Goal: Task Accomplishment & Management: Manage account settings

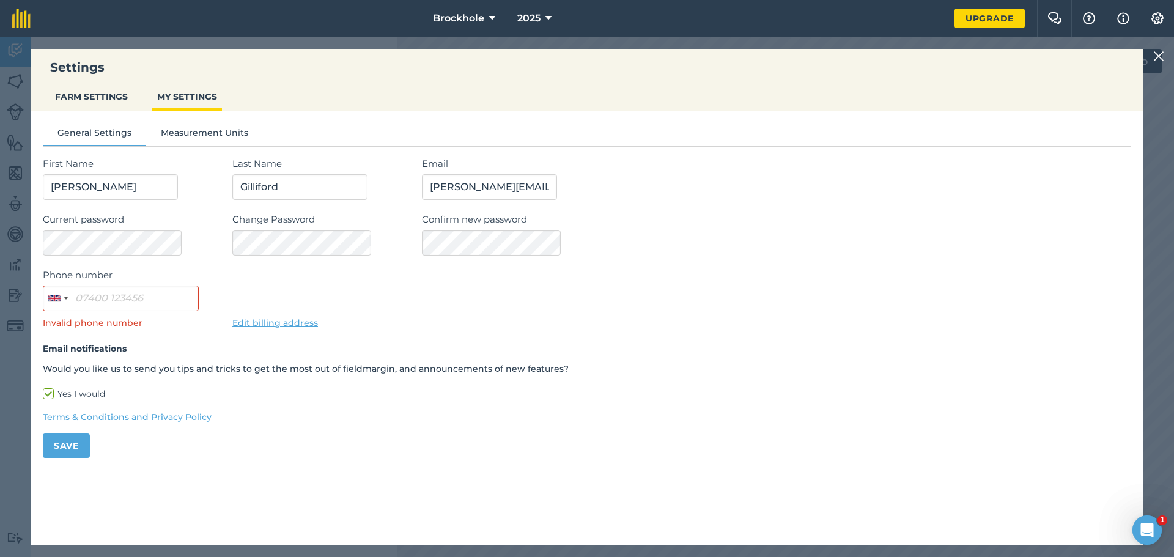
click at [1158, 52] on img at bounding box center [1158, 56] width 11 height 15
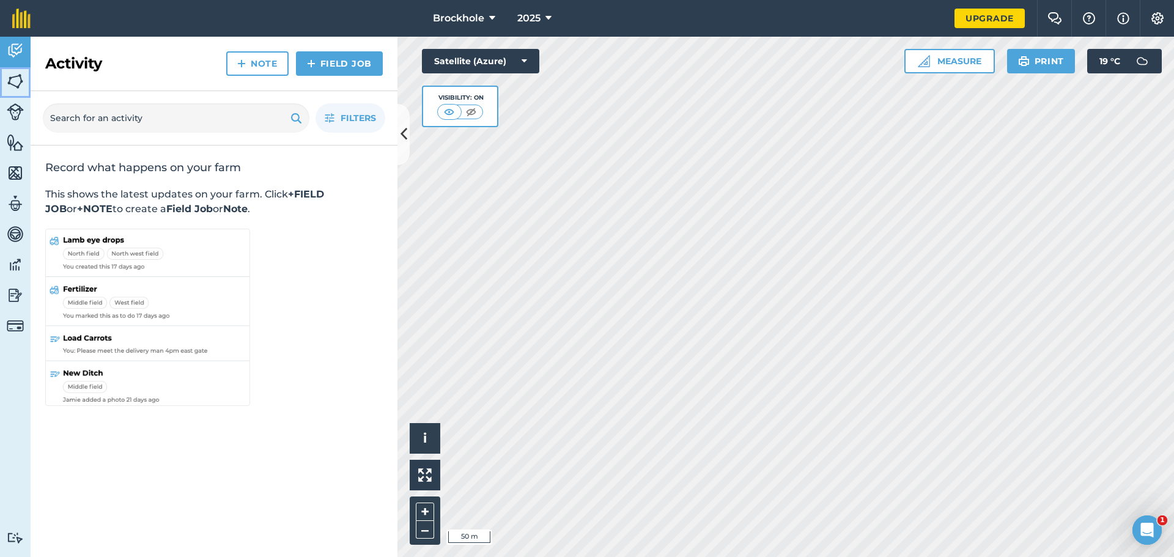
click at [15, 81] on img at bounding box center [15, 81] width 17 height 18
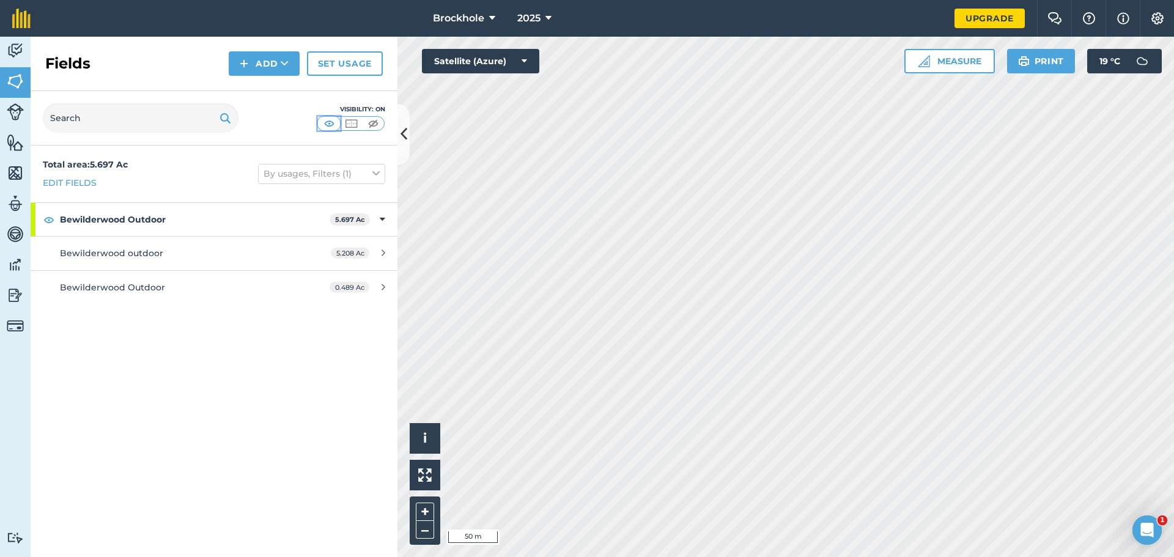
click at [327, 120] on img at bounding box center [329, 123] width 15 height 12
click at [372, 124] on img at bounding box center [373, 123] width 15 height 12
click at [17, 150] on img at bounding box center [15, 142] width 17 height 18
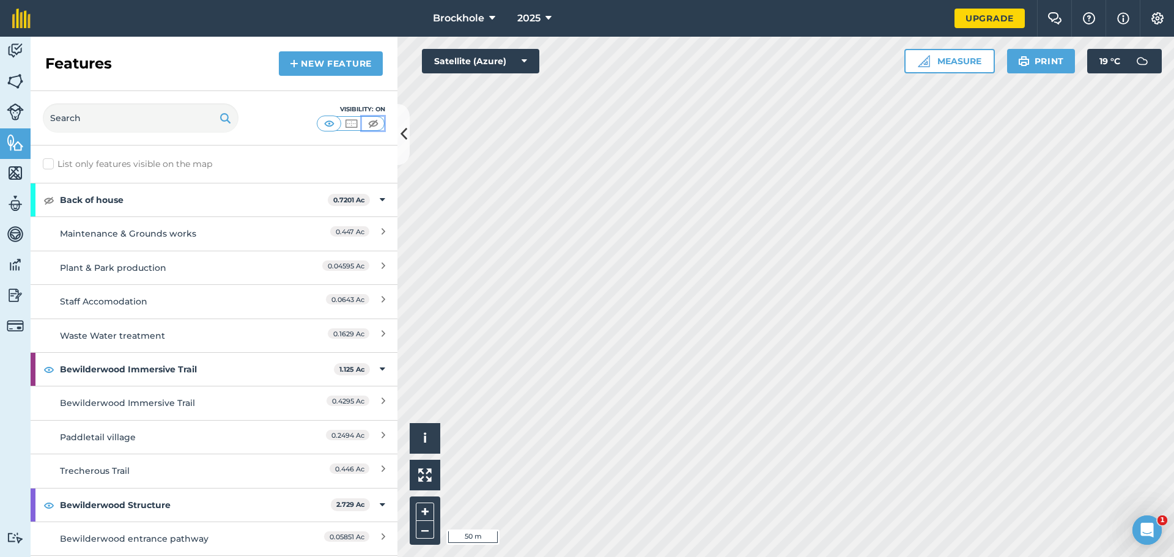
click at [371, 119] on img at bounding box center [373, 123] width 15 height 12
click at [13, 86] on img at bounding box center [15, 81] width 17 height 18
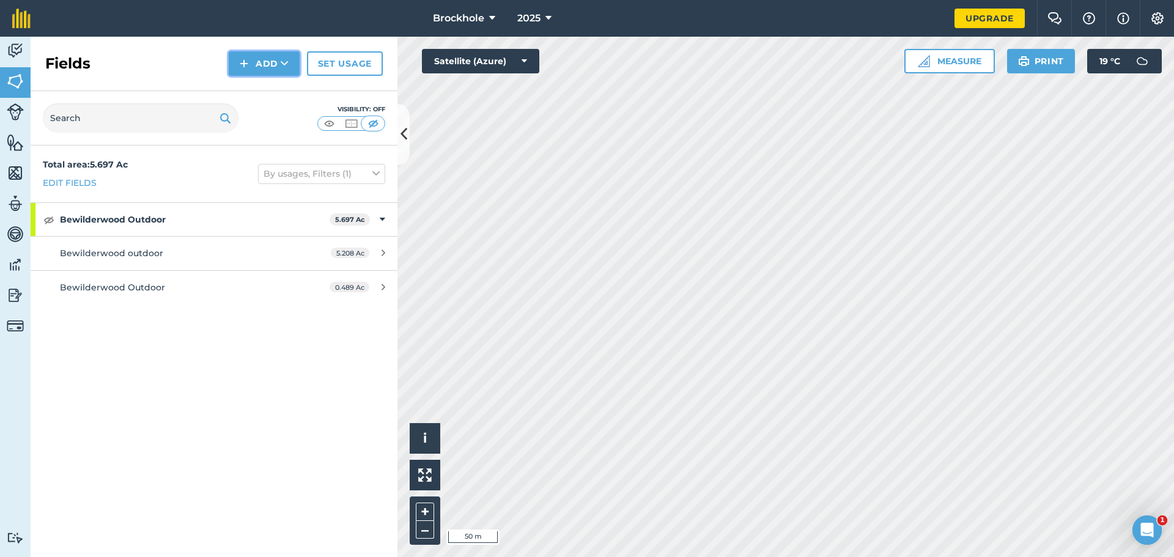
click at [253, 53] on button "Add" at bounding box center [264, 63] width 71 height 24
click at [259, 84] on link "Draw" at bounding box center [264, 91] width 67 height 27
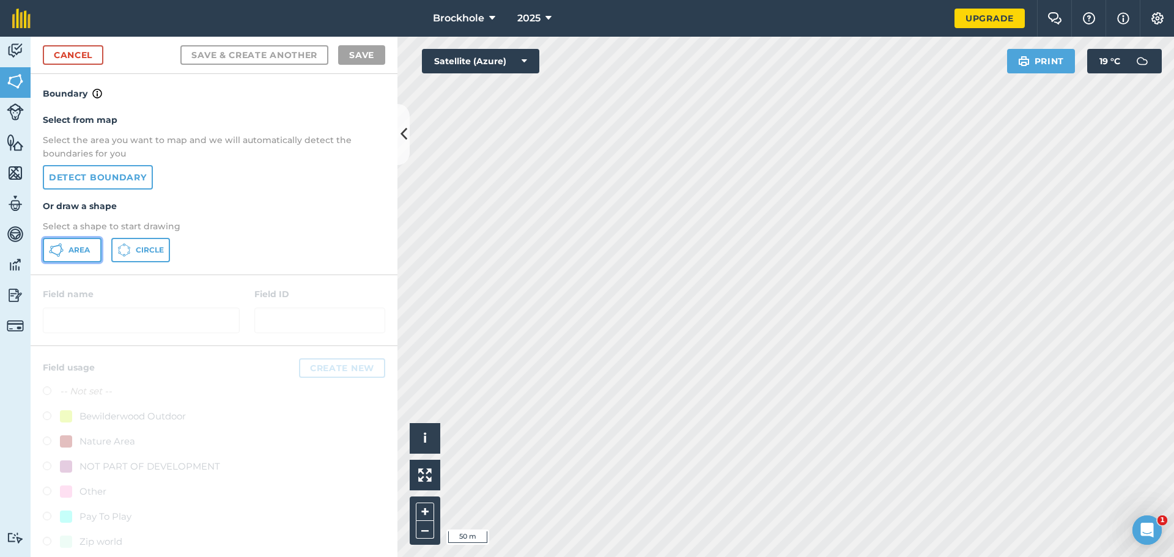
click at [63, 248] on icon at bounding box center [56, 250] width 15 height 15
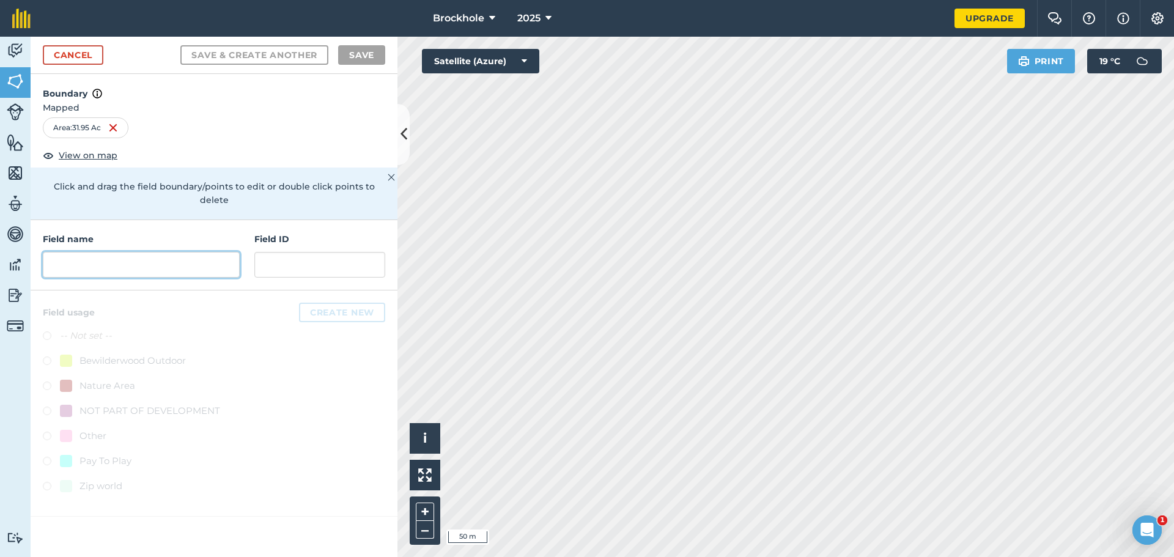
click at [84, 256] on input "text" at bounding box center [141, 265] width 197 height 26
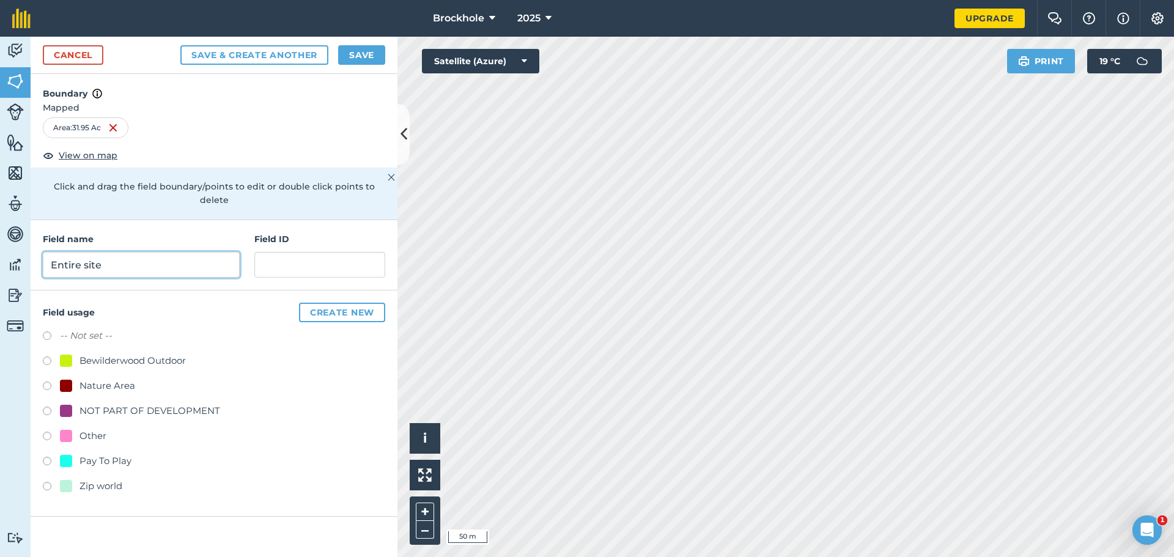
type input "Entire site"
click at [97, 429] on div "Other" at bounding box center [93, 436] width 27 height 15
radio input "true"
click at [356, 54] on button "Save" at bounding box center [361, 55] width 47 height 20
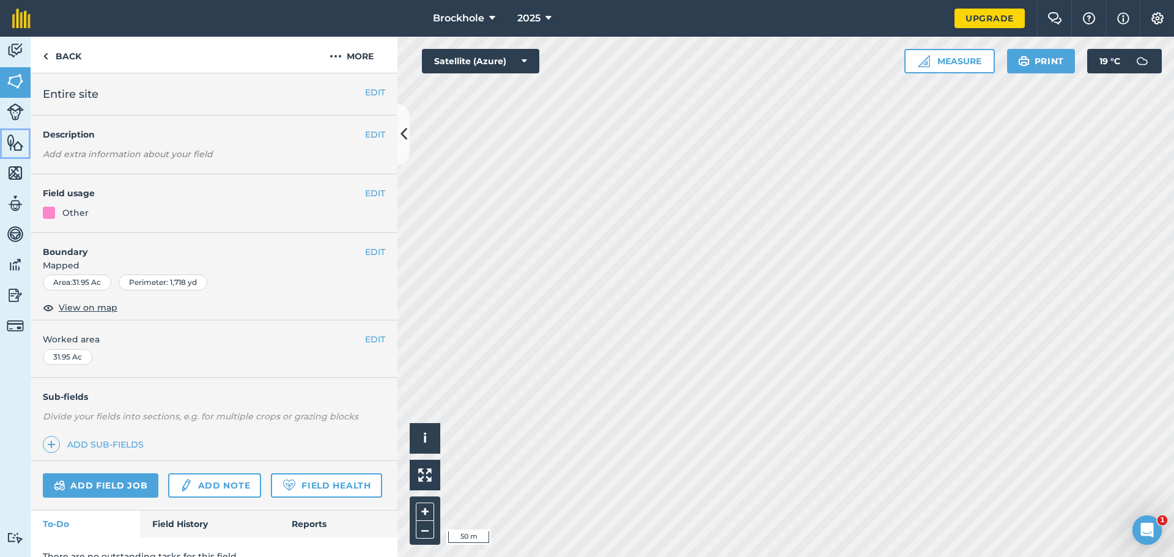
click at [16, 154] on link "Features" at bounding box center [15, 143] width 31 height 31
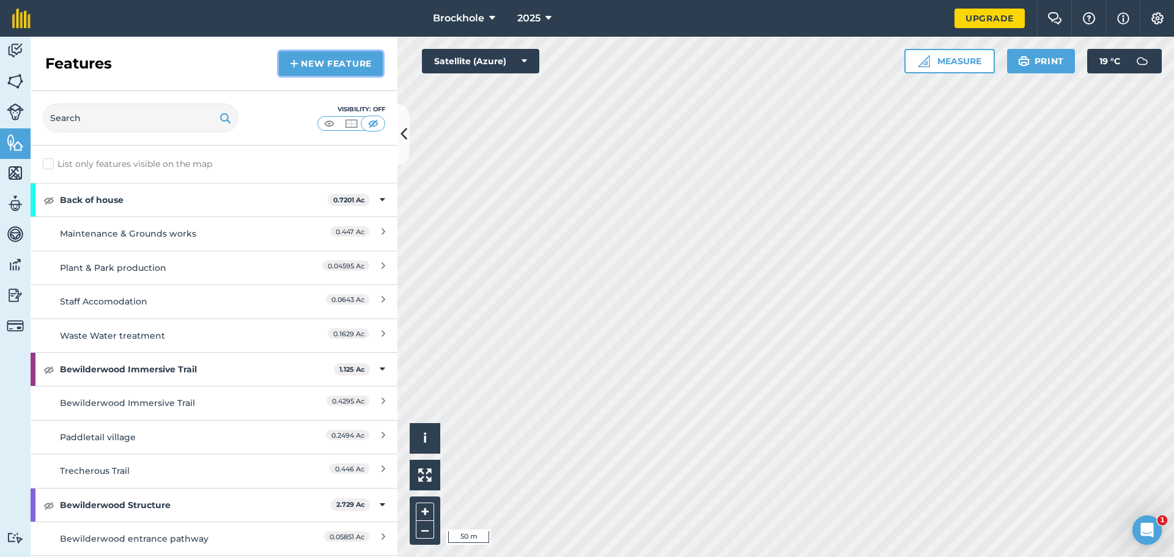
click at [339, 66] on link "New feature" at bounding box center [331, 63] width 104 height 24
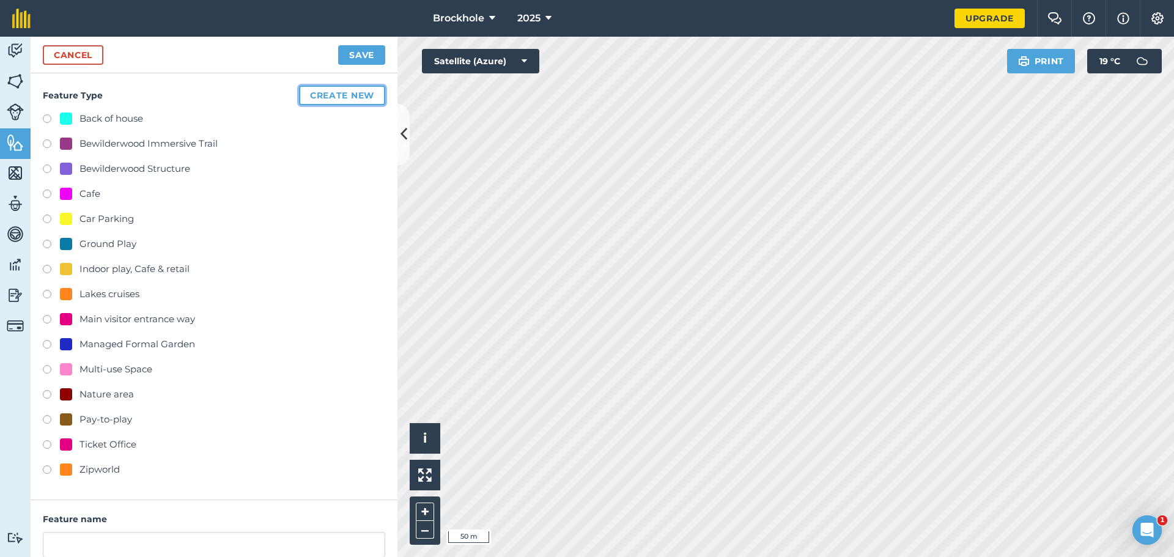
click at [317, 98] on button "Create new" at bounding box center [342, 96] width 86 height 20
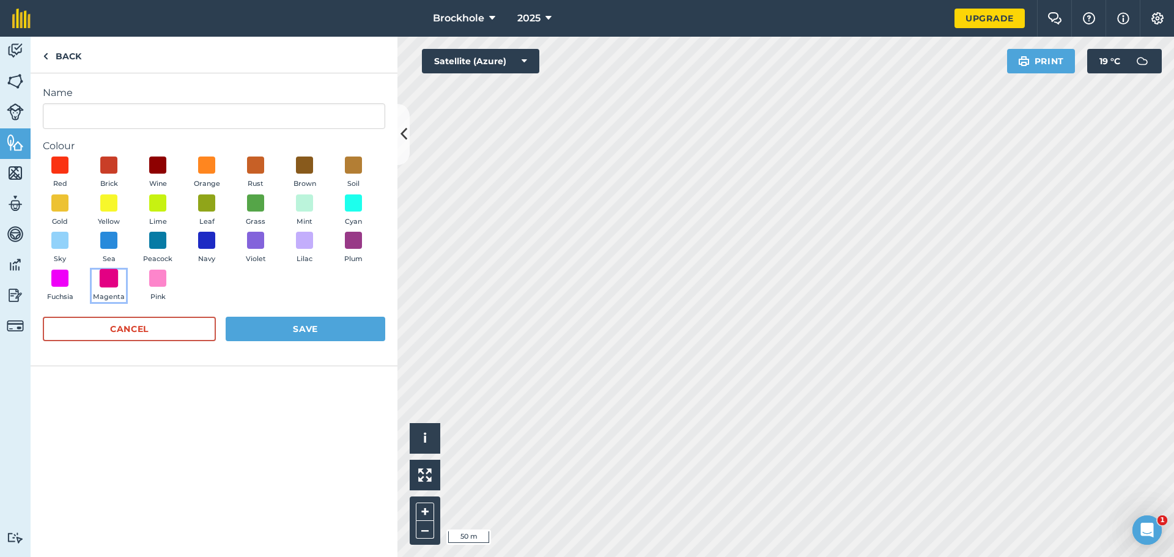
click at [105, 279] on span at bounding box center [109, 277] width 19 height 19
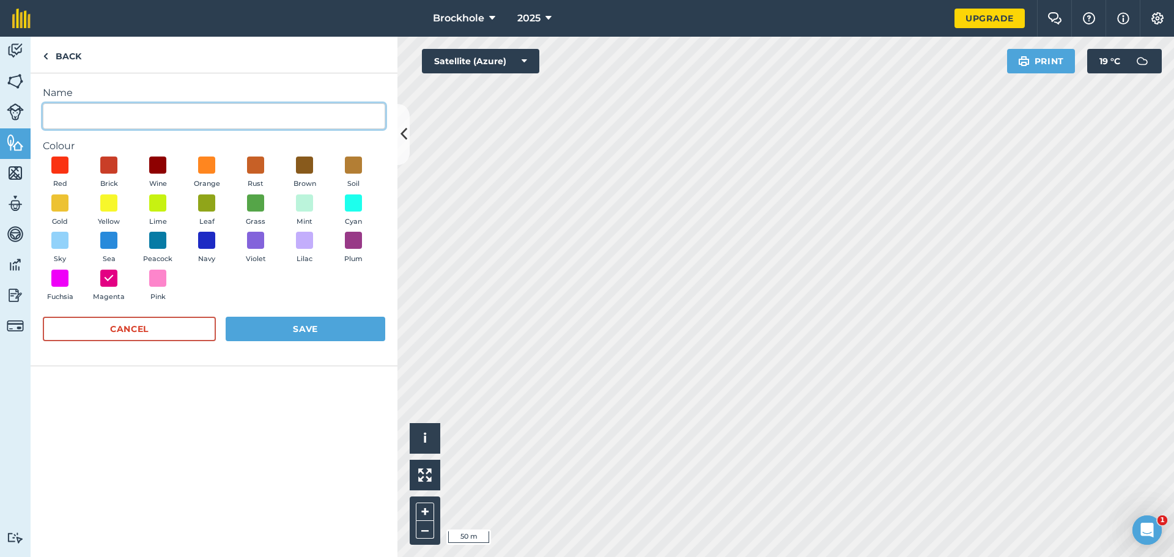
click at [109, 120] on input "Name" at bounding box center [214, 116] width 342 height 26
type input "E"
type input "A"
type input "Axe Throwing and Archery"
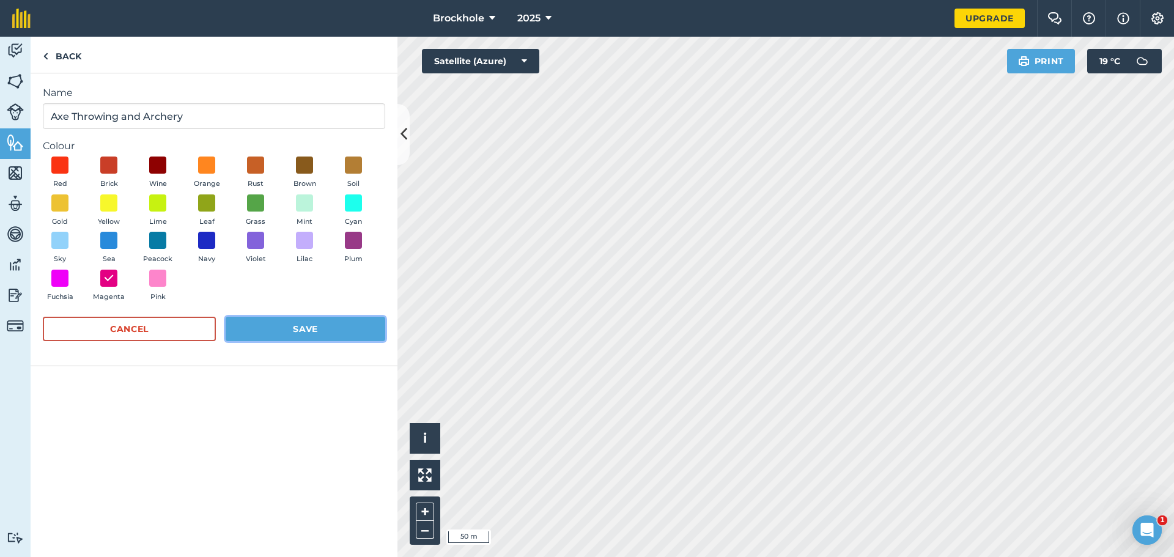
click at [338, 325] on button "Save" at bounding box center [306, 329] width 160 height 24
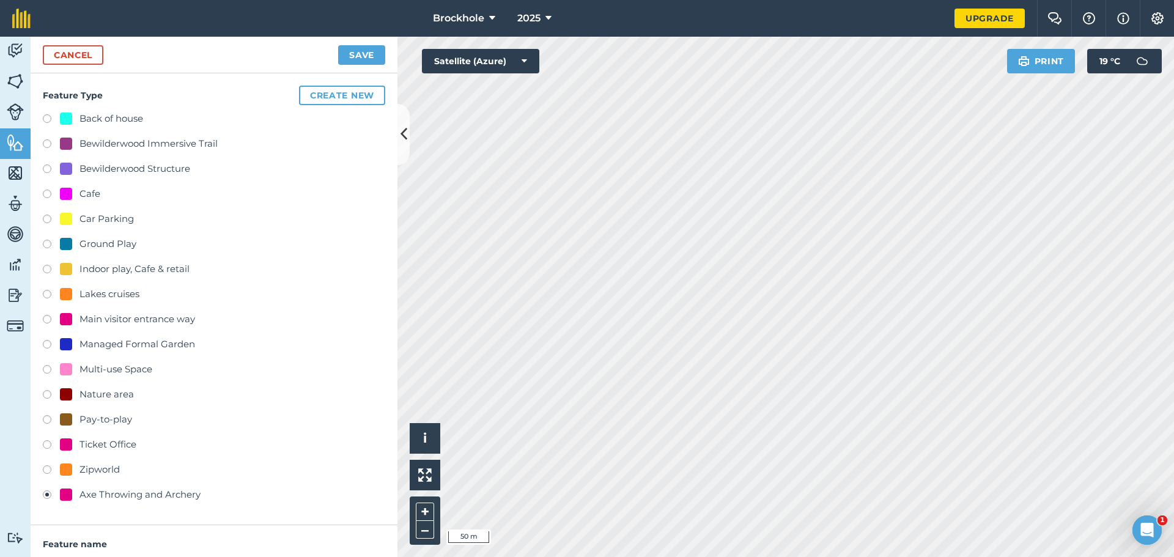
scroll to position [154, 0]
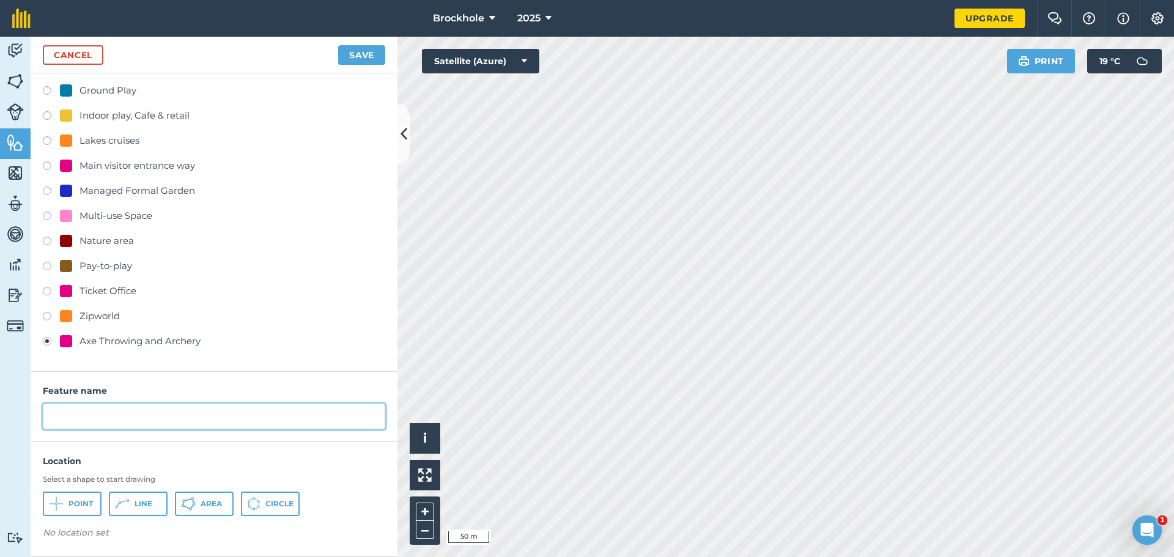
click at [178, 410] on input "text" at bounding box center [214, 417] width 342 height 26
type input "Axe Throwing and Archery"
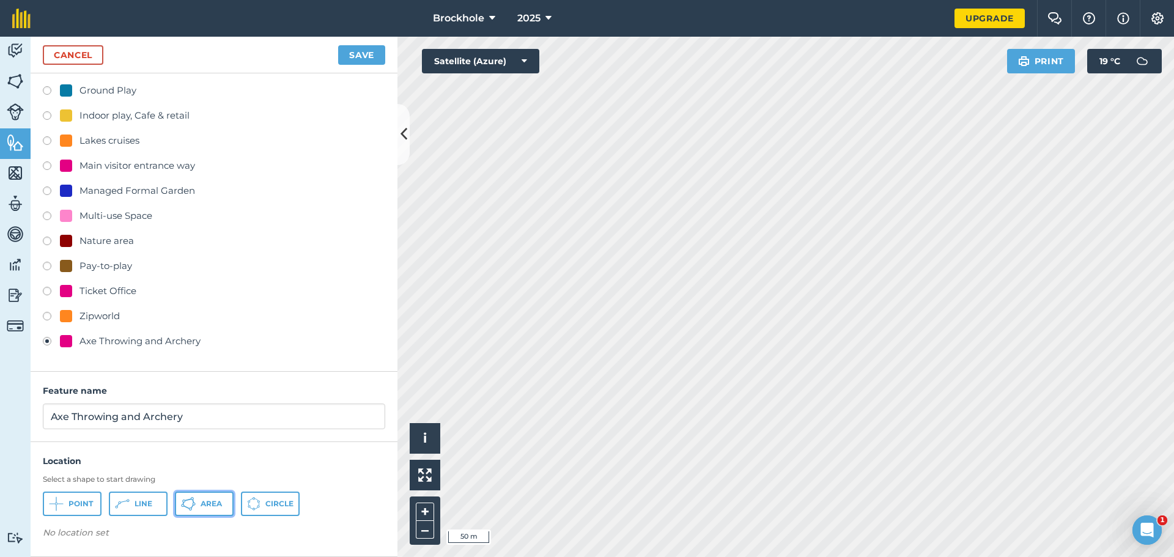
drag, startPoint x: 190, startPoint y: 500, endPoint x: 207, endPoint y: 494, distance: 18.6
click at [190, 499] on icon at bounding box center [188, 499] width 7 height 2
click at [351, 54] on button "Save" at bounding box center [361, 55] width 47 height 20
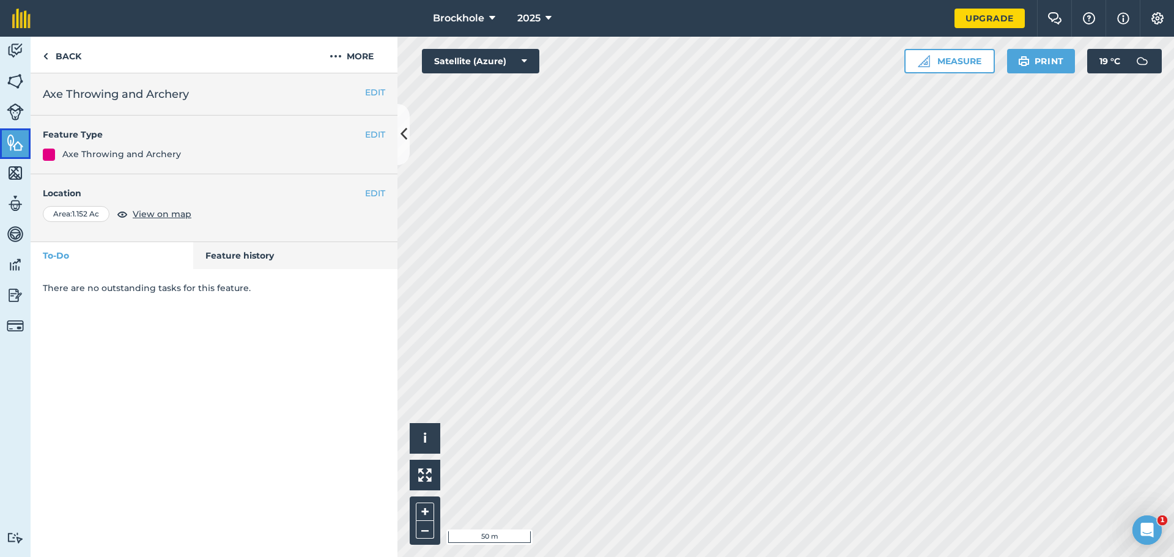
click at [15, 140] on img at bounding box center [15, 142] width 17 height 18
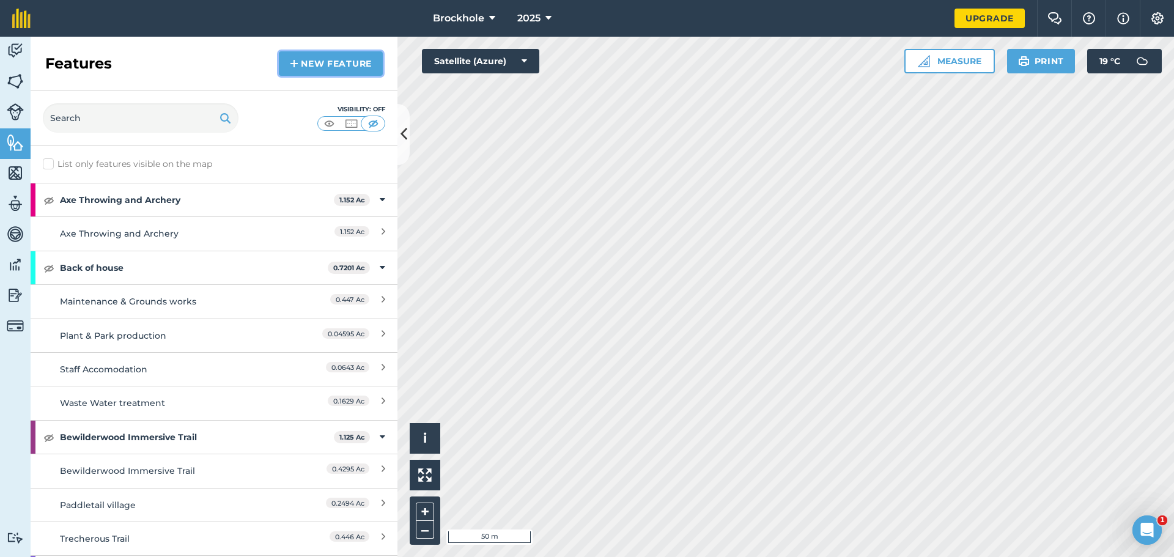
click at [303, 61] on link "New feature" at bounding box center [331, 63] width 104 height 24
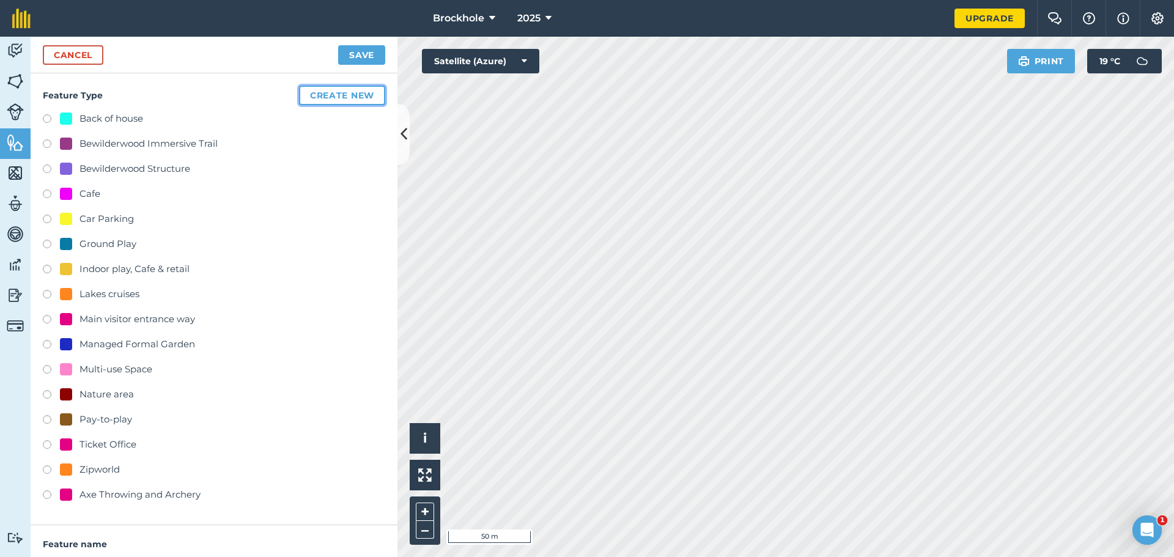
click at [319, 98] on button "Create new" at bounding box center [342, 96] width 86 height 20
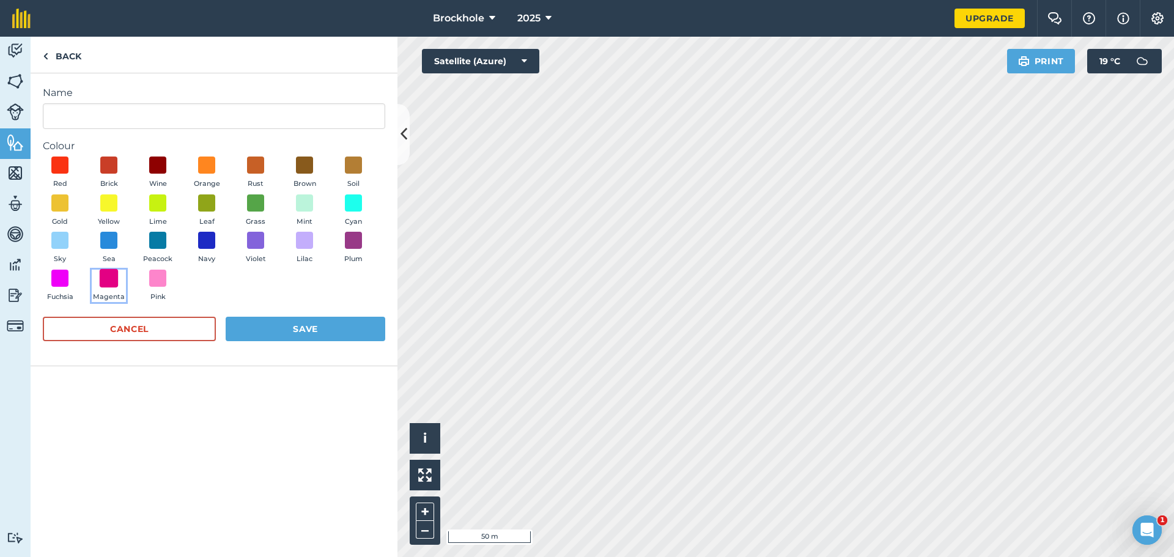
click at [106, 284] on span at bounding box center [109, 277] width 19 height 19
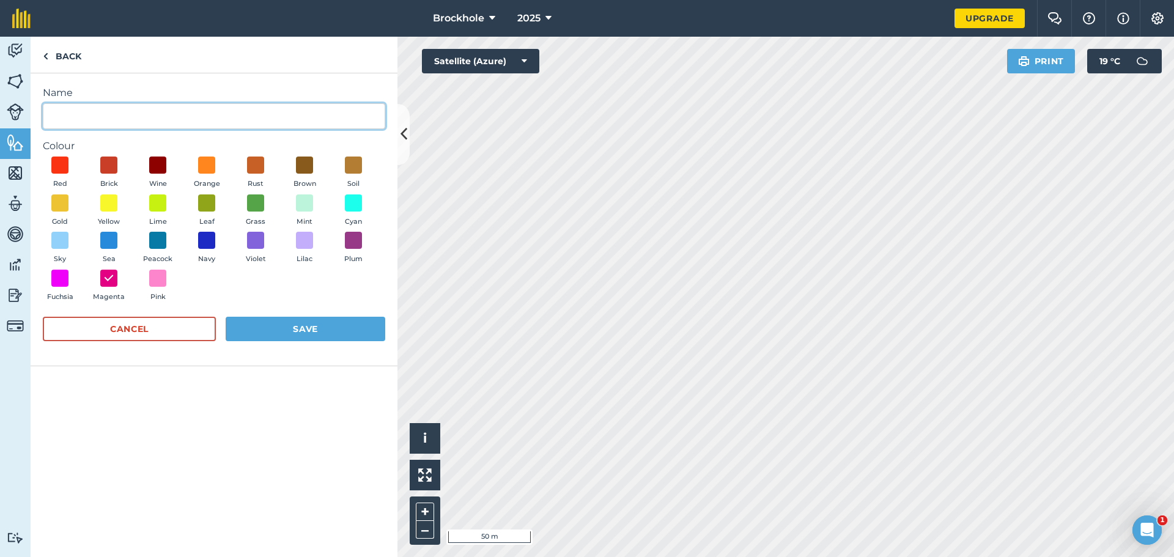
click at [127, 106] on input "Name" at bounding box center [214, 116] width 342 height 26
click at [94, 119] on input "Exisiting development" at bounding box center [214, 116] width 342 height 26
type input "Exisiting development"
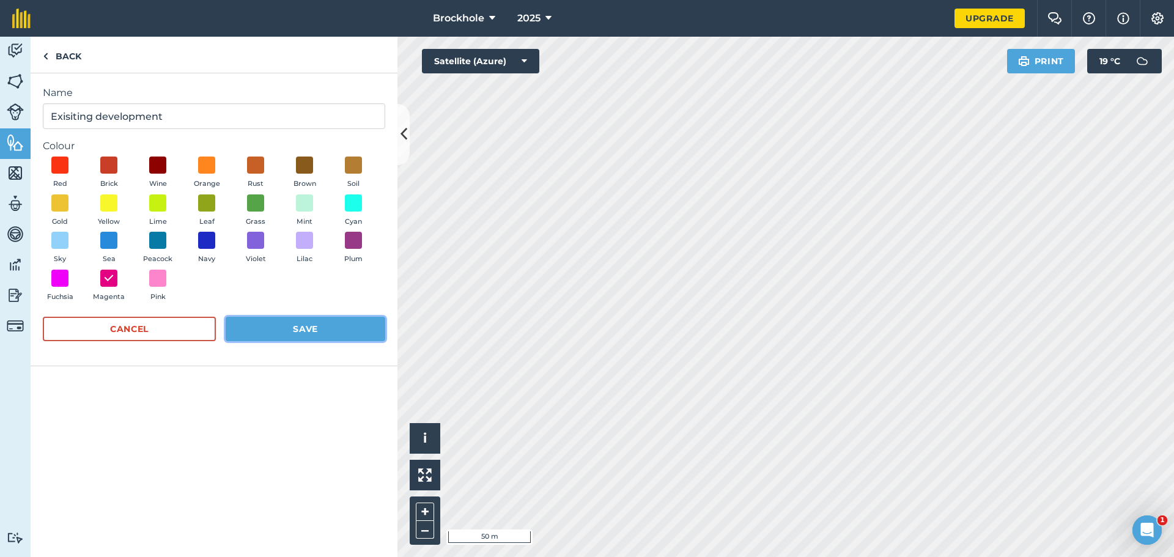
click at [288, 334] on button "Save" at bounding box center [306, 329] width 160 height 24
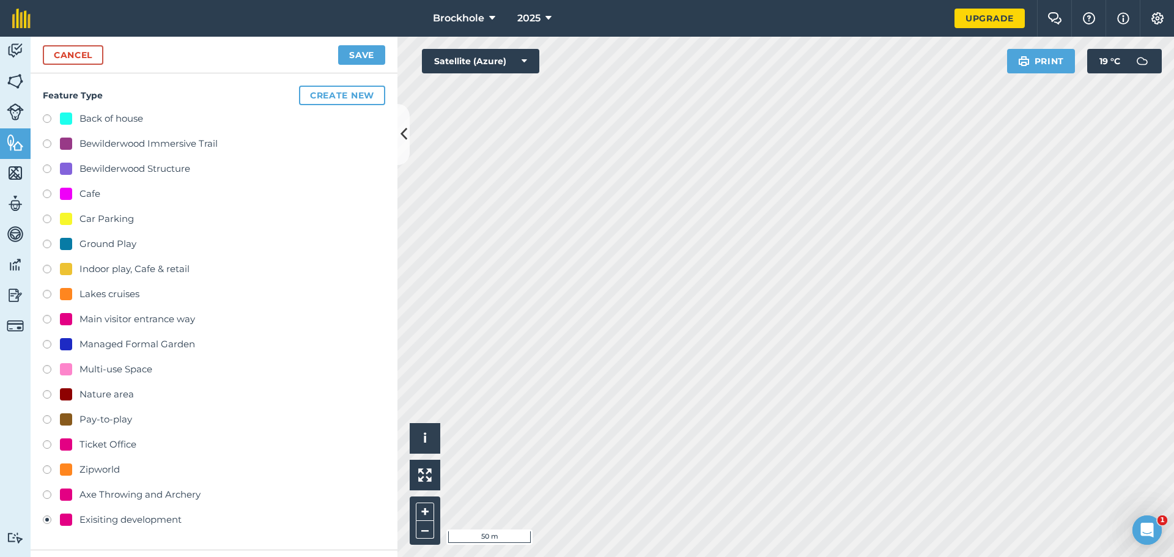
scroll to position [179, 0]
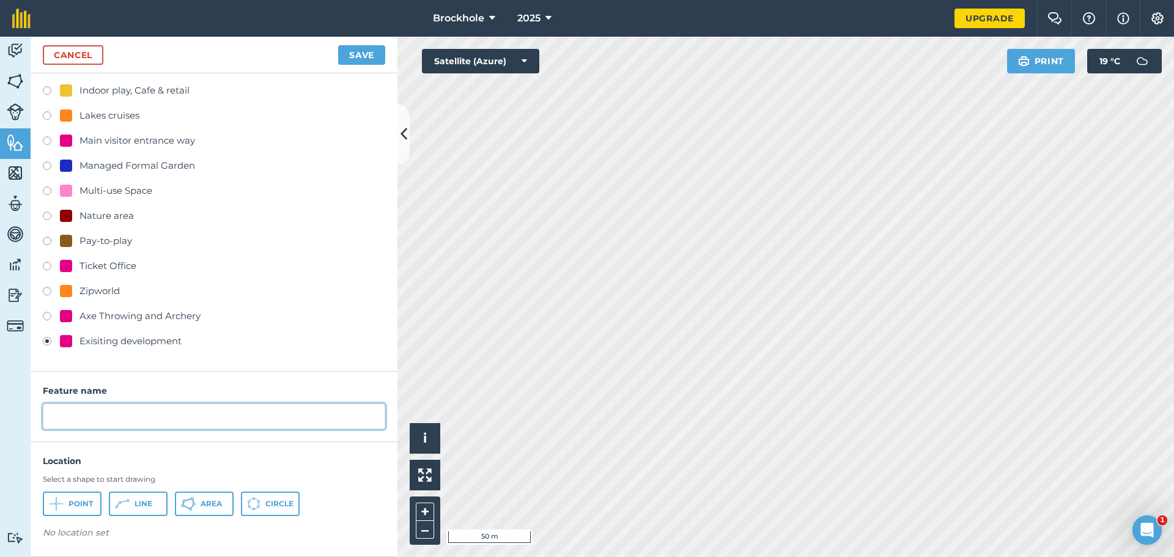
click at [166, 426] on input "text" at bounding box center [214, 417] width 342 height 26
type input "Go cart track"
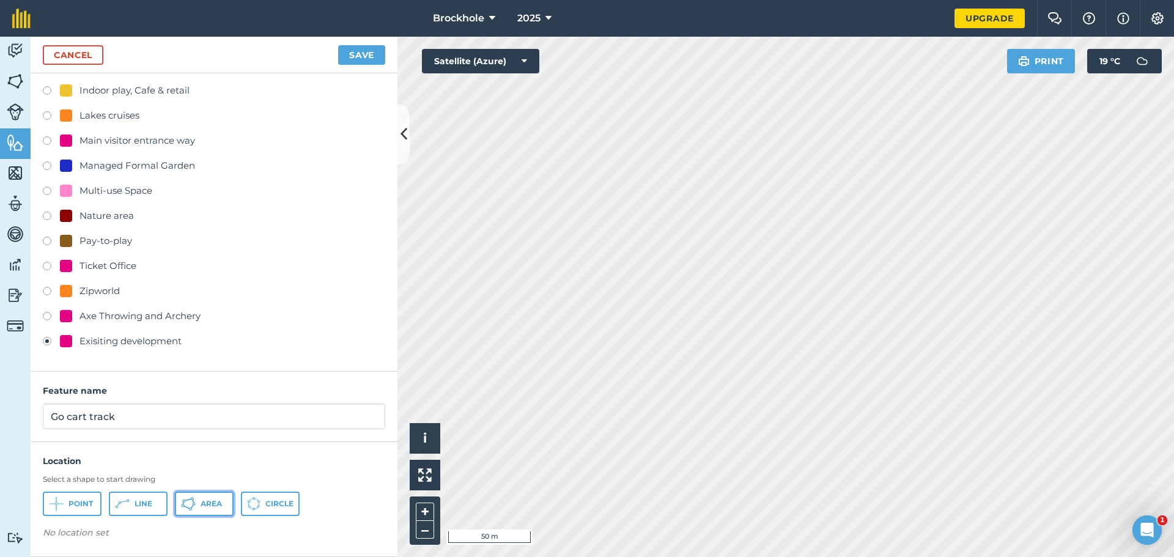
click at [193, 497] on icon at bounding box center [192, 498] width 3 height 3
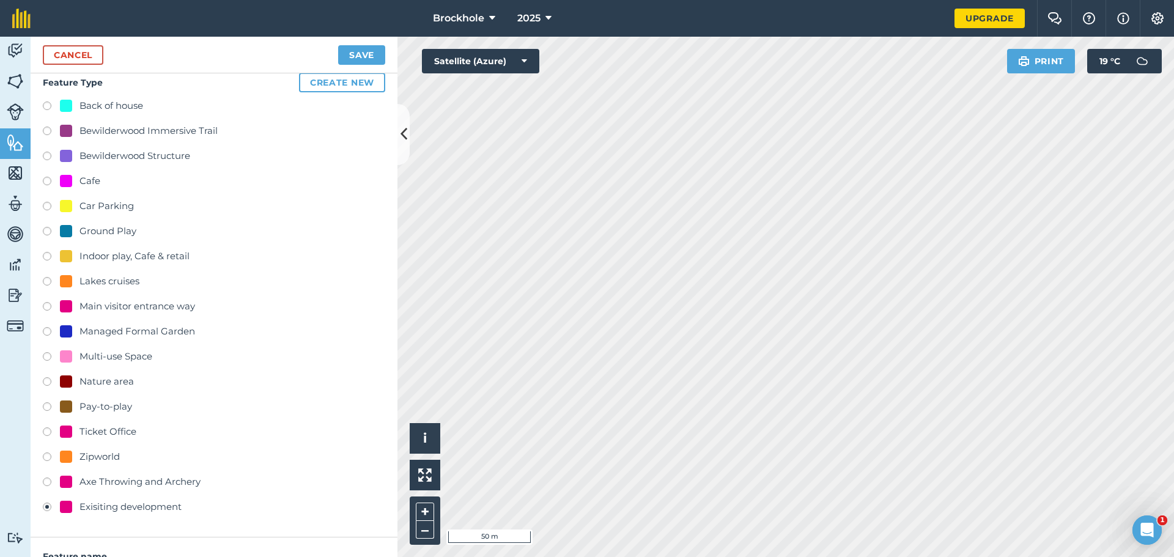
scroll to position [0, 0]
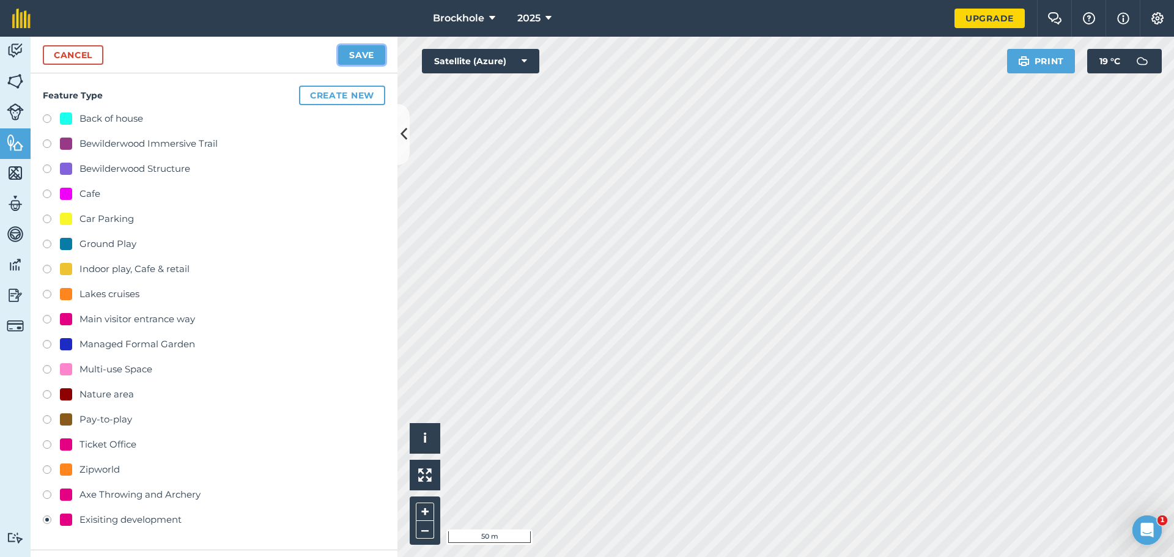
click at [347, 49] on button "Save" at bounding box center [361, 55] width 47 height 20
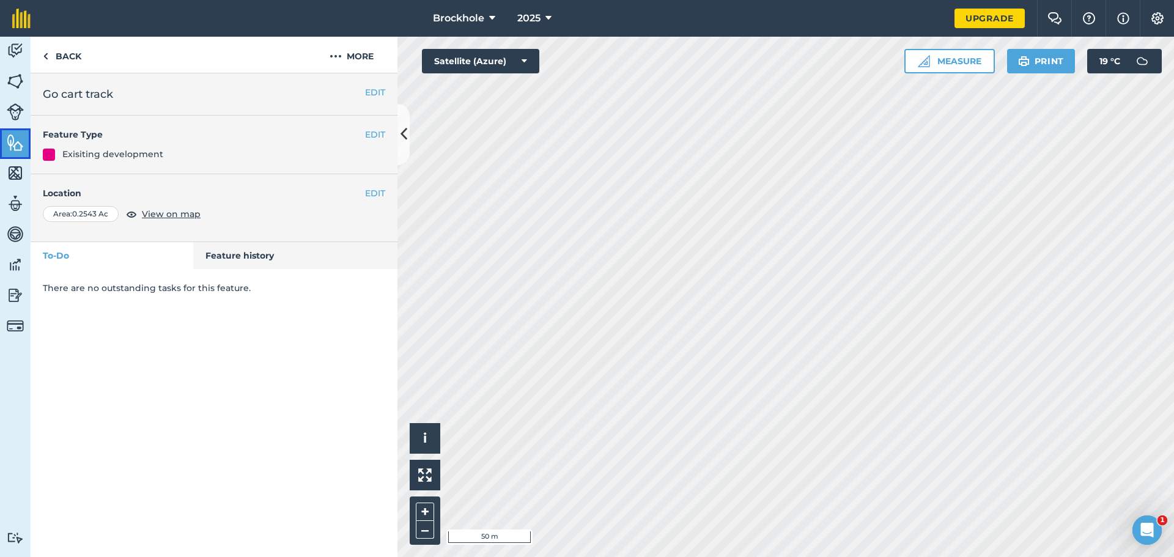
click at [10, 144] on img at bounding box center [15, 142] width 17 height 18
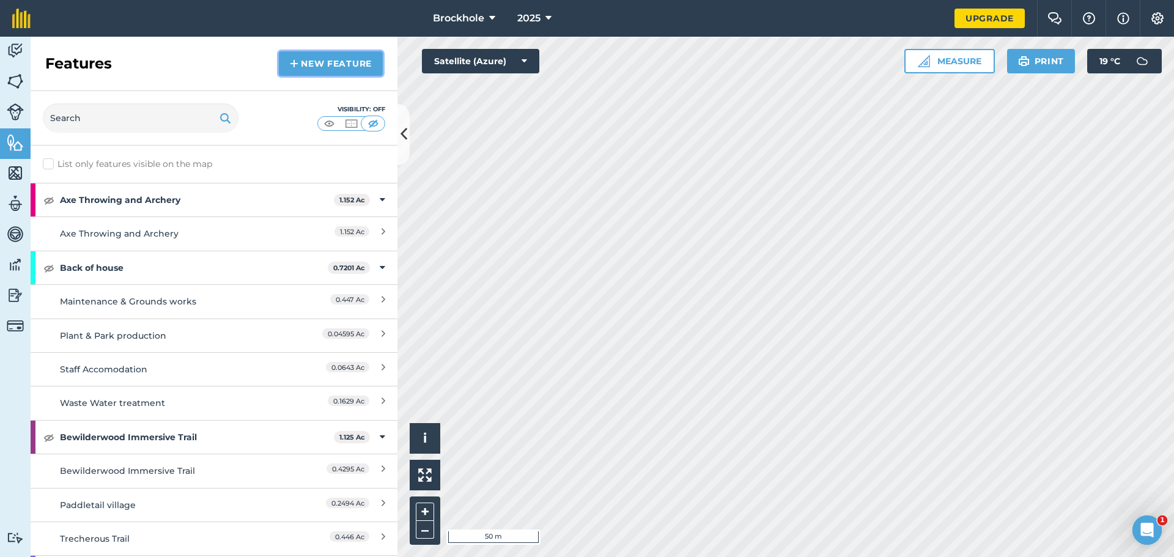
click at [292, 63] on img at bounding box center [294, 63] width 9 height 15
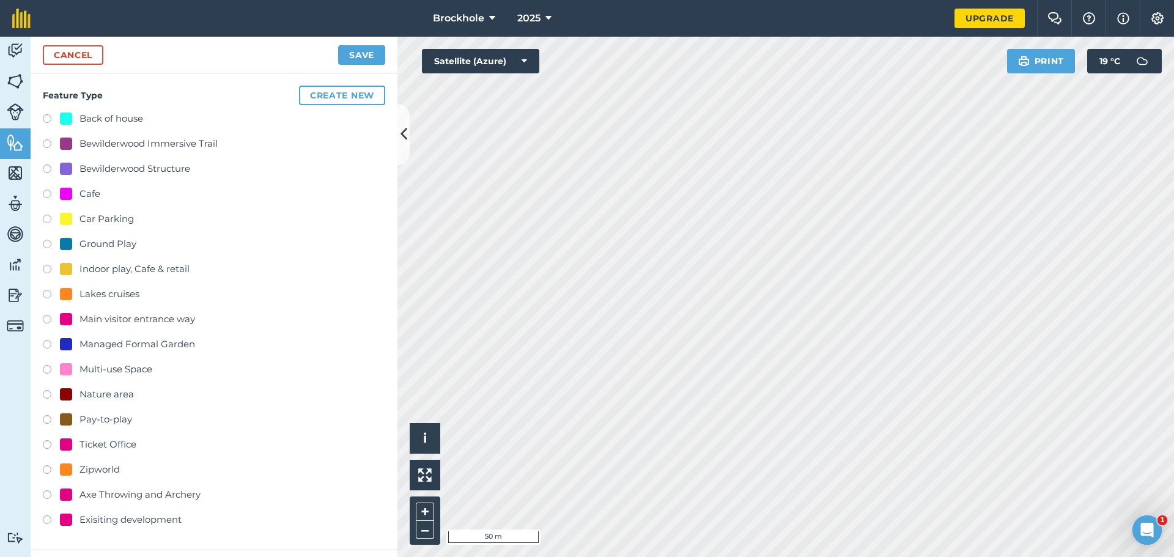
click at [130, 519] on div "Exisiting development" at bounding box center [131, 520] width 102 height 15
radio input "true"
type input "Exisiting development"
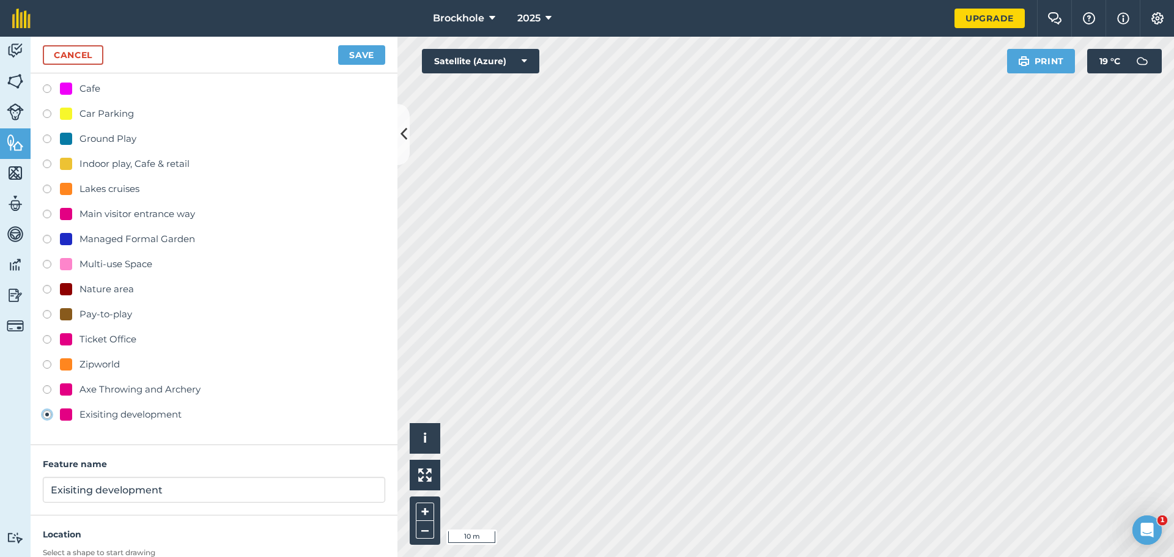
scroll to position [179, 0]
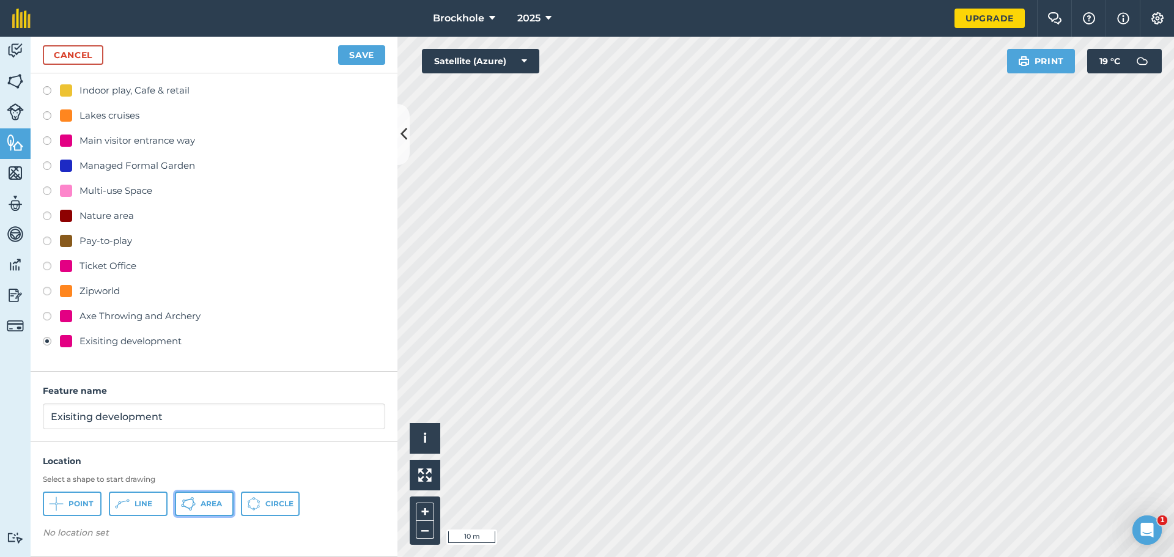
click at [193, 502] on icon at bounding box center [193, 501] width 2 height 4
click at [523, 72] on div "Click to start drawing i © 2025 TomTom, Microsoft 10 m + – Satellite (Azure) Pr…" at bounding box center [786, 297] width 777 height 520
click at [372, 57] on button "Save" at bounding box center [361, 55] width 47 height 20
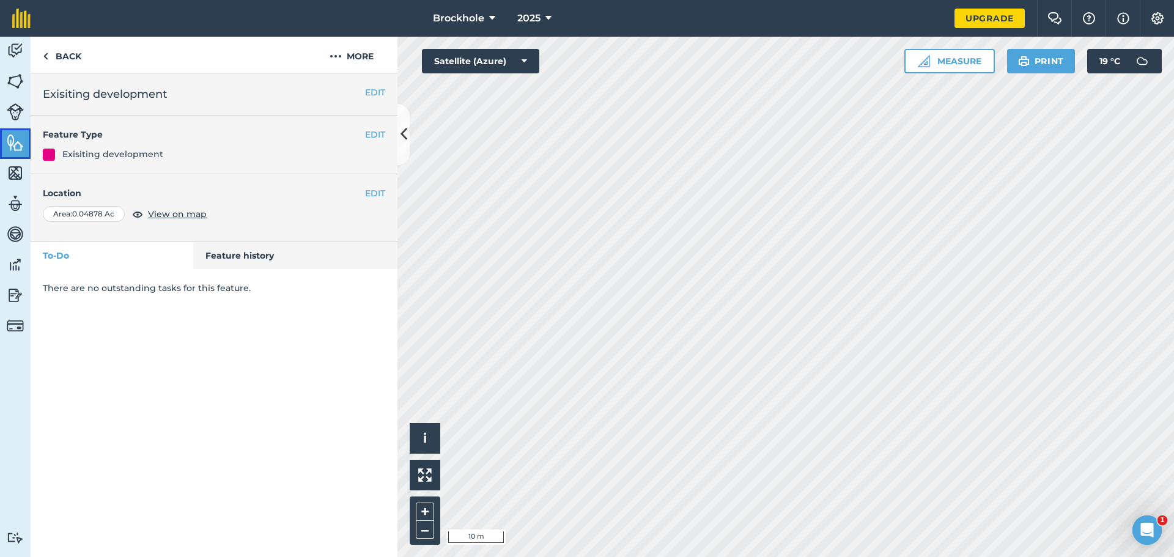
click at [10, 150] on img at bounding box center [15, 142] width 17 height 18
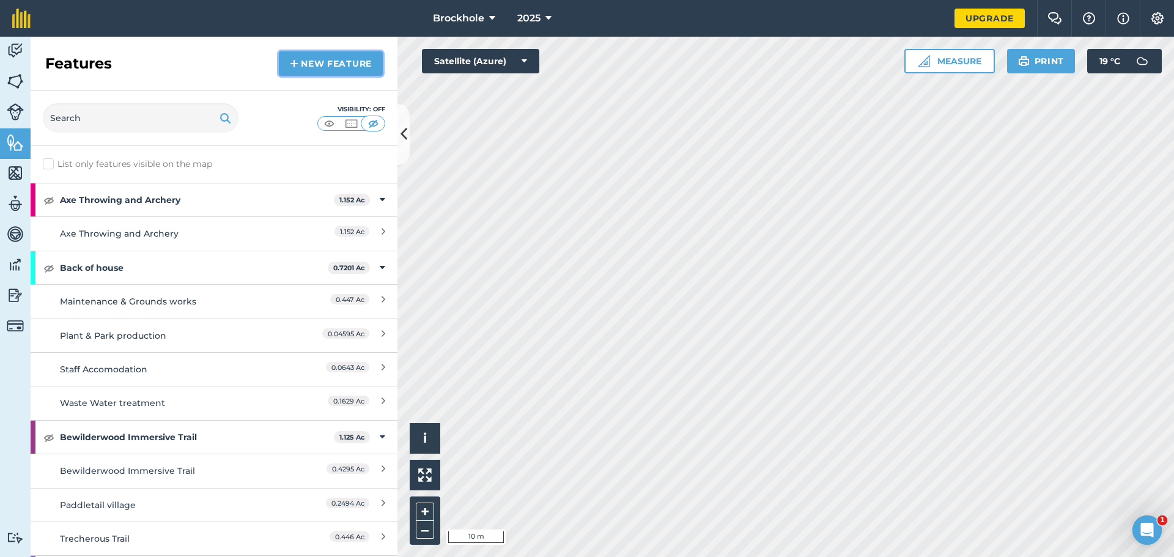
click at [299, 64] on link "New feature" at bounding box center [331, 63] width 104 height 24
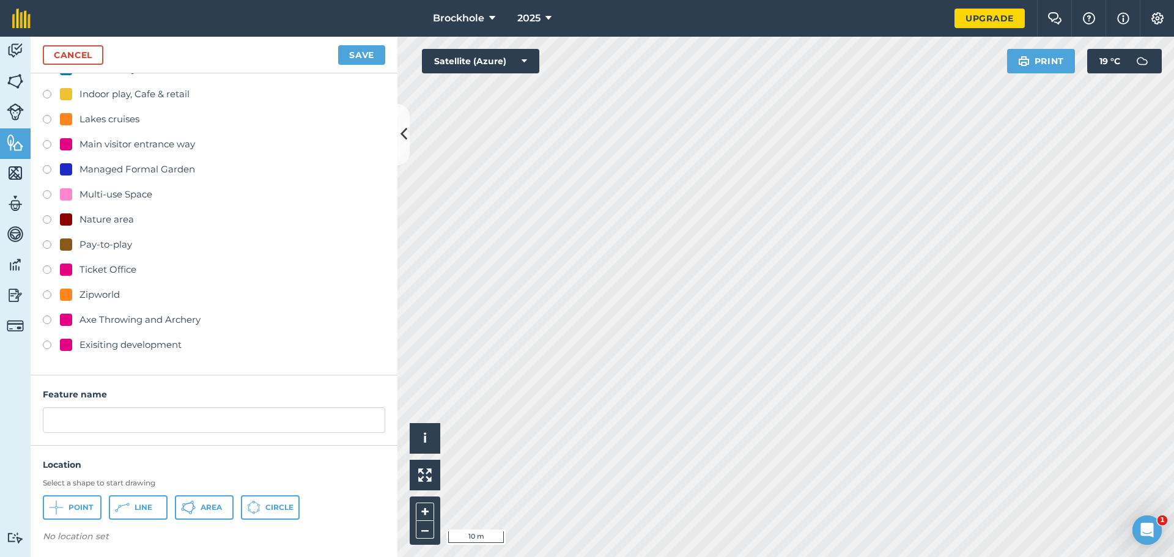
scroll to position [179, 0]
drag, startPoint x: 45, startPoint y: 342, endPoint x: 62, endPoint y: 394, distance: 54.2
click at [45, 343] on label at bounding box center [51, 343] width 17 height 12
radio input "true"
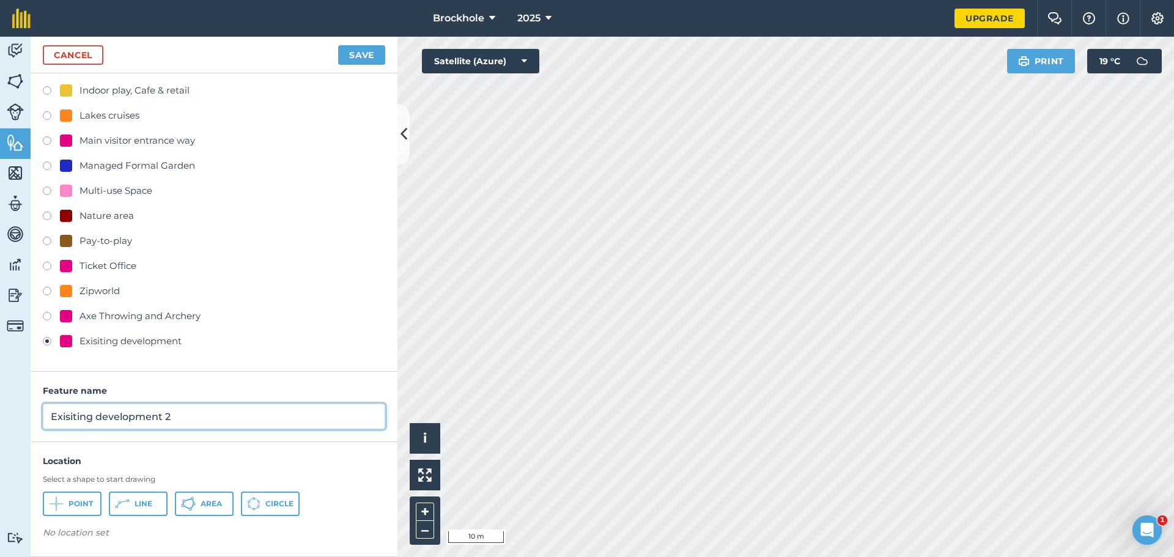
drag, startPoint x: 210, startPoint y: 412, endPoint x: 0, endPoint y: 484, distance: 221.6
click at [0, 481] on div "Activity Fields Livestock Features Maps Team Vehicles Data Reporting Billing Tu…" at bounding box center [587, 297] width 1174 height 520
type input "Toilets and Showers"
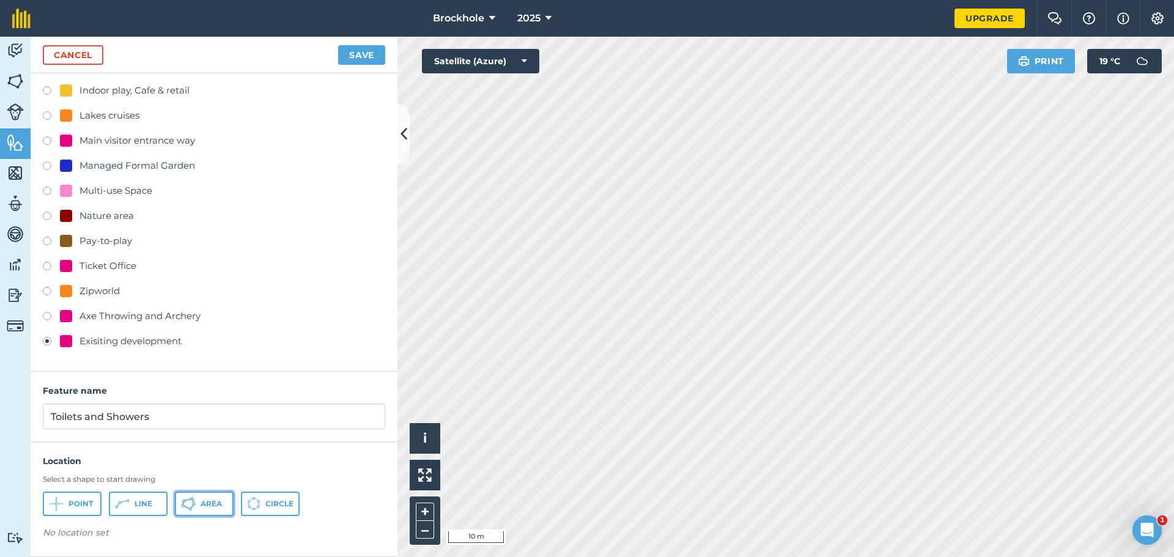
click at [213, 503] on span "Area" at bounding box center [211, 504] width 21 height 10
click at [358, 54] on button "Save" at bounding box center [361, 55] width 47 height 20
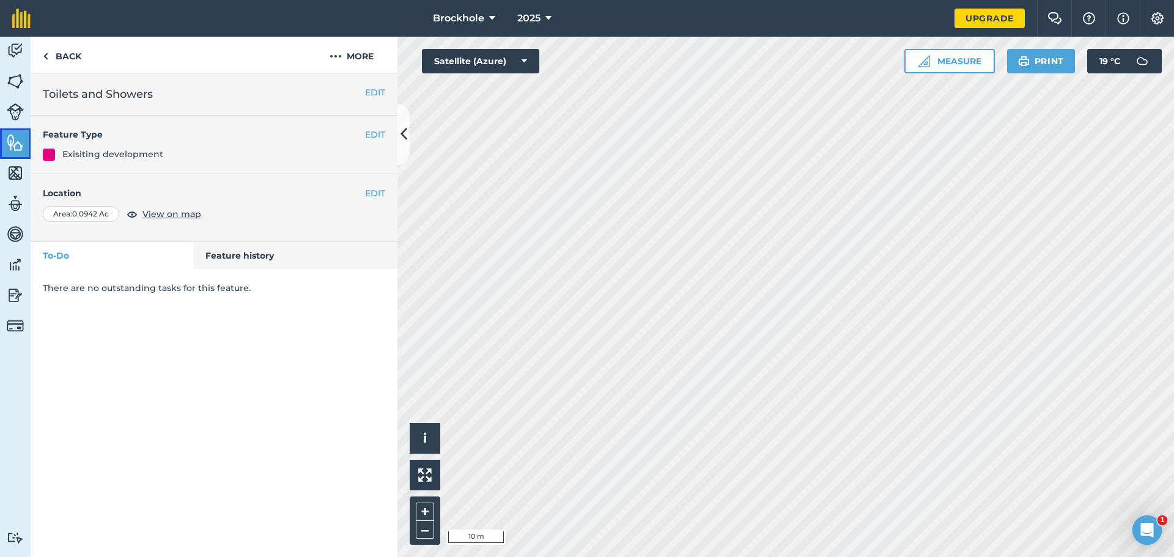
click at [15, 135] on img at bounding box center [15, 142] width 17 height 18
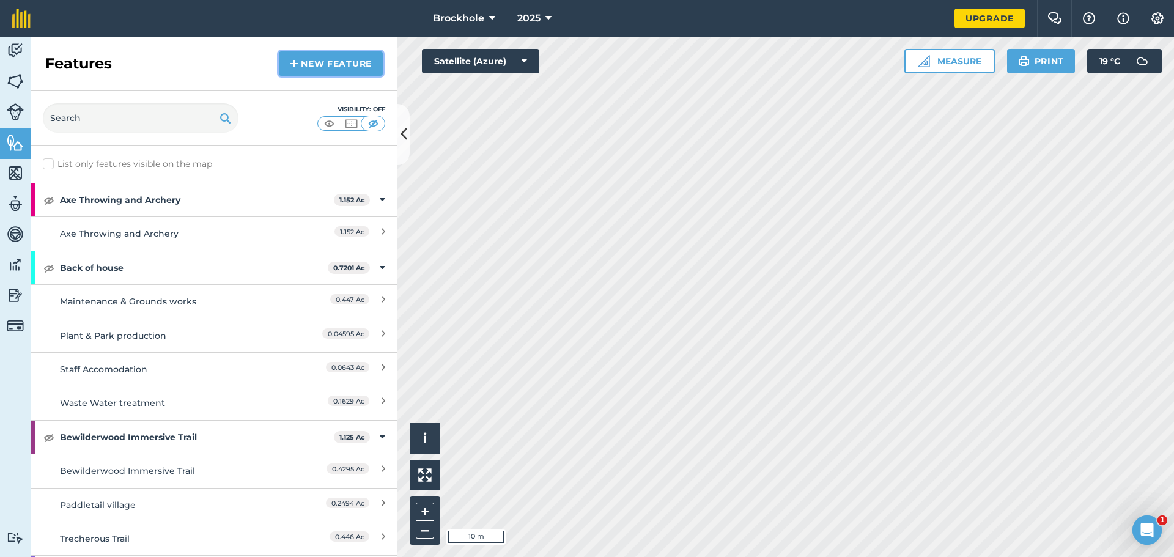
click at [317, 57] on link "New feature" at bounding box center [331, 63] width 104 height 24
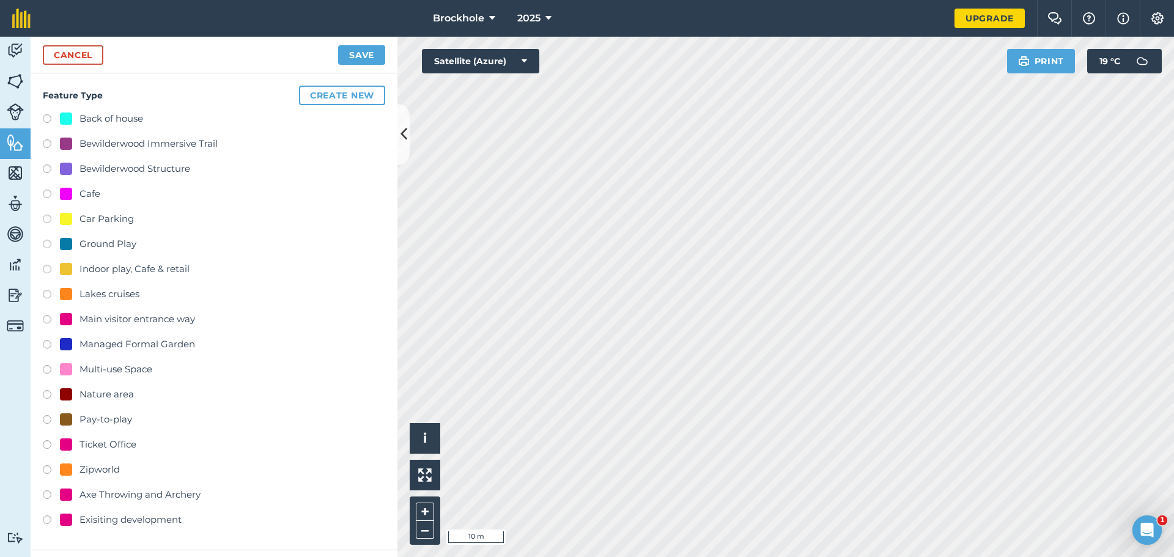
click at [130, 521] on div "Exisiting development" at bounding box center [131, 520] width 102 height 15
radio input "true"
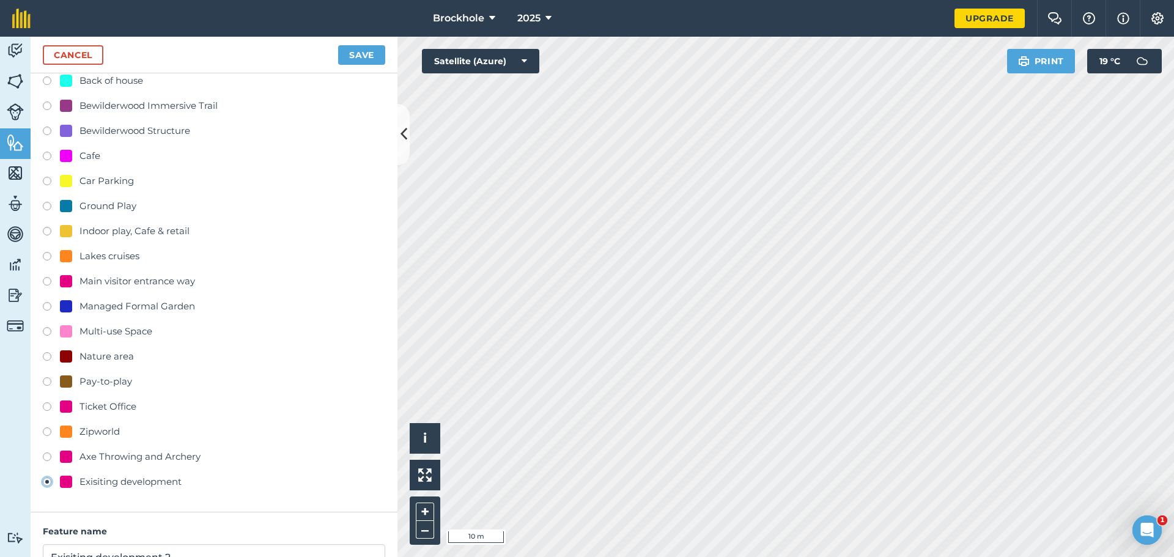
scroll to position [179, 0]
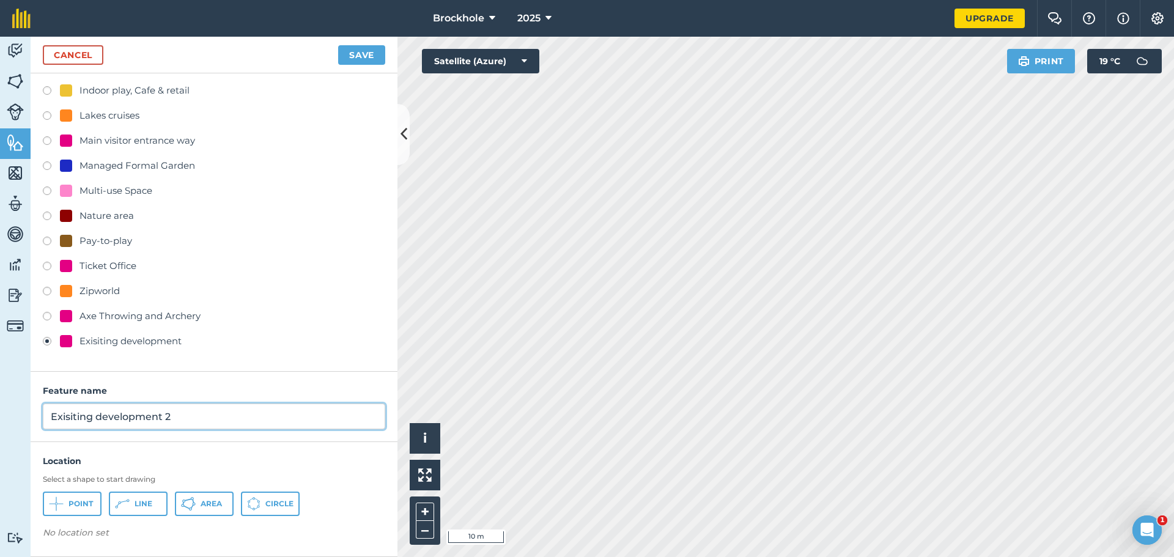
drag, startPoint x: 188, startPoint y: 413, endPoint x: 0, endPoint y: 428, distance: 188.4
click at [0, 428] on div "Activity Fields Livestock Features Maps Team Vehicles Data Reporting Billing Tu…" at bounding box center [587, 297] width 1174 height 520
type input "Golf"
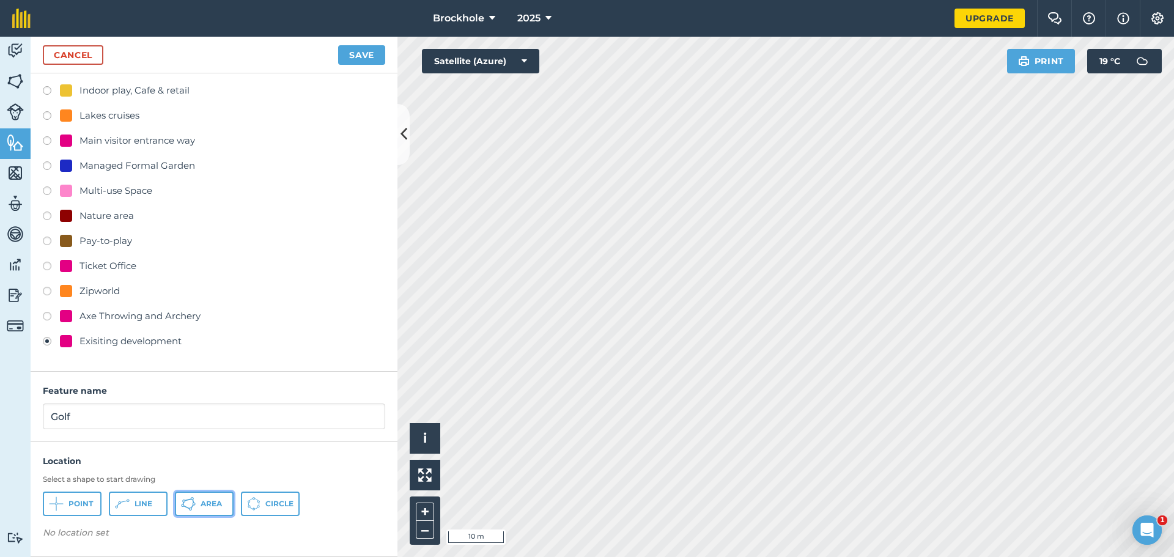
click at [217, 506] on span "Area" at bounding box center [211, 504] width 21 height 10
click at [379, 51] on button "Save" at bounding box center [361, 55] width 47 height 20
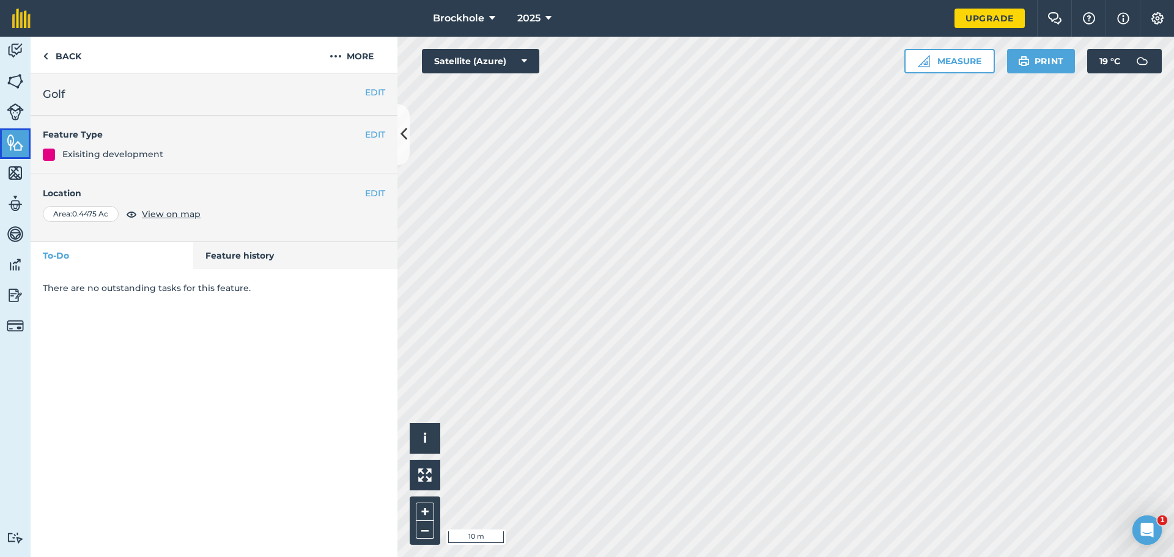
click at [18, 144] on img at bounding box center [15, 142] width 17 height 18
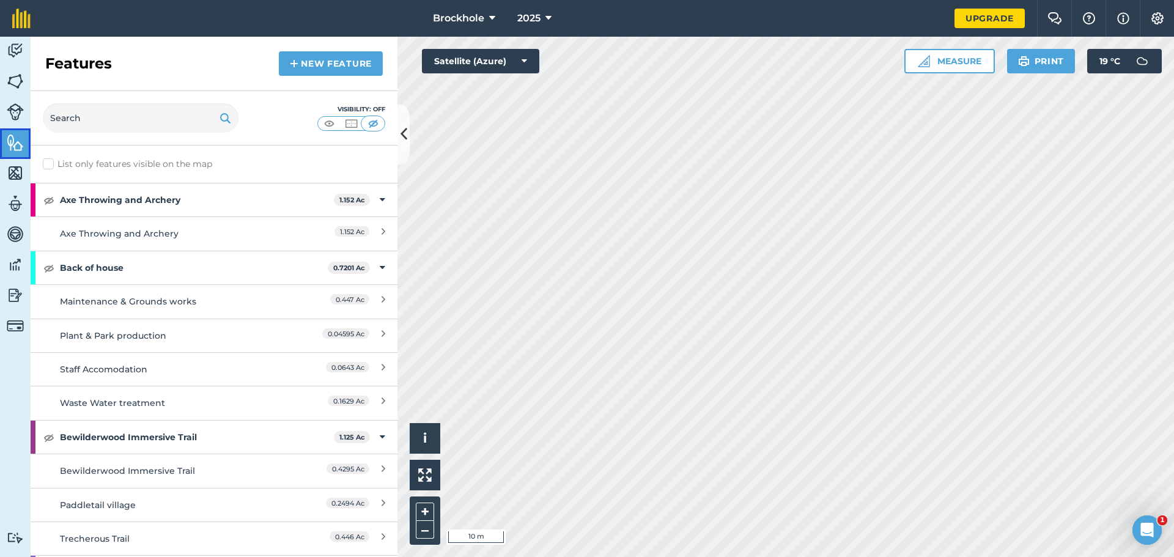
click at [12, 141] on img at bounding box center [15, 142] width 17 height 18
click at [314, 71] on link "New feature" at bounding box center [331, 63] width 104 height 24
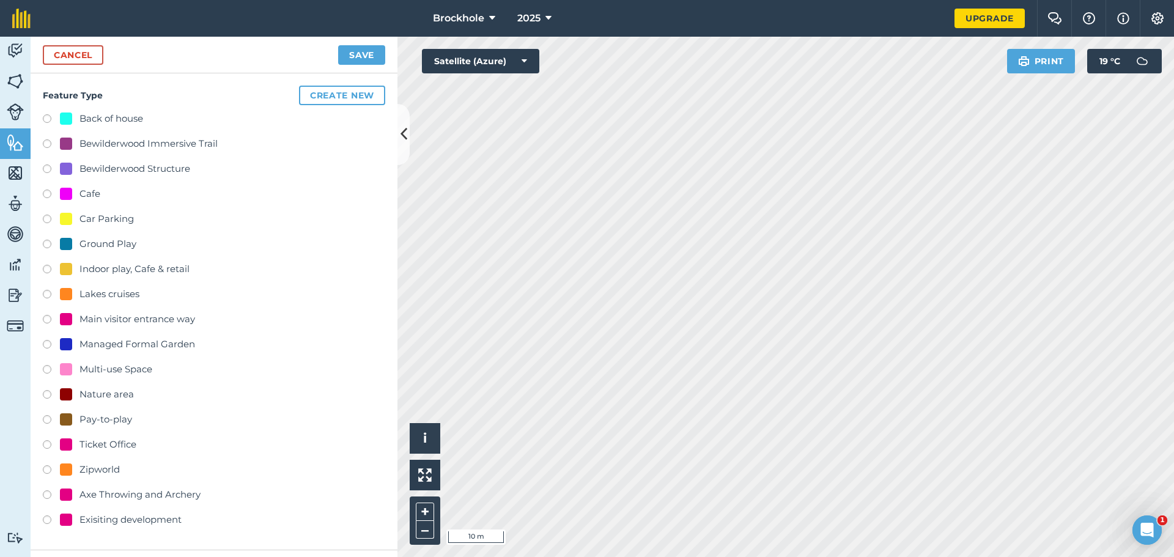
scroll to position [179, 0]
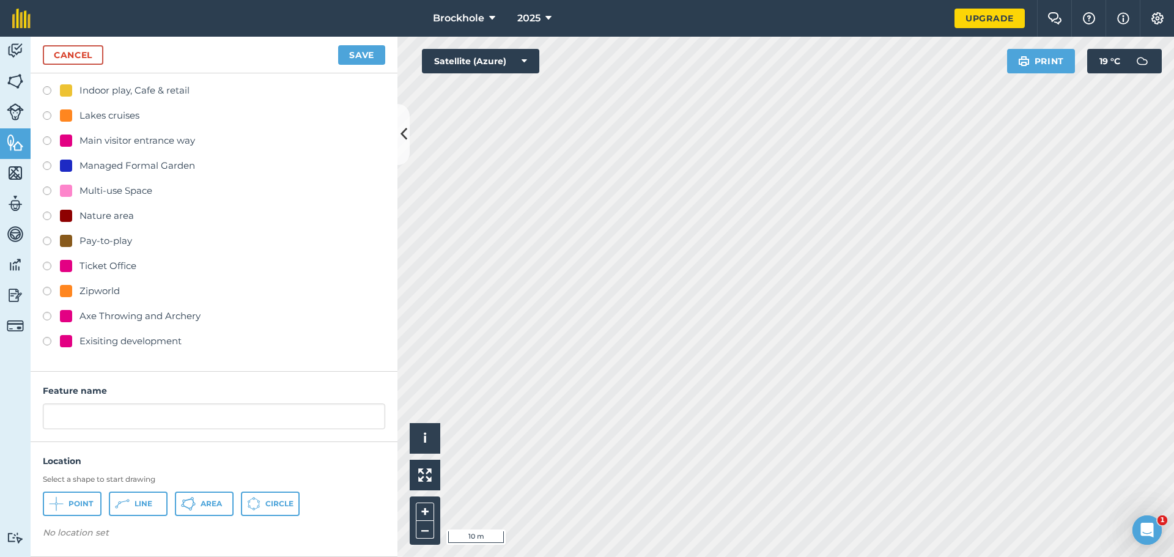
click at [102, 342] on div "Exisiting development" at bounding box center [131, 341] width 102 height 15
radio input "true"
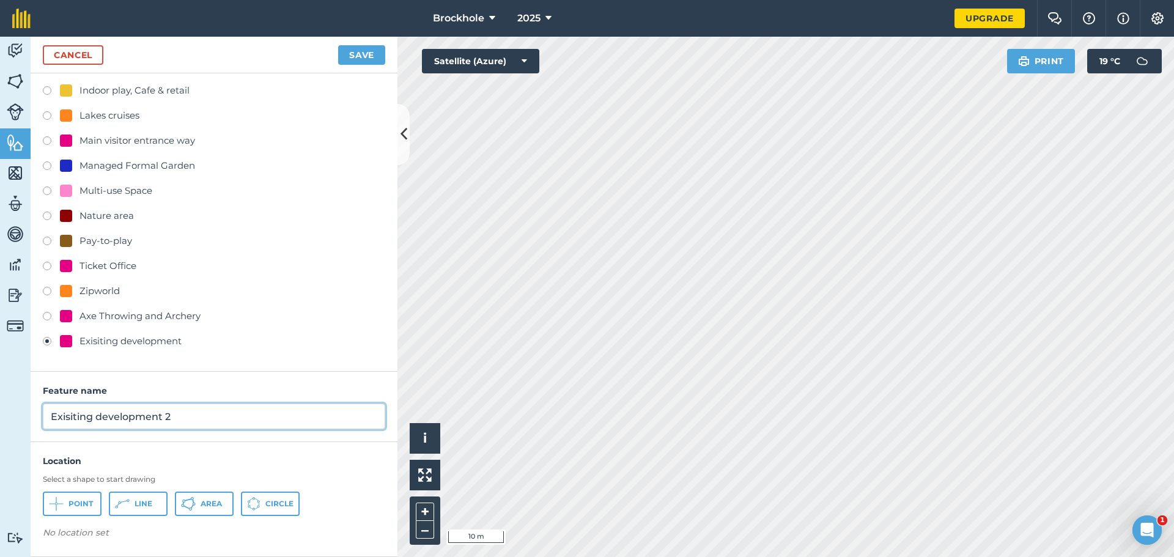
click at [82, 420] on input "Exisiting development 2" at bounding box center [214, 417] width 342 height 26
drag, startPoint x: 202, startPoint y: 417, endPoint x: 10, endPoint y: 451, distance: 195.2
click at [0, 461] on div "Activity Fields Livestock Features Maps Team Vehicles Data Reporting Billing Tu…" at bounding box center [587, 297] width 1174 height 520
type input "Pleasure Jetty"
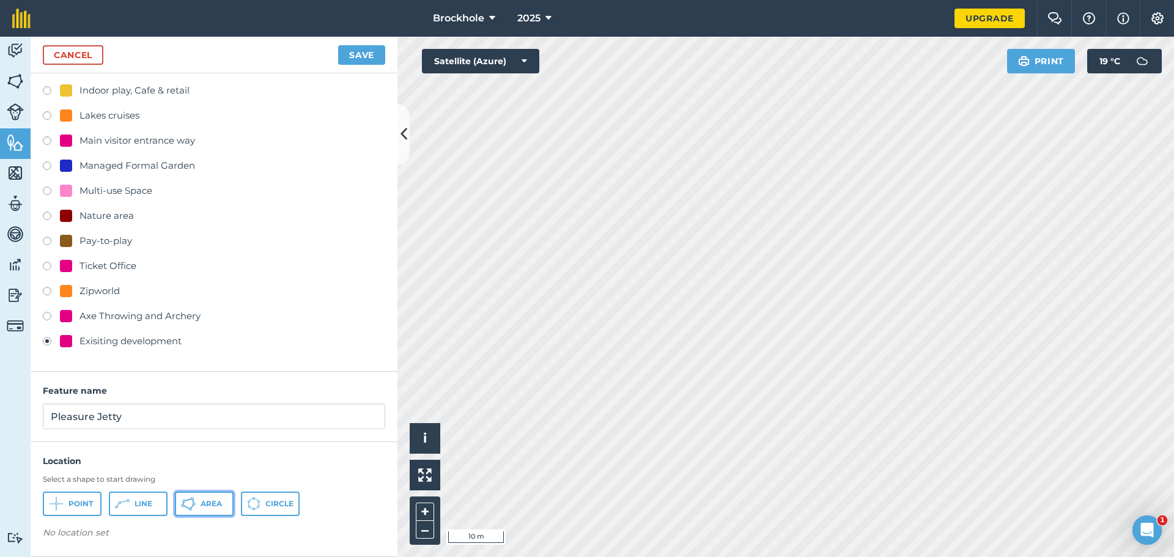
click at [207, 506] on span "Area" at bounding box center [211, 504] width 21 height 10
click at [353, 51] on button "Save" at bounding box center [361, 55] width 47 height 20
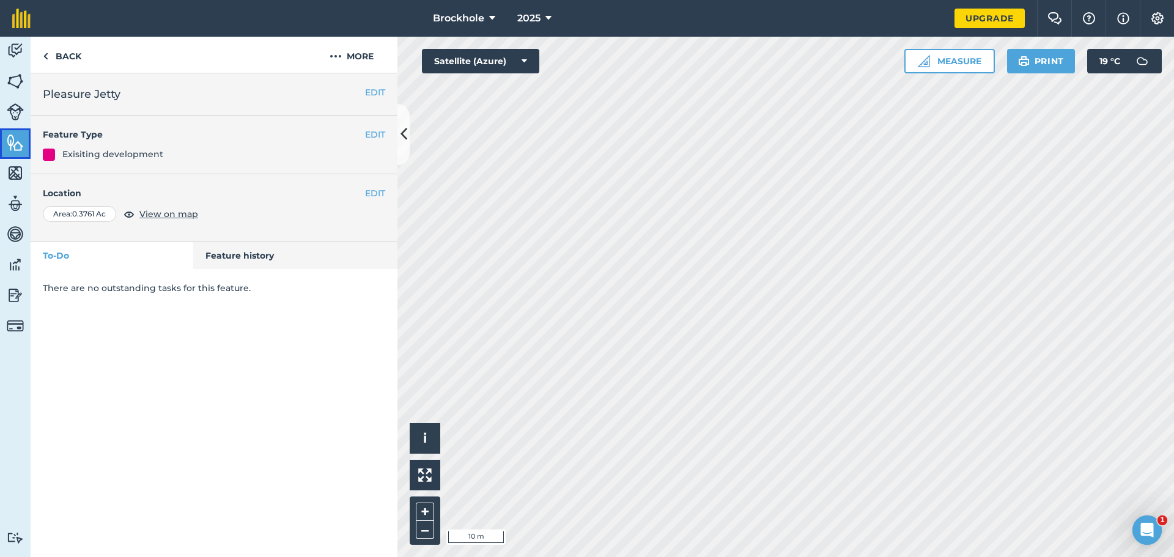
click at [19, 138] on img at bounding box center [15, 142] width 17 height 18
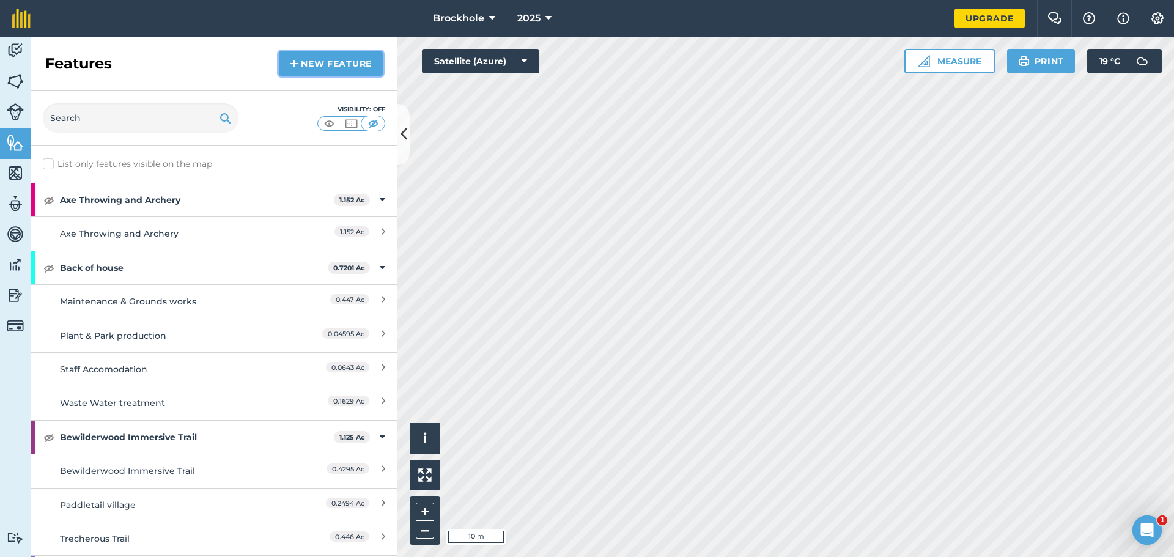
click at [321, 55] on link "New feature" at bounding box center [331, 63] width 104 height 24
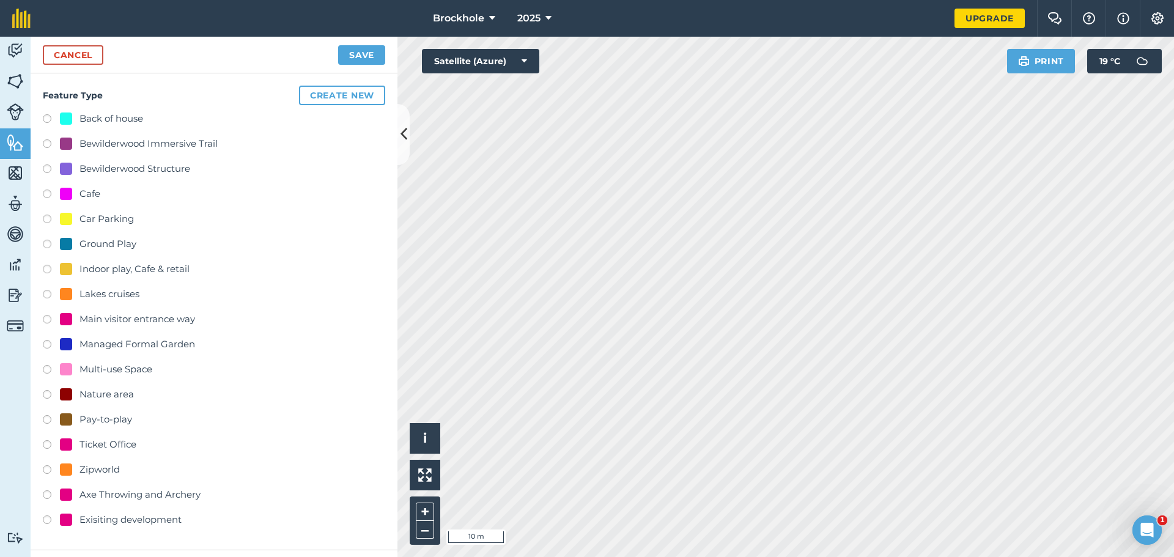
click at [109, 525] on div "Exisiting development" at bounding box center [131, 520] width 102 height 15
radio input "true"
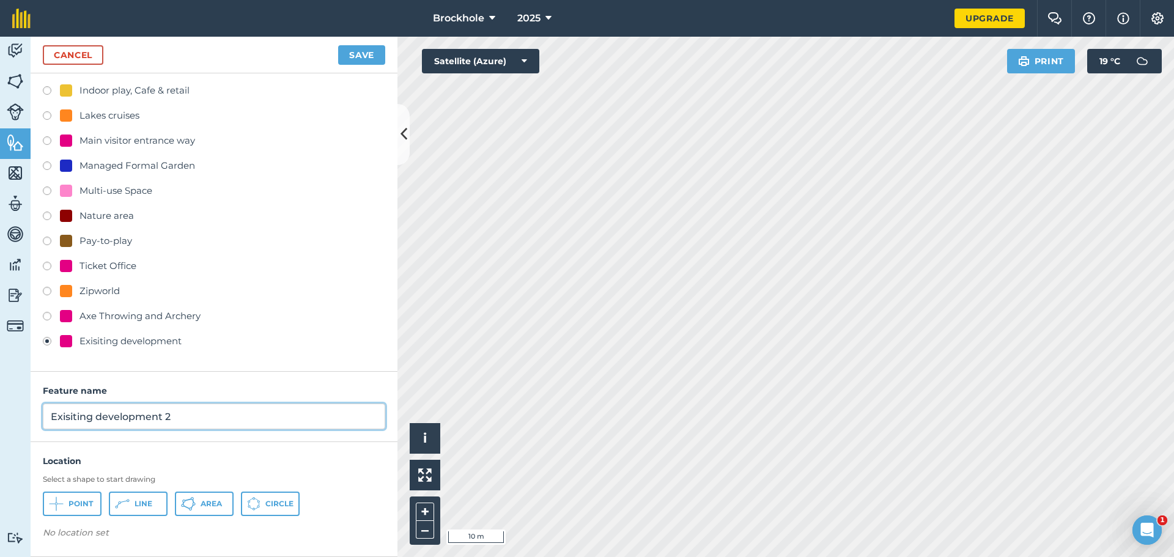
drag, startPoint x: 187, startPoint y: 417, endPoint x: 0, endPoint y: 416, distance: 186.5
click at [0, 416] on div "Activity Fields Livestock Features Maps Team Vehicles Data Reporting Billing Tu…" at bounding box center [587, 297] width 1174 height 520
type input "Cafe"
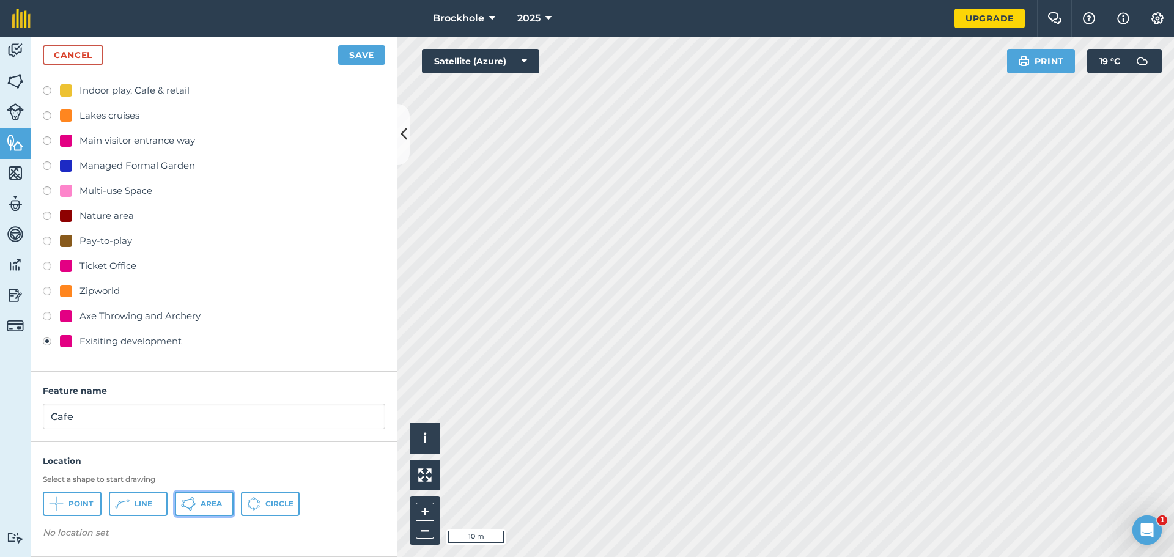
click at [210, 505] on span "Area" at bounding box center [211, 504] width 21 height 10
click at [369, 60] on button "Save" at bounding box center [361, 55] width 47 height 20
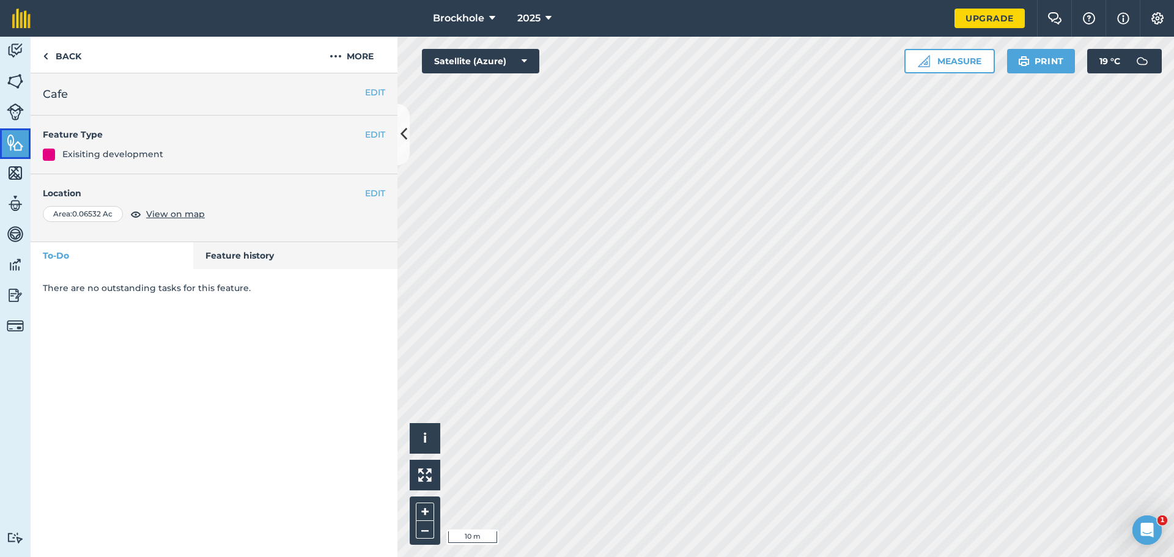
click at [10, 148] on img at bounding box center [15, 142] width 17 height 18
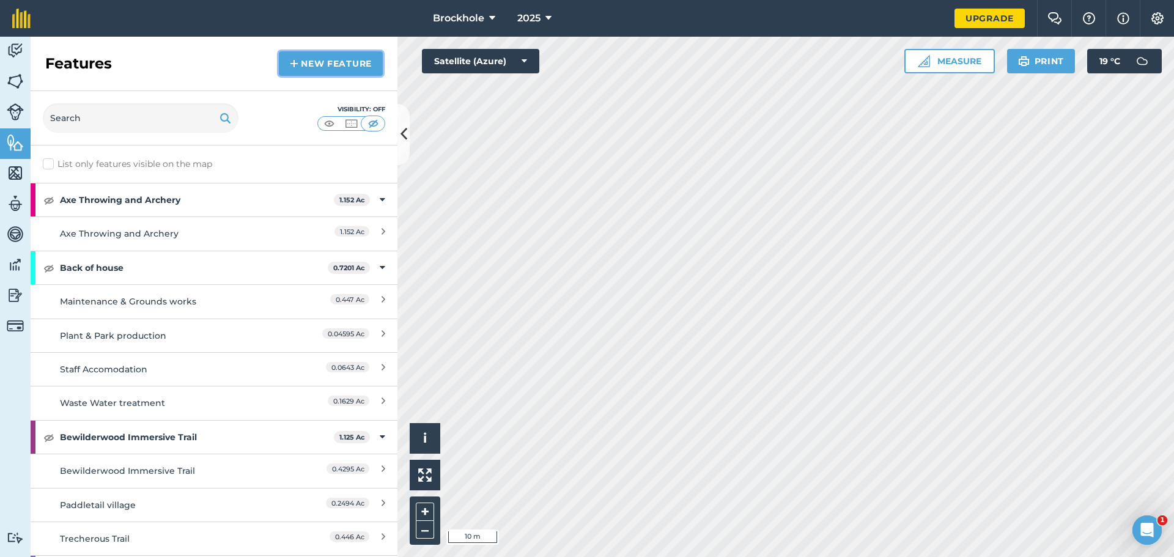
click at [346, 69] on link "New feature" at bounding box center [331, 63] width 104 height 24
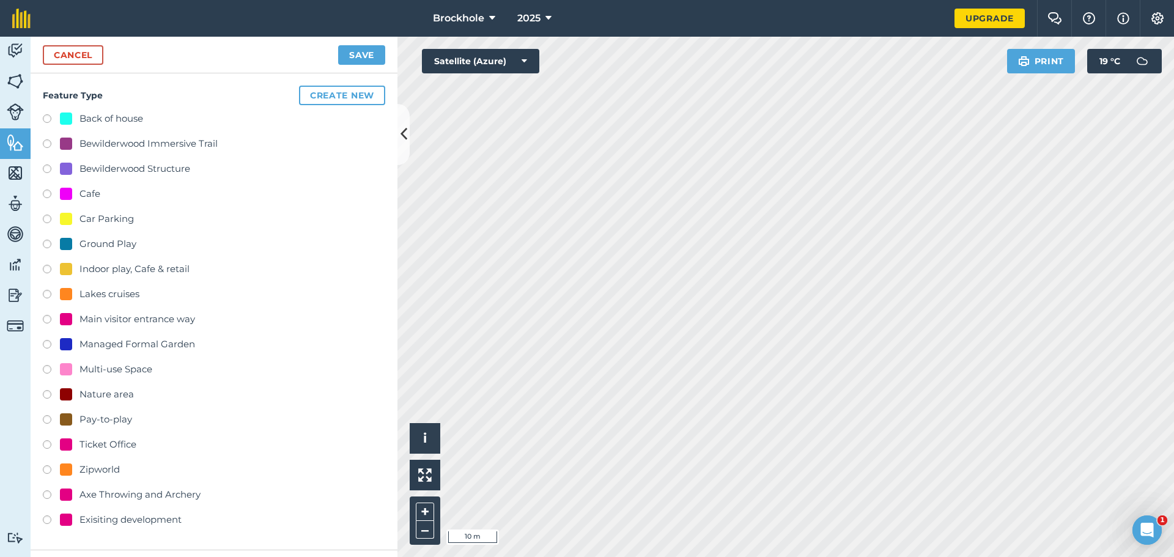
click at [115, 520] on div "Exisiting development" at bounding box center [131, 520] width 102 height 15
radio input "true"
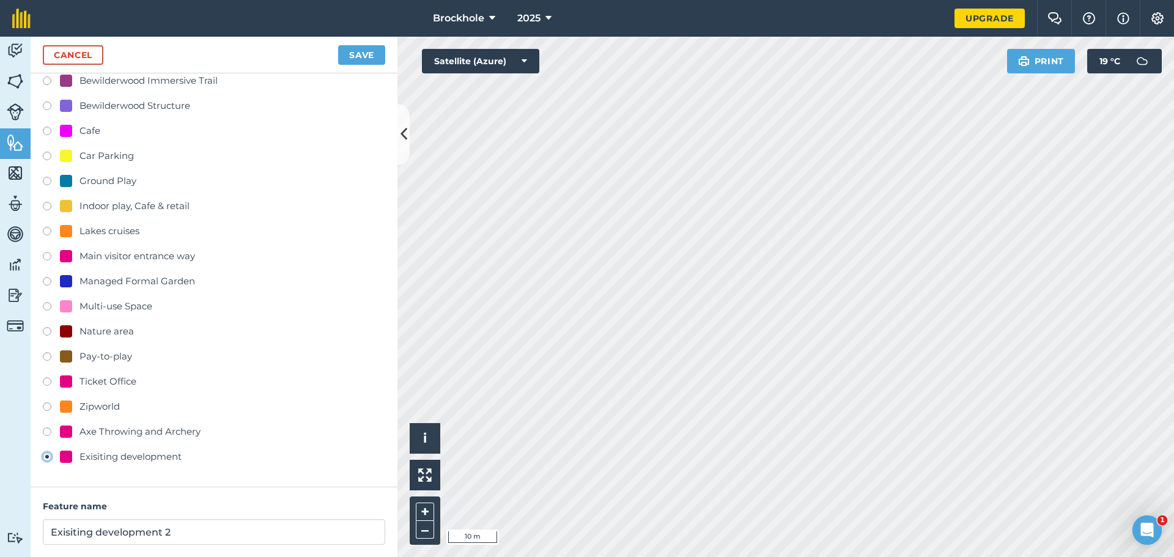
scroll to position [179, 0]
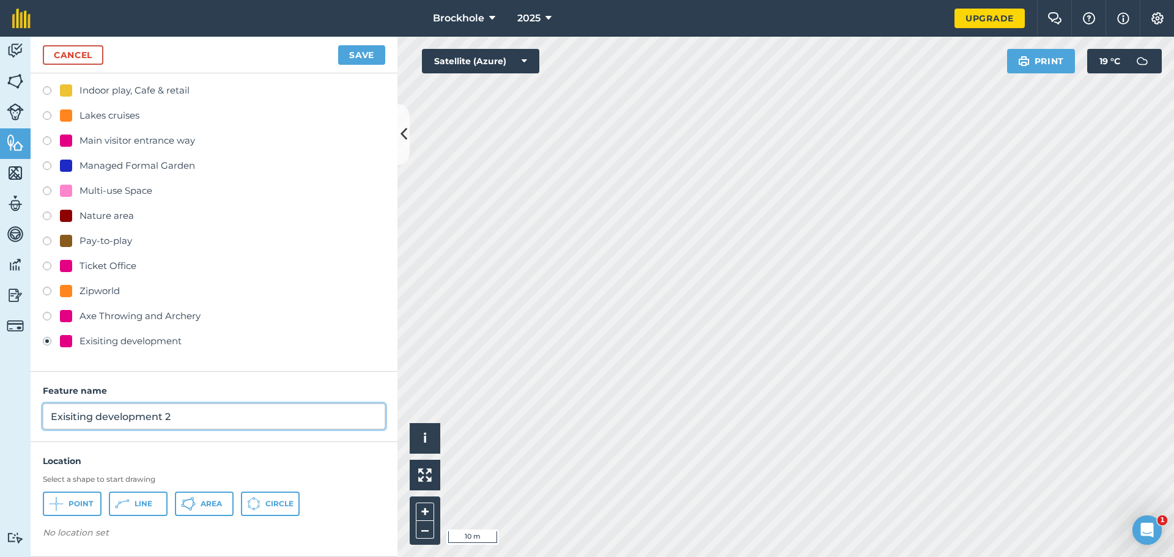
drag, startPoint x: 205, startPoint y: 415, endPoint x: 39, endPoint y: 426, distance: 166.1
click at [50, 422] on input "Exisiting development 2" at bounding box center [214, 417] width 342 height 26
type input "[GEOGRAPHIC_DATA]"
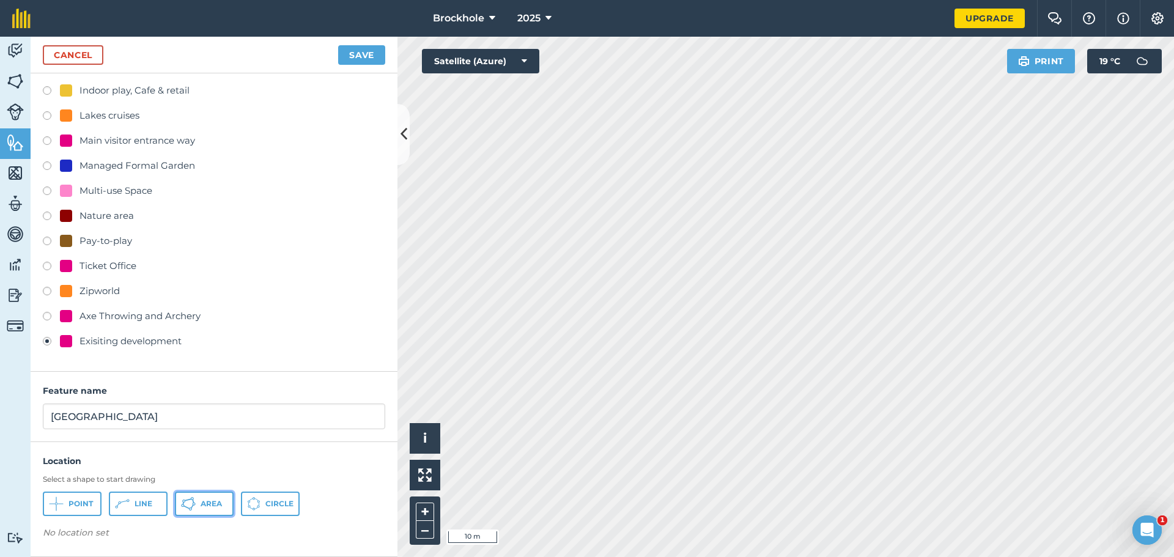
drag, startPoint x: 192, startPoint y: 502, endPoint x: 294, endPoint y: 435, distance: 121.8
click at [64, 502] on icon at bounding box center [56, 504] width 15 height 15
click at [352, 56] on button "Save" at bounding box center [361, 55] width 47 height 20
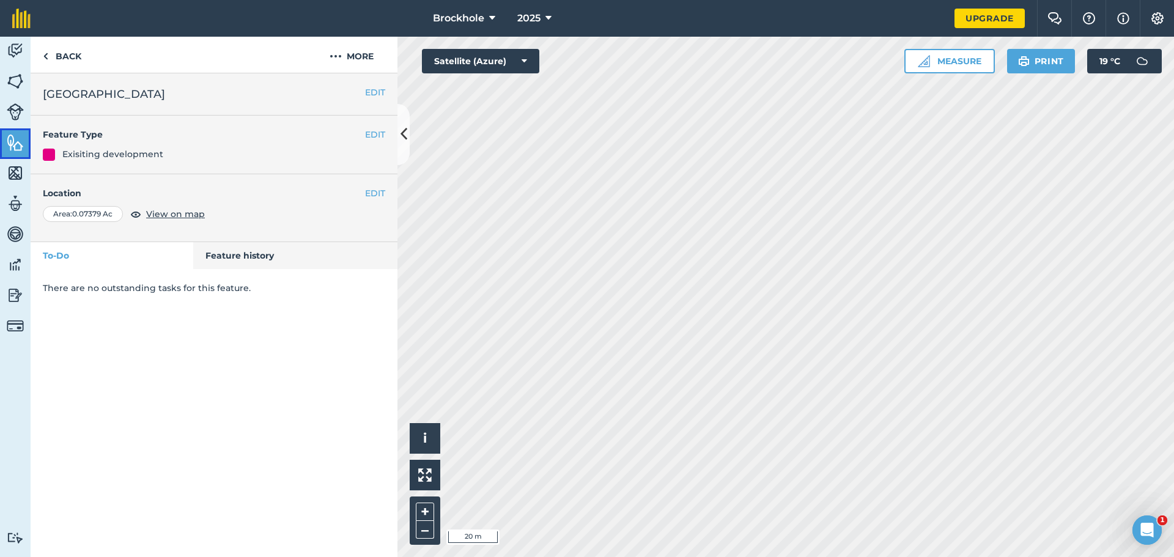
click at [8, 132] on link "Features" at bounding box center [15, 143] width 31 height 31
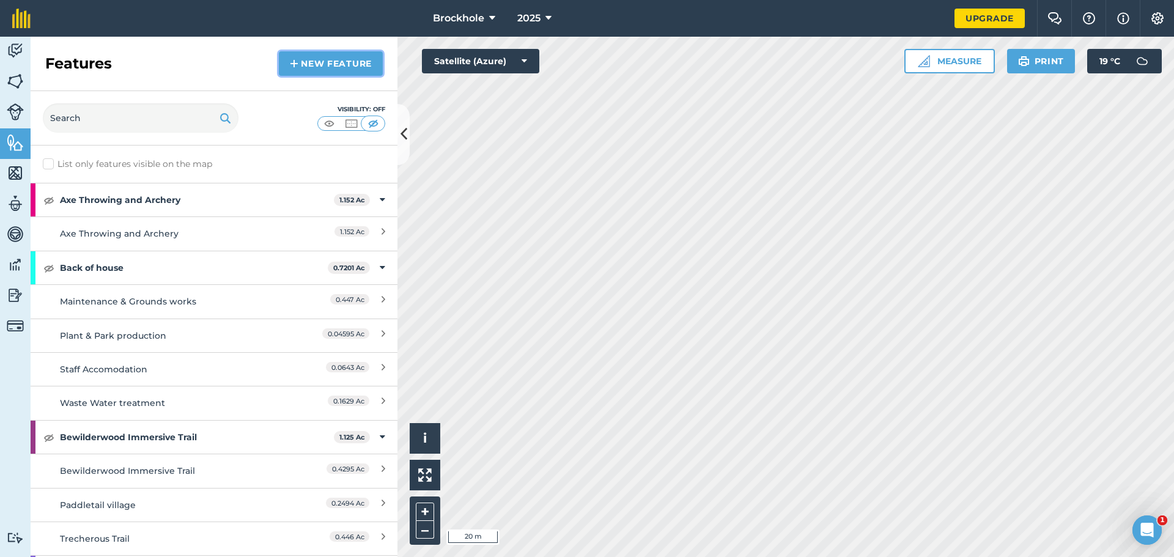
click at [313, 59] on link "New feature" at bounding box center [331, 63] width 104 height 24
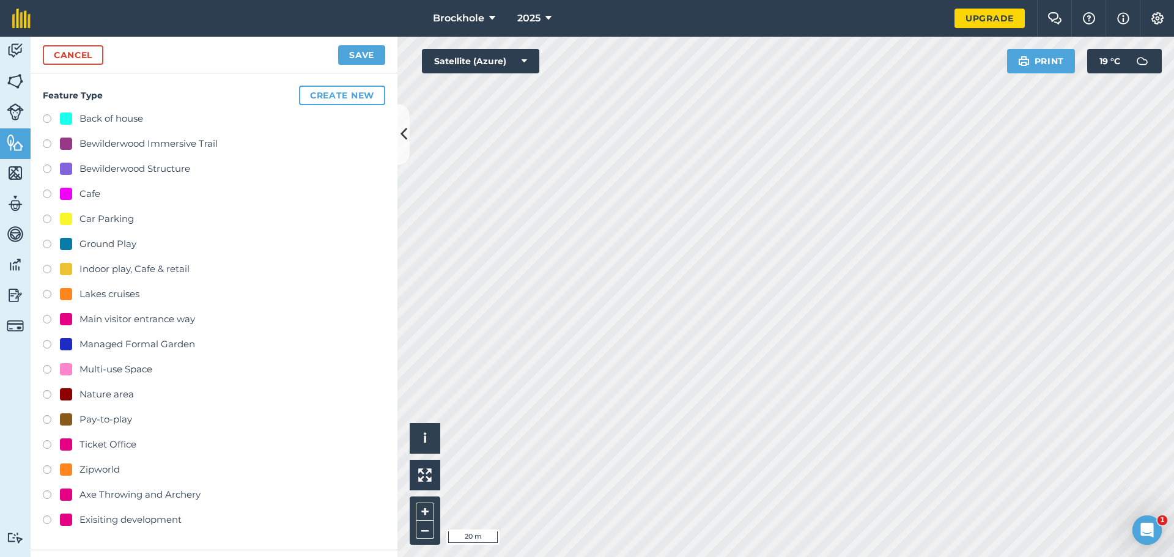
scroll to position [179, 0]
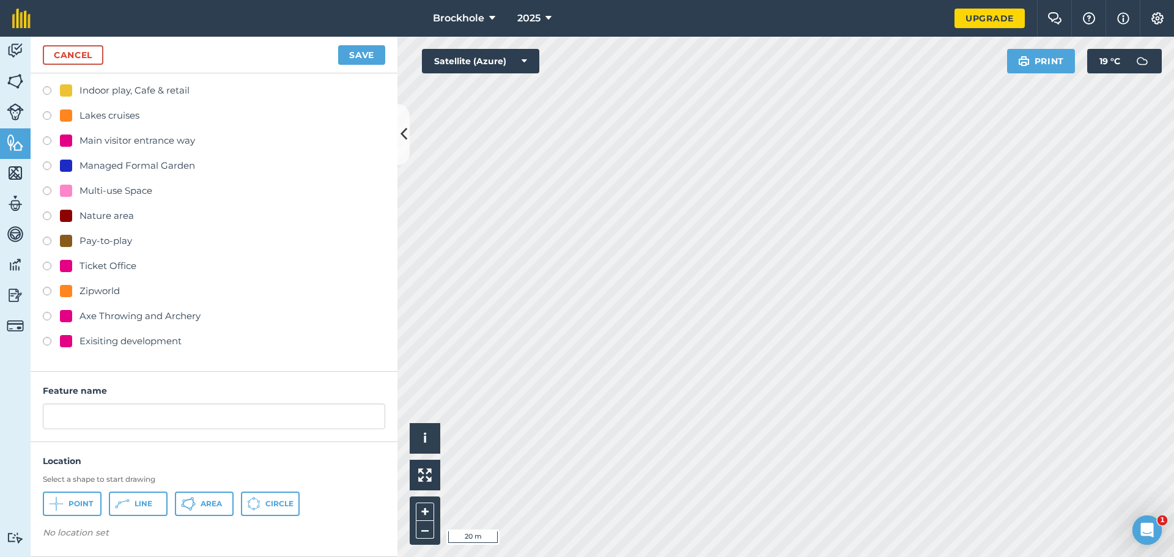
drag, startPoint x: 119, startPoint y: 345, endPoint x: 106, endPoint y: 371, distance: 28.7
click at [119, 346] on div "Exisiting development" at bounding box center [131, 341] width 102 height 15
radio input "true"
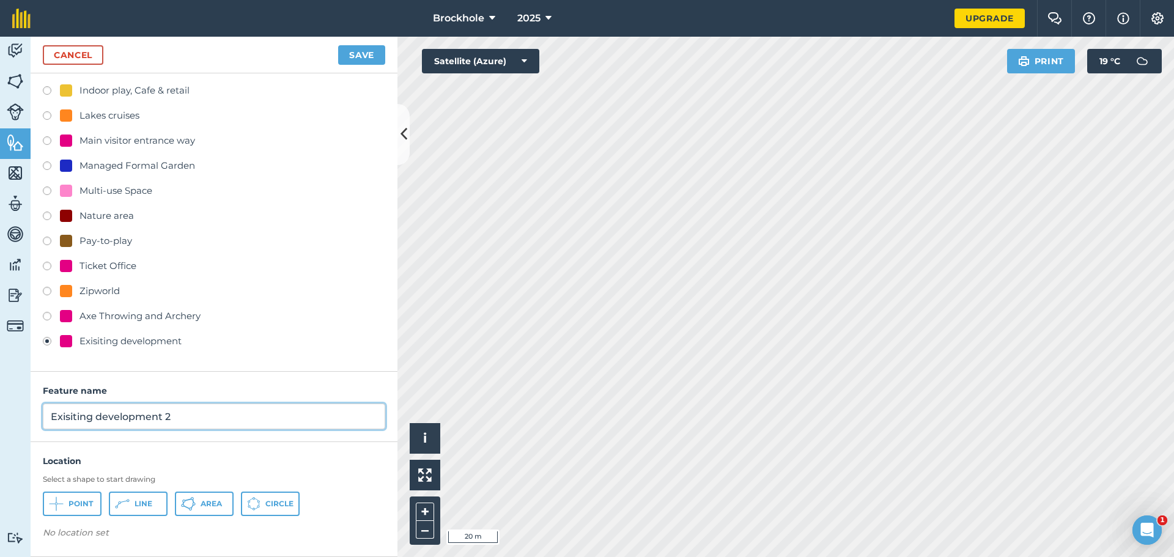
drag, startPoint x: 178, startPoint y: 417, endPoint x: 0, endPoint y: 442, distance: 179.8
click at [0, 442] on div "Activity Fields Livestock Features Maps Team Vehicles Data Reporting Billing Tu…" at bounding box center [587, 297] width 1174 height 520
type input "J"
type input "Commercial Jetty"
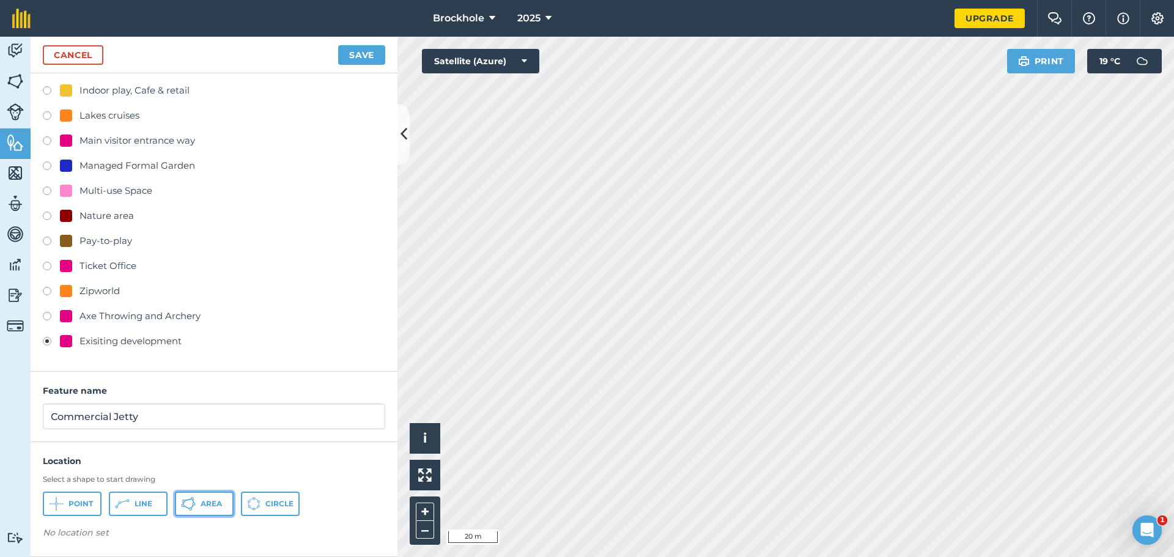
click at [199, 497] on button "Area" at bounding box center [204, 504] width 59 height 24
click at [371, 56] on button "Save" at bounding box center [361, 55] width 47 height 20
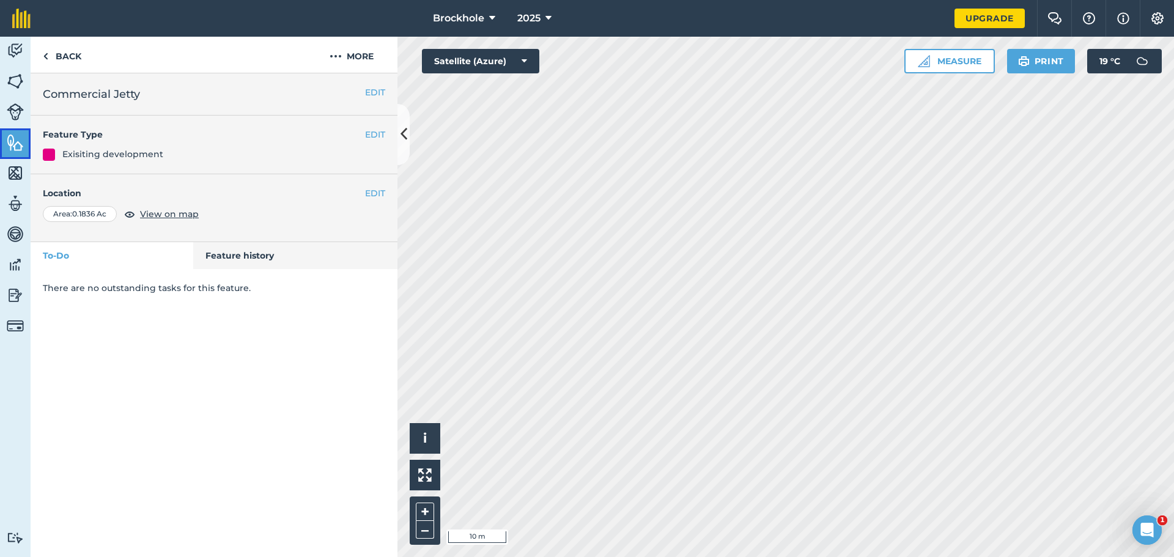
click at [10, 157] on link "Features" at bounding box center [15, 143] width 31 height 31
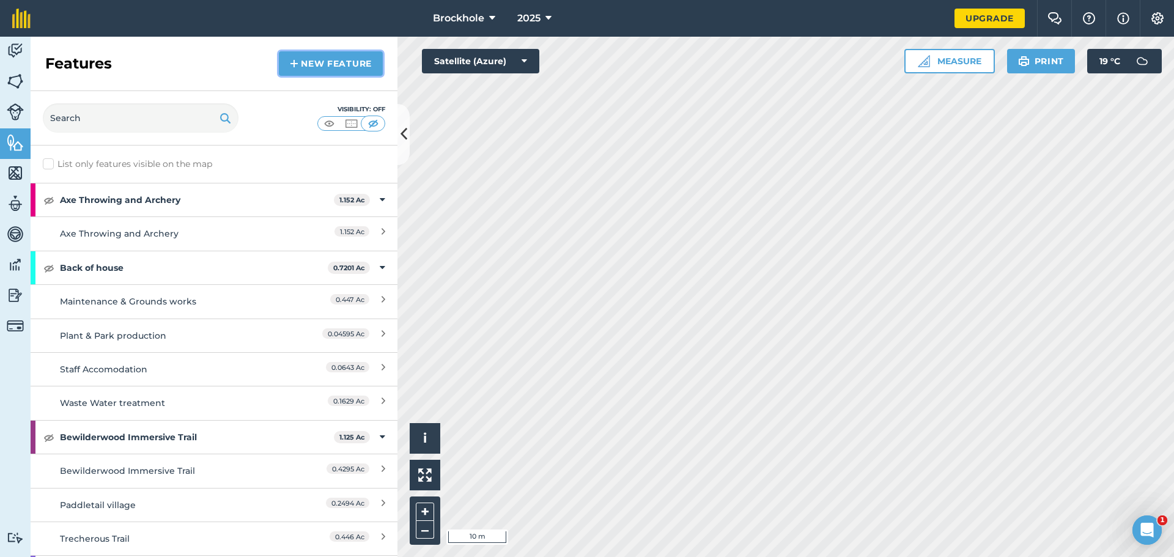
click at [292, 62] on img at bounding box center [294, 63] width 9 height 15
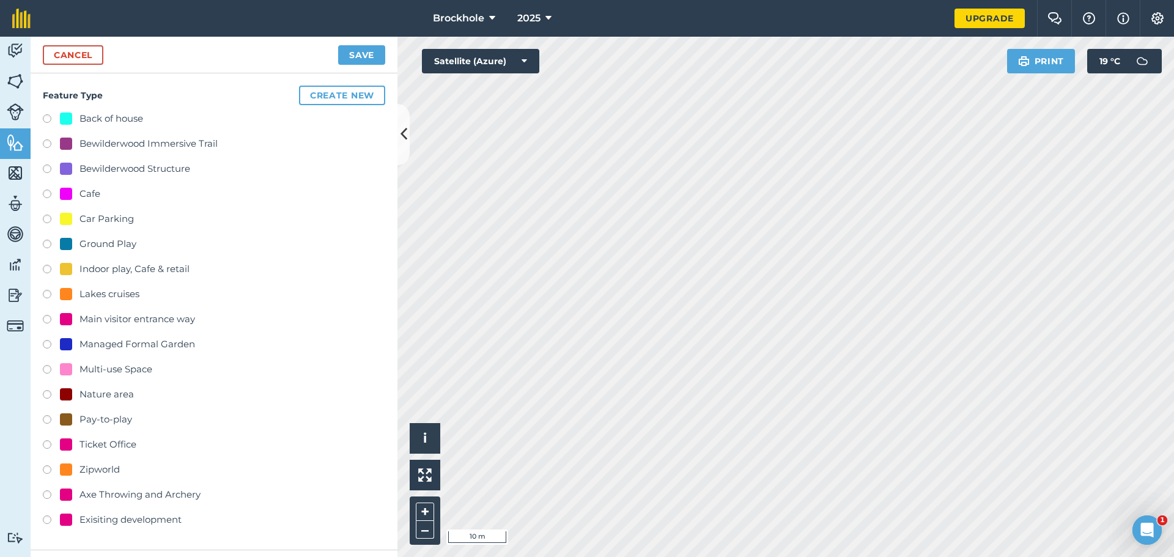
click at [120, 517] on div "Exisiting development" at bounding box center [131, 520] width 102 height 15
radio input "true"
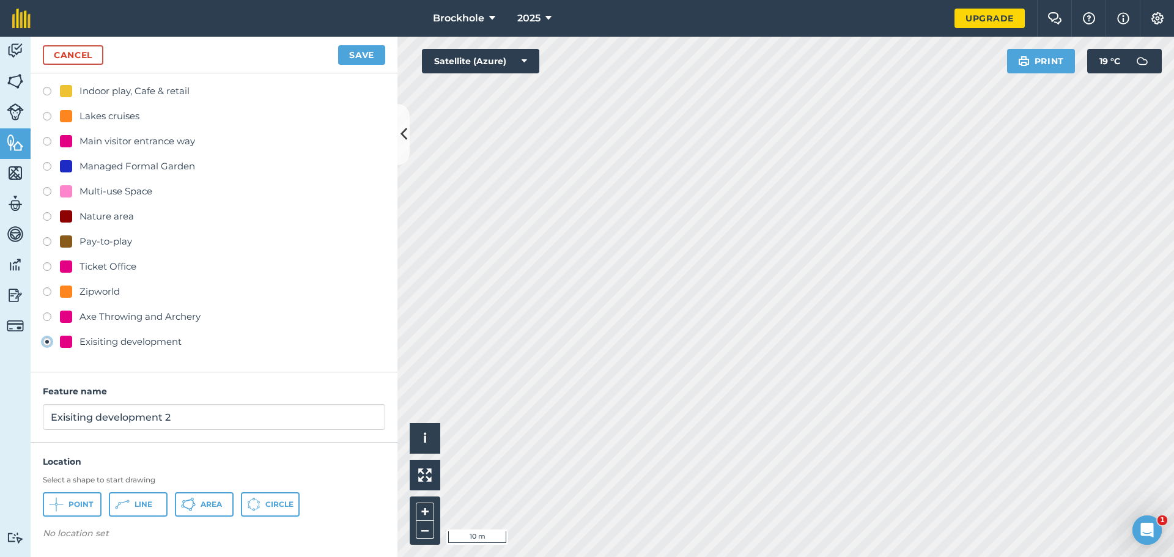
scroll to position [179, 0]
drag, startPoint x: 195, startPoint y: 417, endPoint x: 0, endPoint y: 450, distance: 198.0
click at [0, 450] on div "Activity Fields Livestock Features Maps Team Vehicles Data Reporting Billing Tu…" at bounding box center [587, 297] width 1174 height 520
type input "TIPI"
click at [201, 500] on span "Area" at bounding box center [211, 504] width 21 height 10
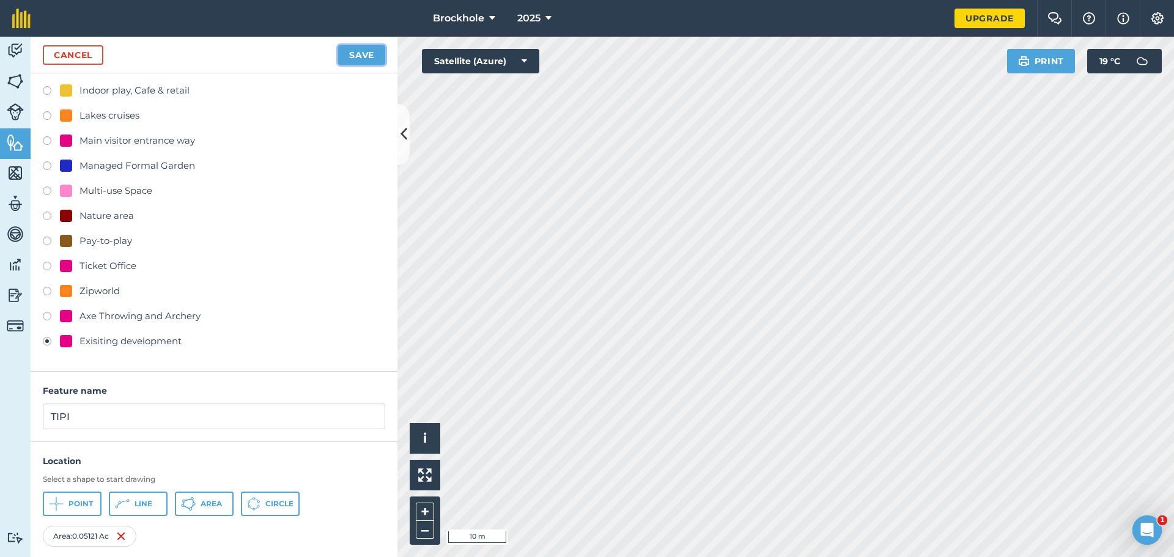
click at [360, 50] on button "Save" at bounding box center [361, 55] width 47 height 20
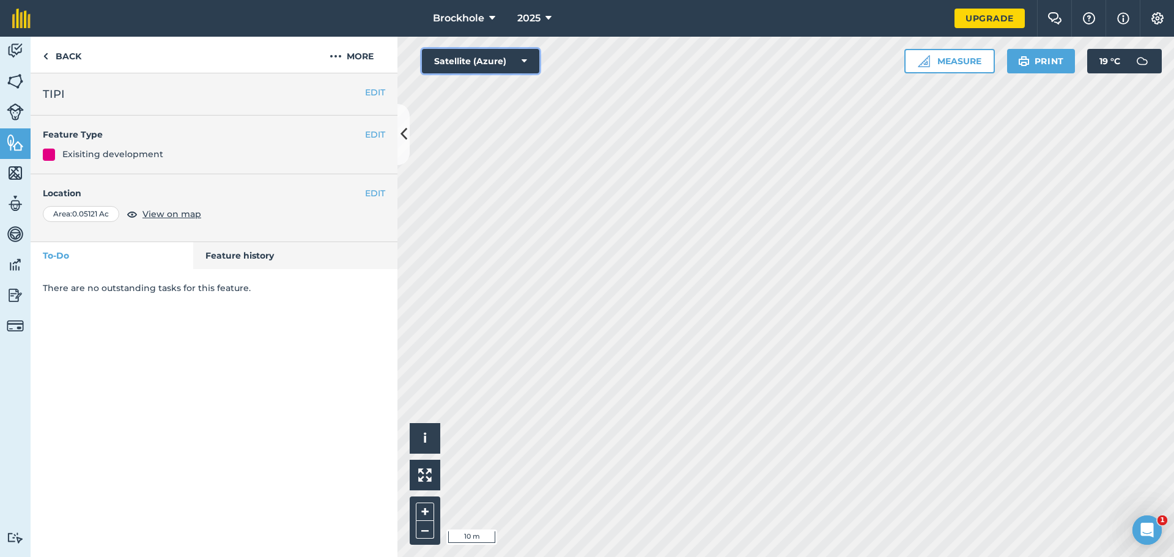
click at [523, 64] on icon at bounding box center [525, 61] width 6 height 12
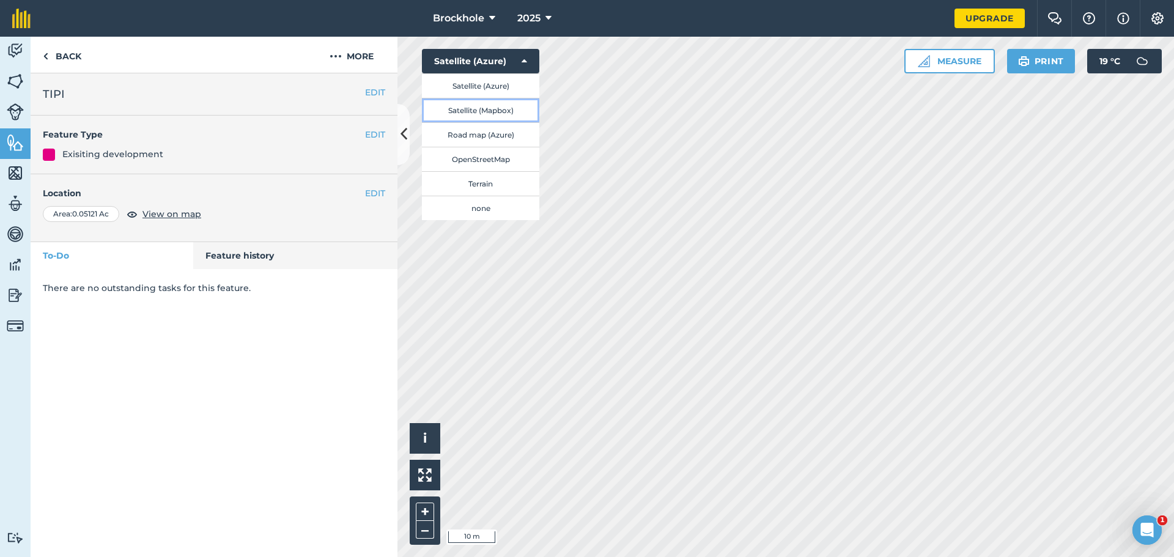
click at [502, 111] on button "Satellite (Mapbox)" at bounding box center [480, 110] width 117 height 24
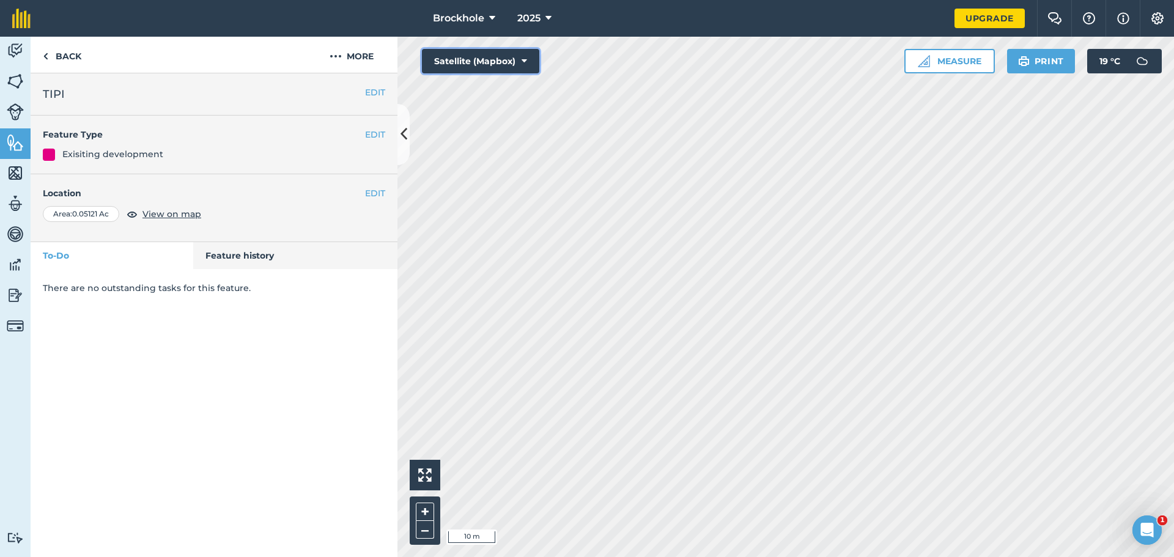
click at [497, 59] on button "Satellite (Mapbox)" at bounding box center [480, 61] width 117 height 24
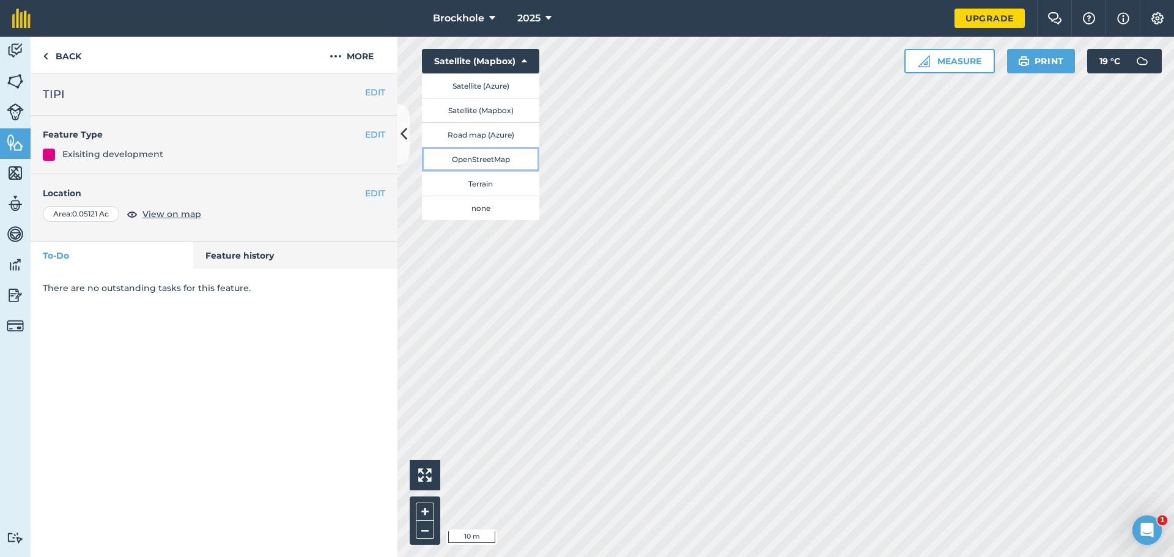
click at [506, 162] on button "OpenStreetMap" at bounding box center [480, 159] width 117 height 24
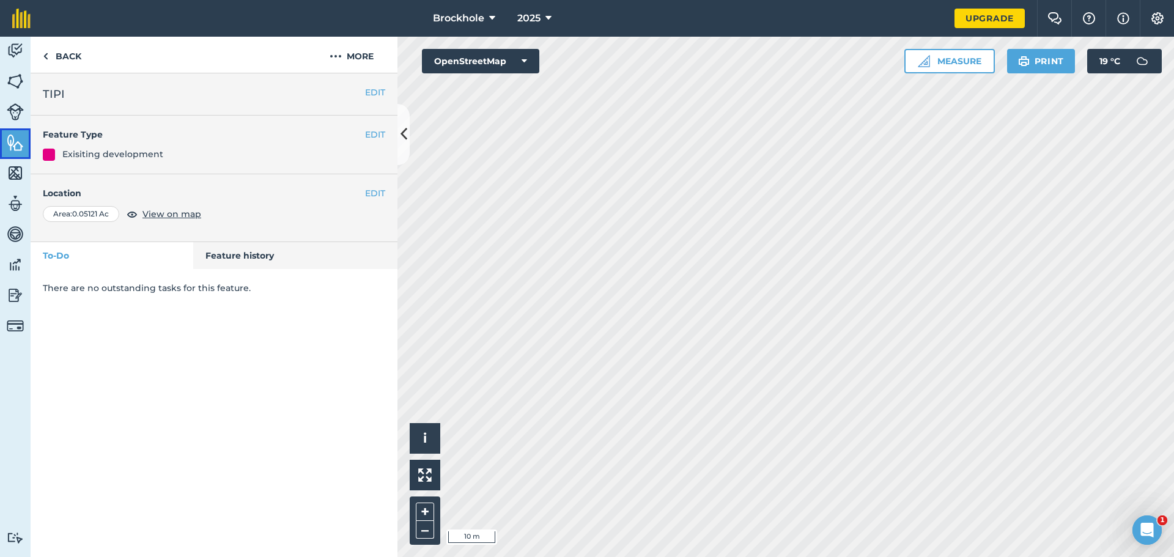
click at [5, 144] on link "Features" at bounding box center [15, 143] width 31 height 31
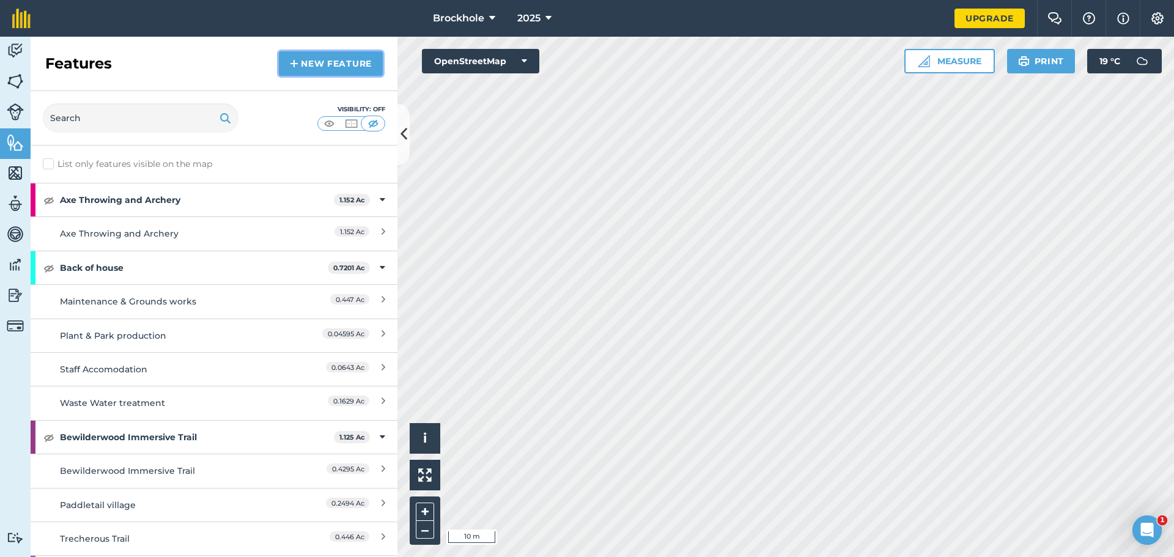
click at [349, 56] on link "New feature" at bounding box center [331, 63] width 104 height 24
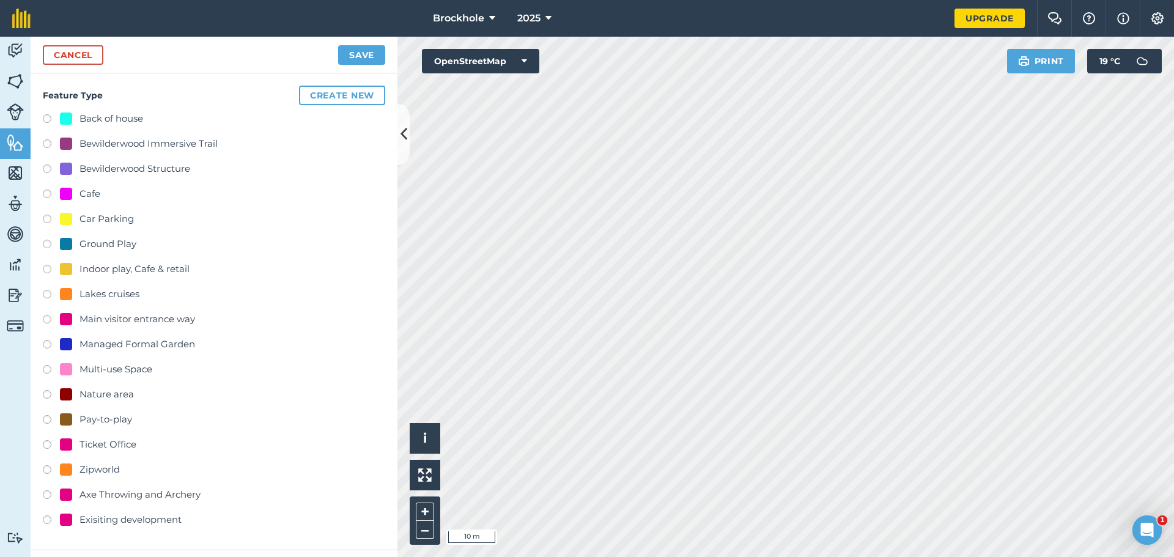
click at [117, 523] on div "Exisiting development" at bounding box center [131, 520] width 102 height 15
radio input "true"
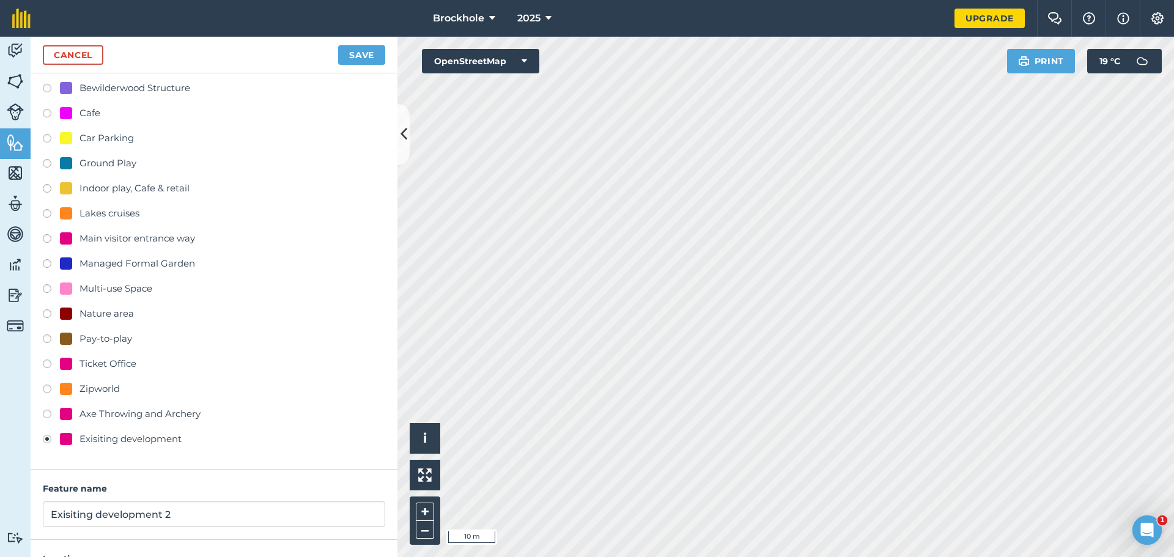
scroll to position [179, 0]
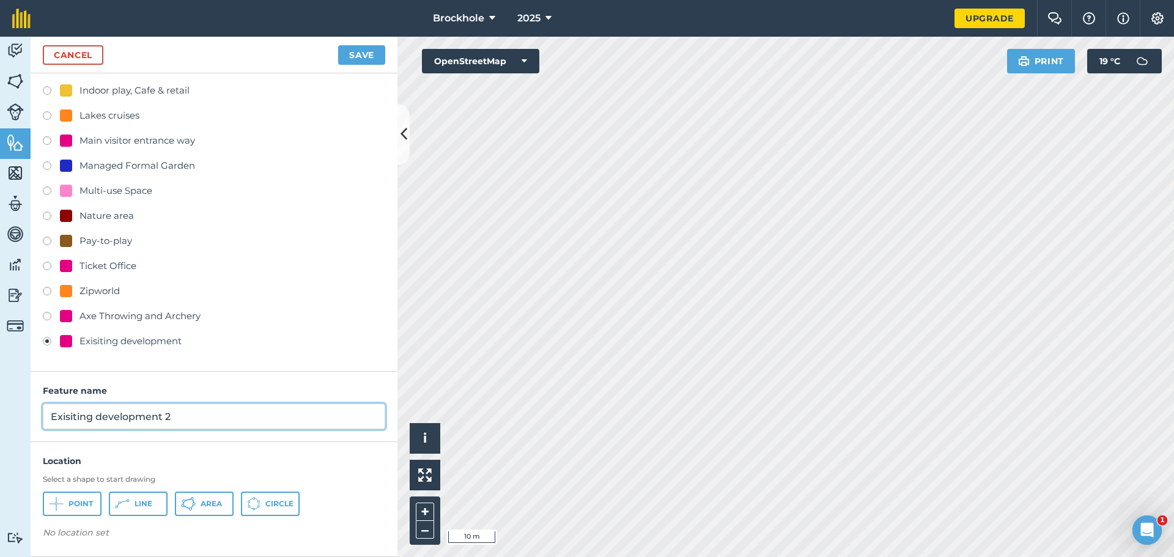
drag, startPoint x: 214, startPoint y: 409, endPoint x: 0, endPoint y: 428, distance: 214.8
click at [0, 427] on div "Activity Fields Livestock Features Maps Team Vehicles Data Reporting Billing Tu…" at bounding box center [587, 297] width 1174 height 520
type input "Play Area"
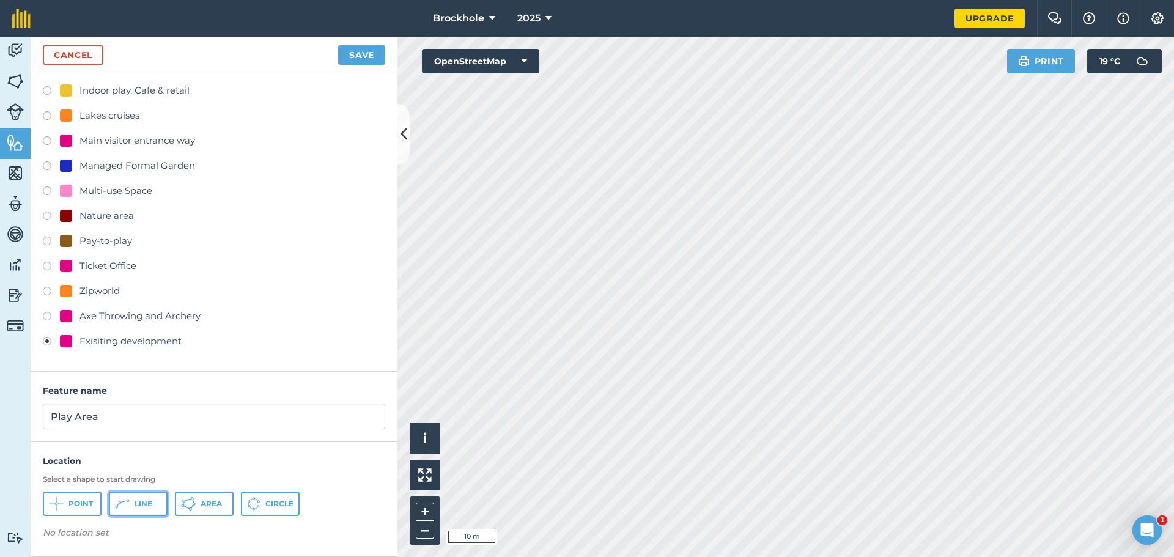
click at [144, 506] on span "Line" at bounding box center [144, 504] width 18 height 10
click at [366, 54] on button "Save" at bounding box center [361, 55] width 47 height 20
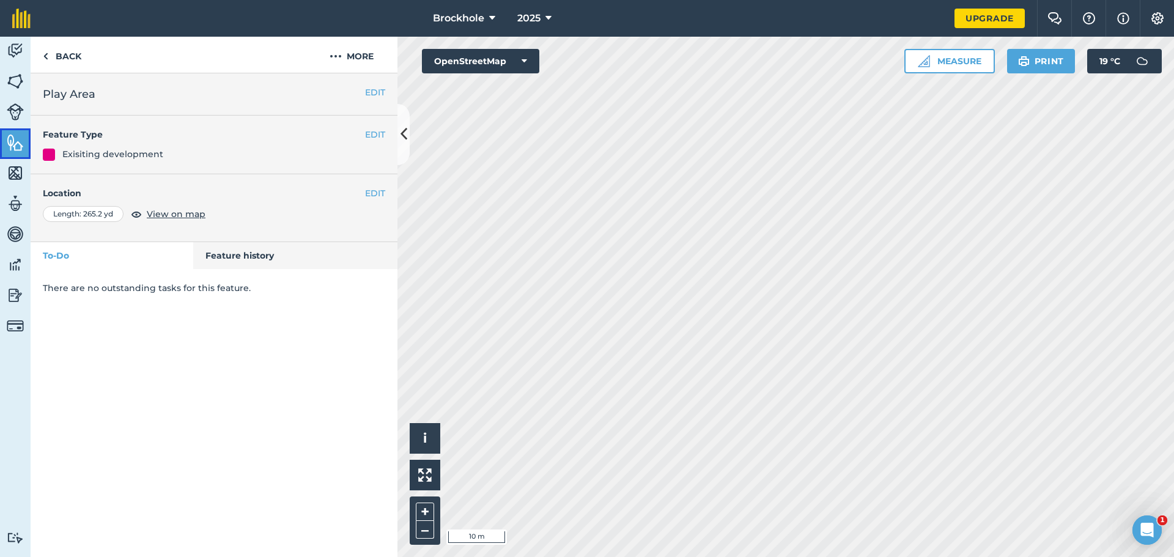
click at [10, 153] on link "Features" at bounding box center [15, 143] width 31 height 31
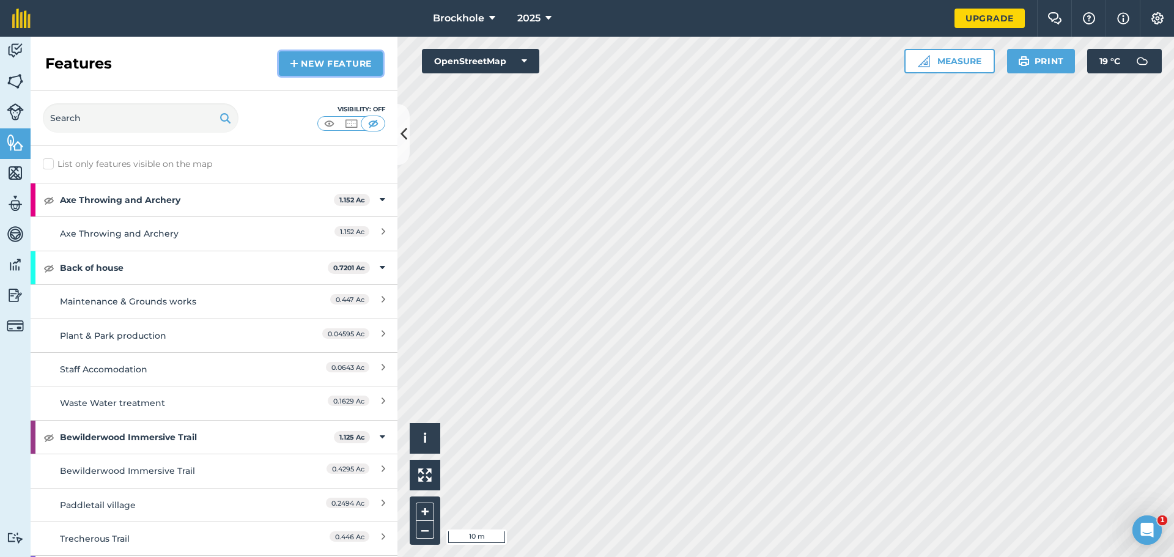
click at [349, 63] on link "New feature" at bounding box center [331, 63] width 104 height 24
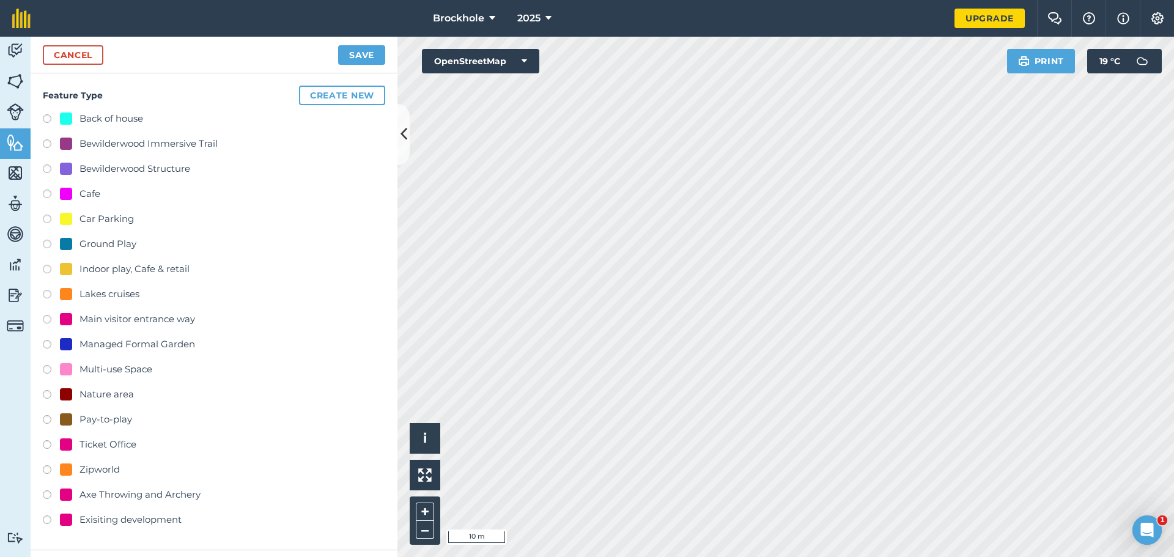
click at [102, 517] on div "Exisiting development" at bounding box center [131, 520] width 102 height 15
radio input "true"
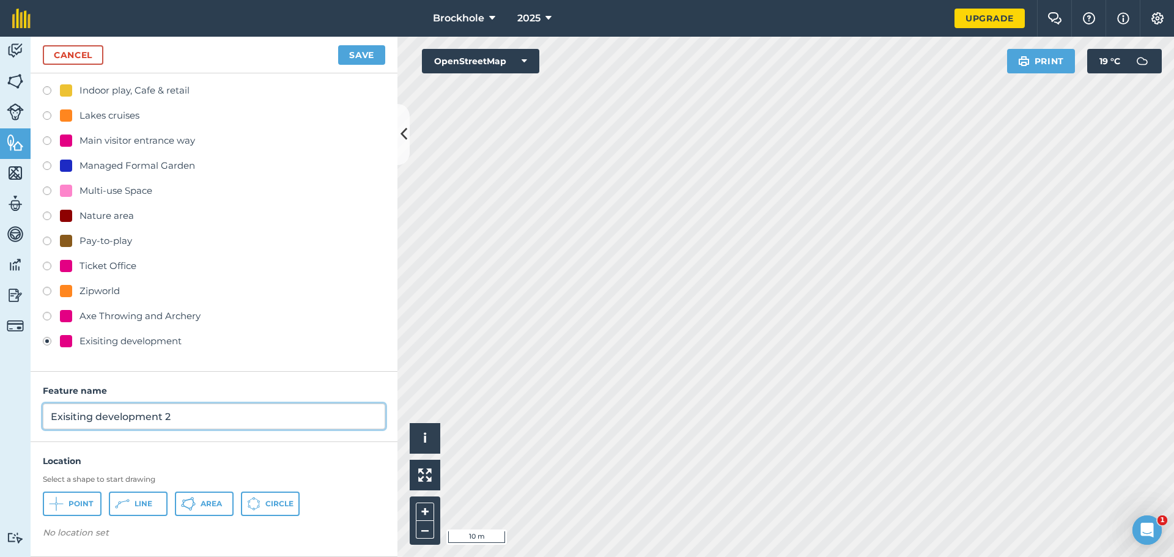
drag, startPoint x: 193, startPoint y: 420, endPoint x: 4, endPoint y: 437, distance: 189.8
click at [0, 439] on div "Activity Fields Livestock Features Maps Team Vehicles Data Reporting Billing Tu…" at bounding box center [587, 297] width 1174 height 520
type input "Works yard"
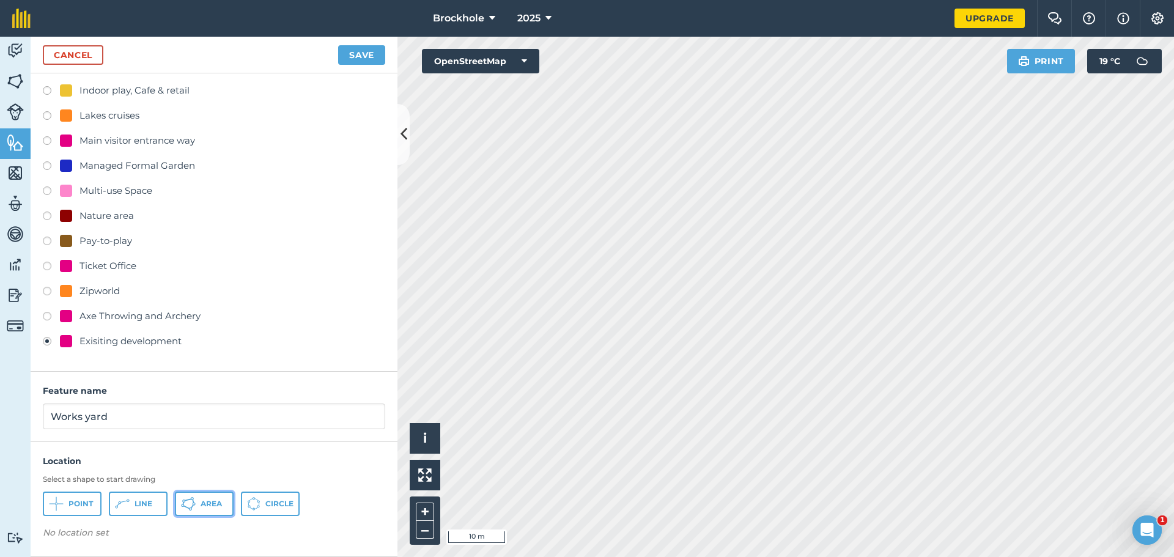
click at [208, 505] on span "Area" at bounding box center [211, 504] width 21 height 10
click at [369, 51] on button "Save" at bounding box center [361, 55] width 47 height 20
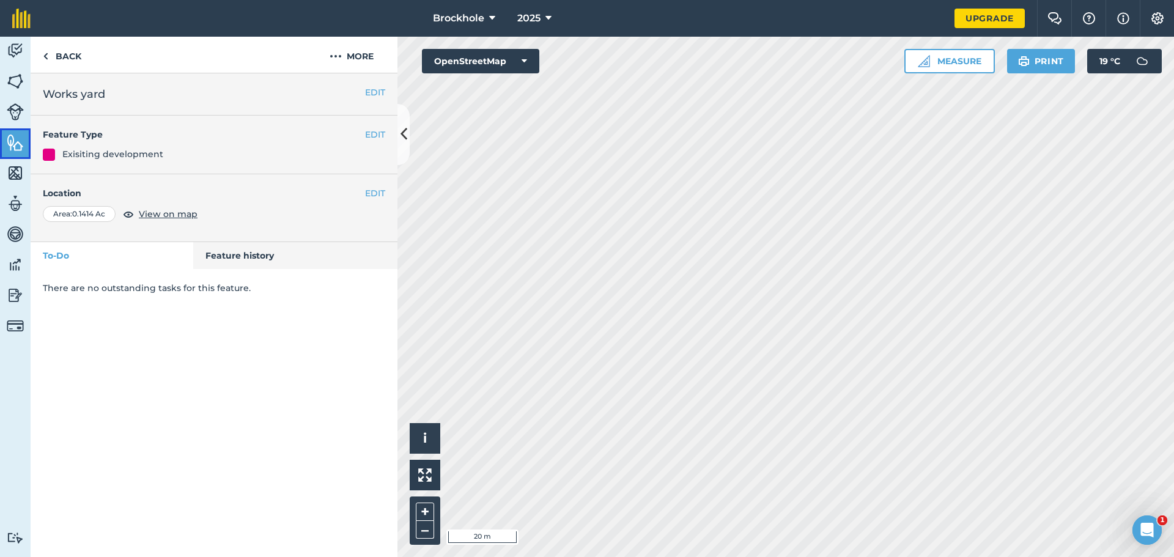
click at [2, 150] on link "Features" at bounding box center [15, 143] width 31 height 31
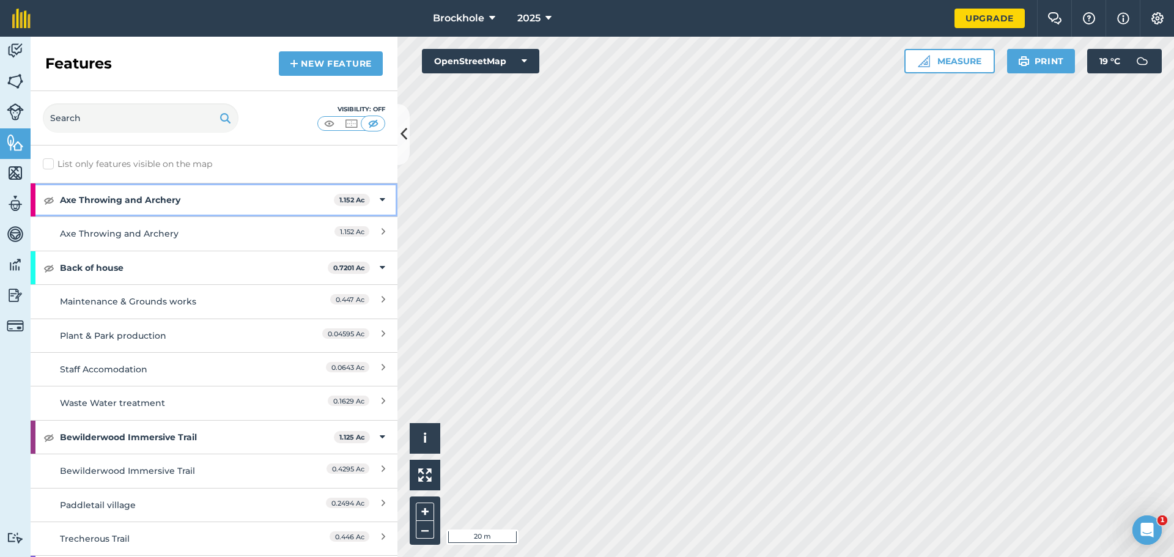
click at [184, 202] on strong "Axe Throwing and Archery" at bounding box center [197, 199] width 274 height 33
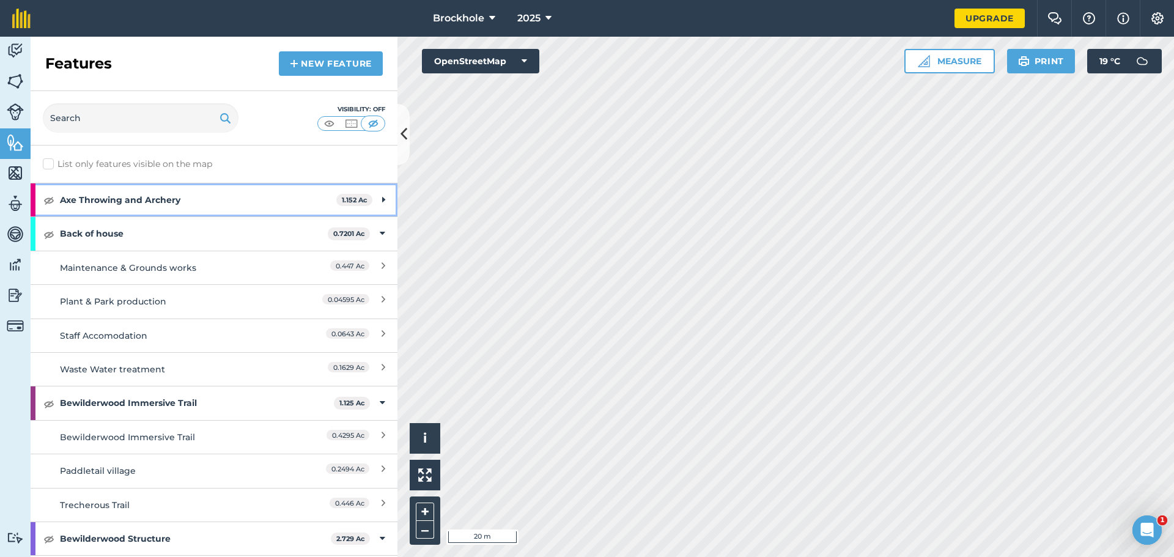
click at [184, 202] on strong "Axe Throwing and Archery" at bounding box center [198, 199] width 276 height 33
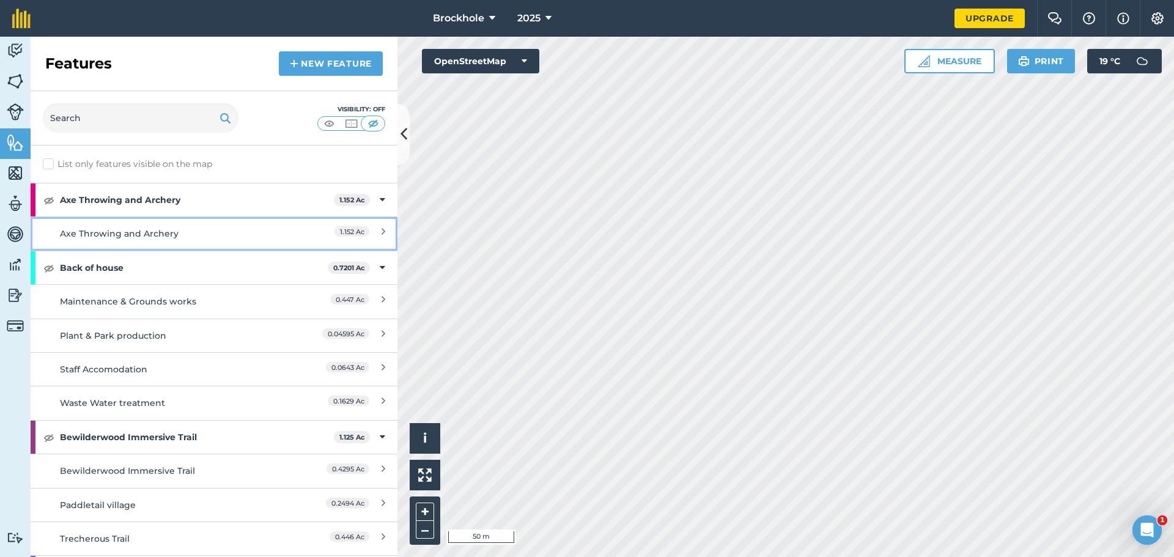
click at [133, 237] on div "Axe Throwing and Archery" at bounding box center [168, 233] width 217 height 13
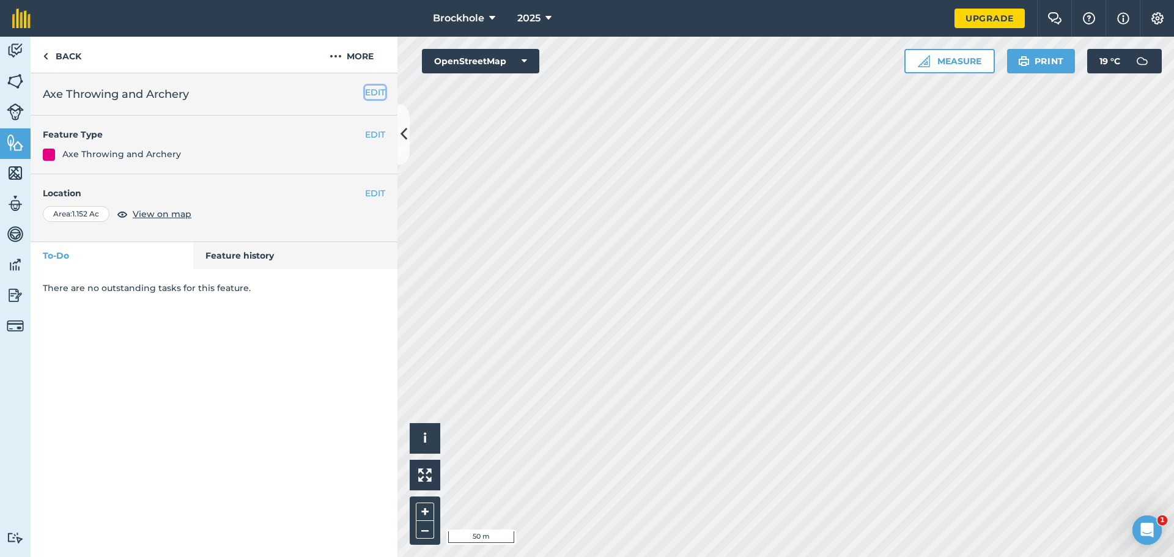
click at [375, 92] on button "EDIT" at bounding box center [375, 92] width 20 height 13
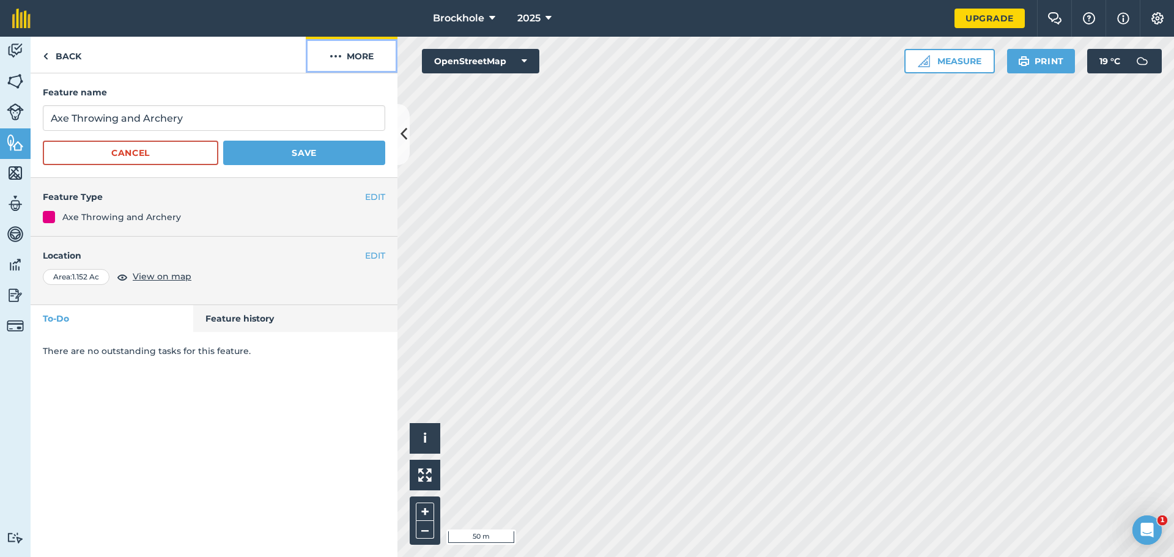
click at [344, 66] on button "More" at bounding box center [352, 55] width 92 height 36
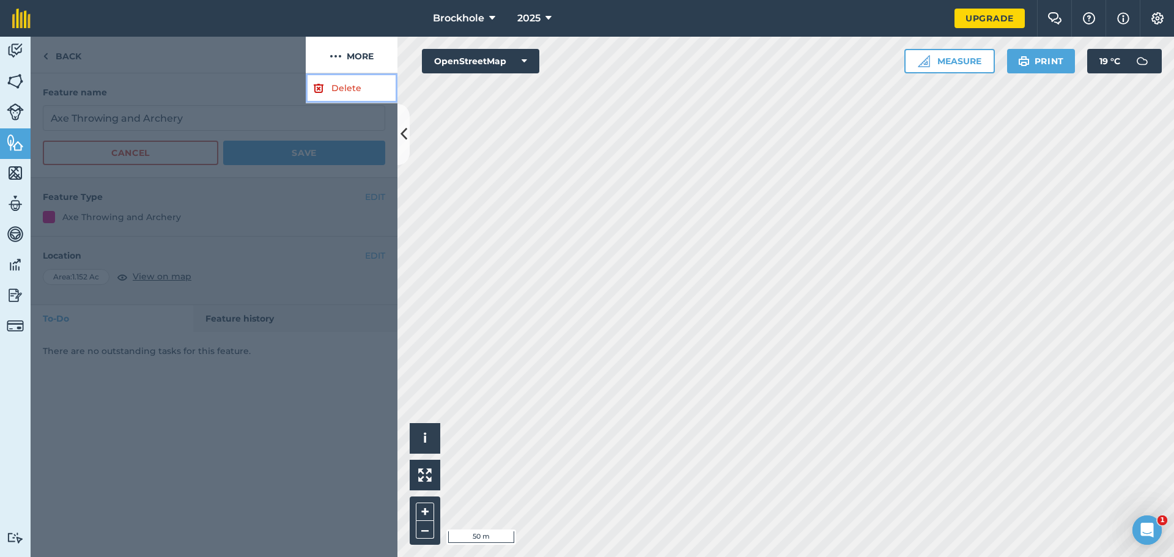
click at [341, 92] on link "Delete" at bounding box center [352, 88] width 92 height 30
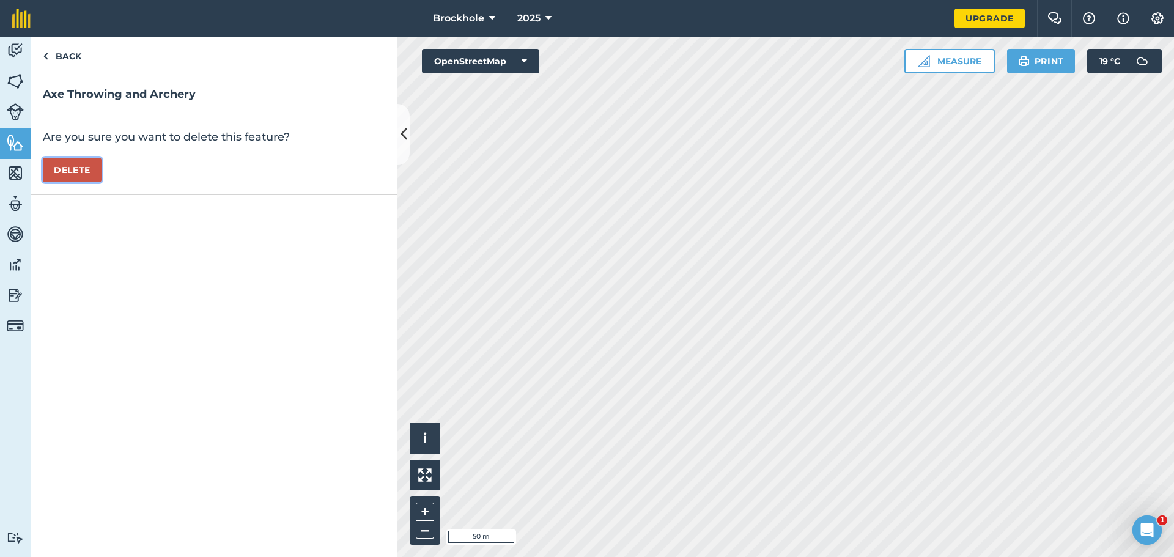
click at [71, 172] on button "Delete" at bounding box center [72, 170] width 59 height 24
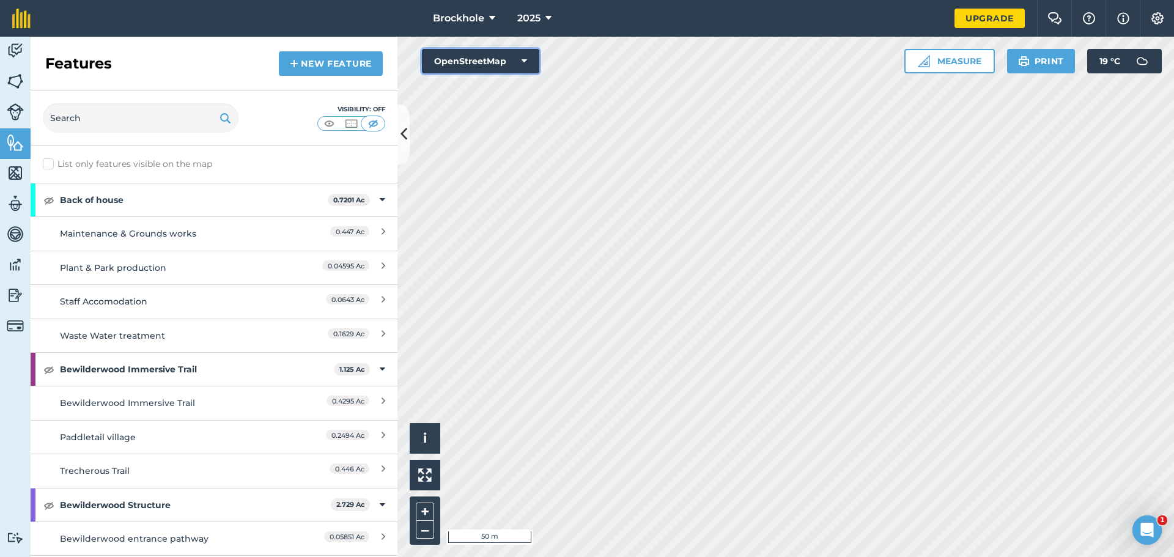
click at [479, 59] on button "OpenStreetMap" at bounding box center [480, 61] width 117 height 24
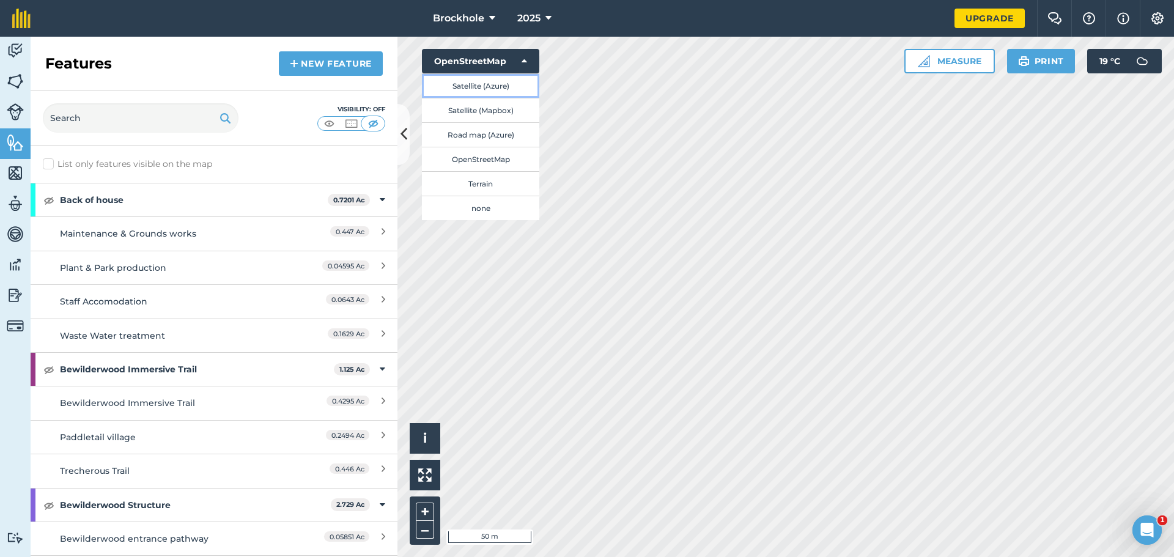
click at [497, 84] on button "Satellite (Azure)" at bounding box center [480, 85] width 117 height 24
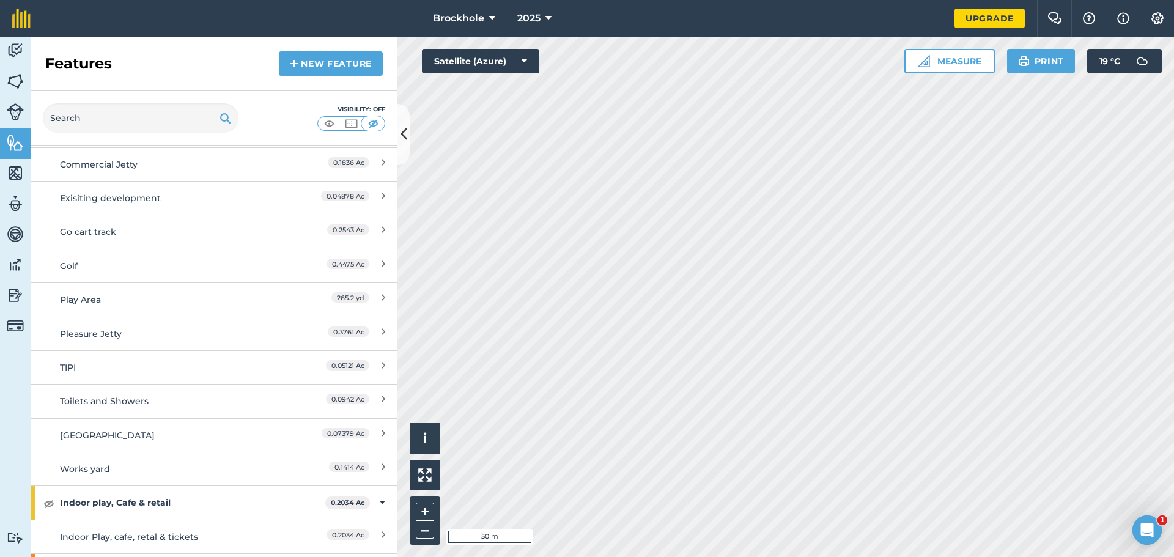
scroll to position [795, 0]
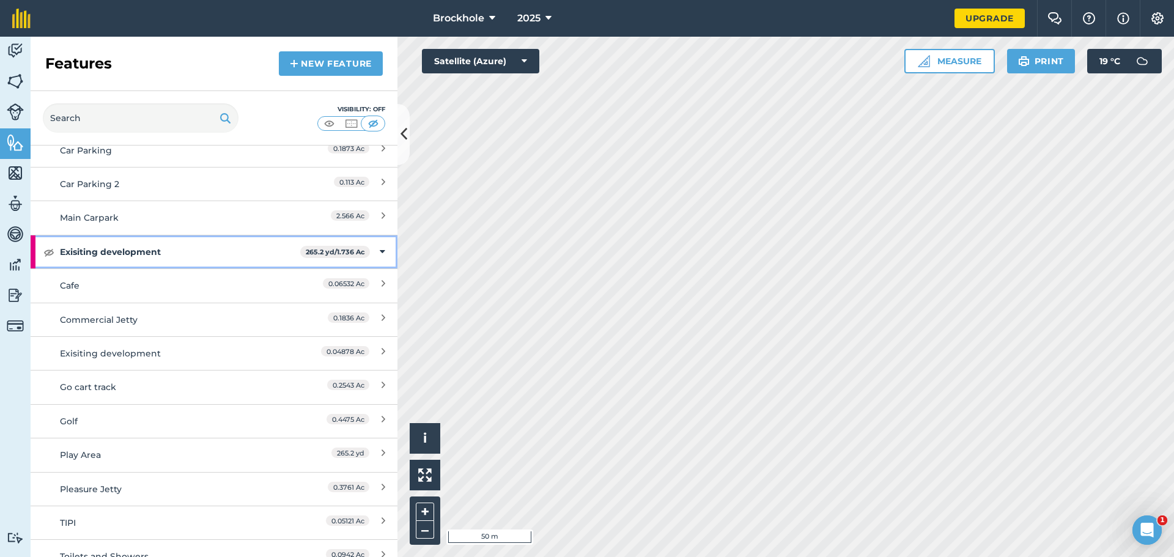
click at [172, 258] on strong "Exisiting development" at bounding box center [180, 251] width 240 height 33
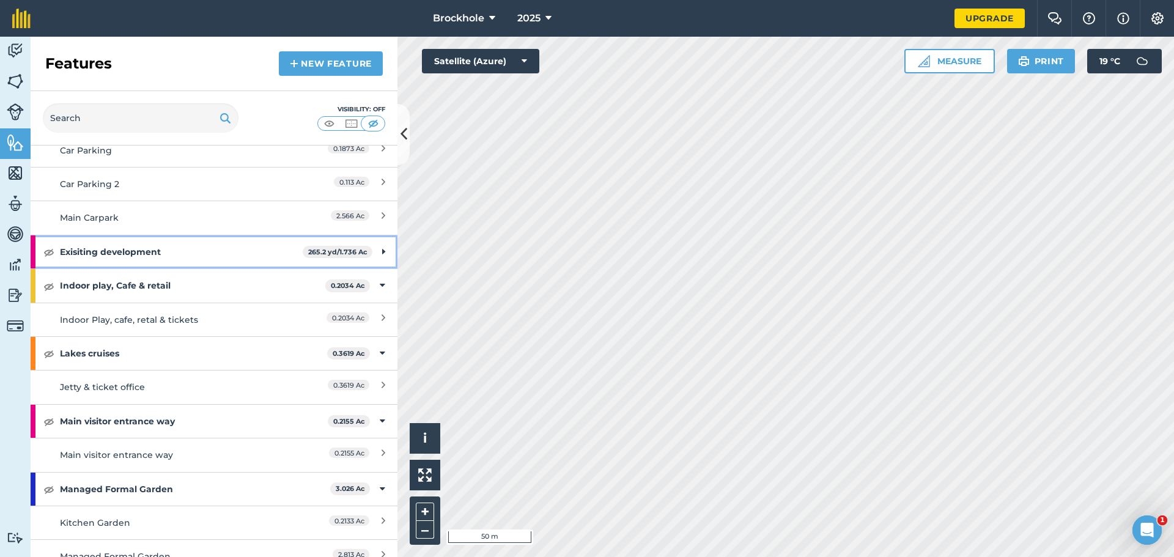
click at [198, 251] on strong "Exisiting development" at bounding box center [181, 251] width 243 height 33
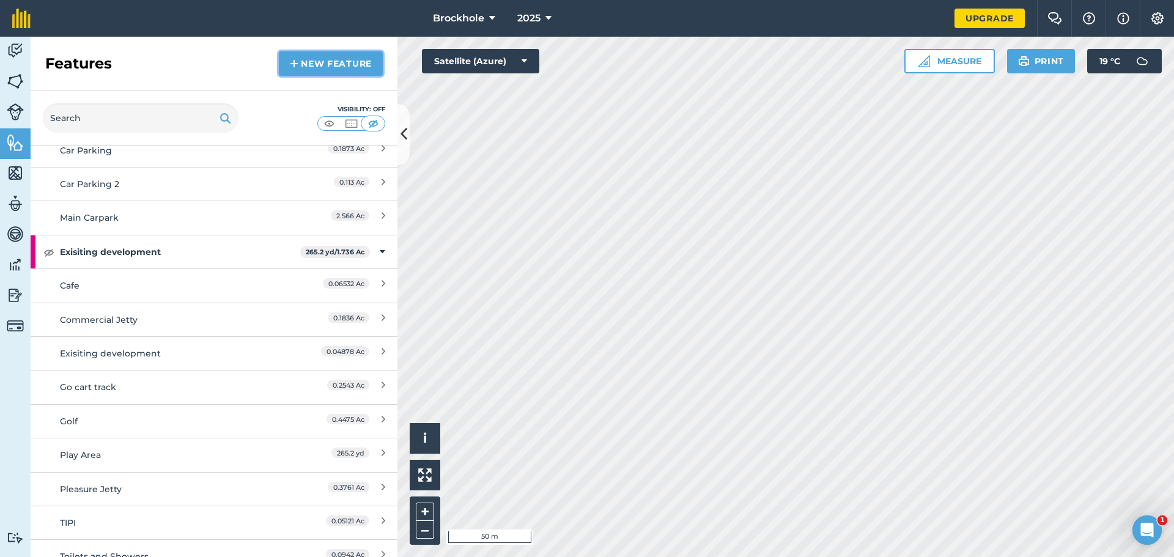
click at [357, 61] on link "New feature" at bounding box center [331, 63] width 104 height 24
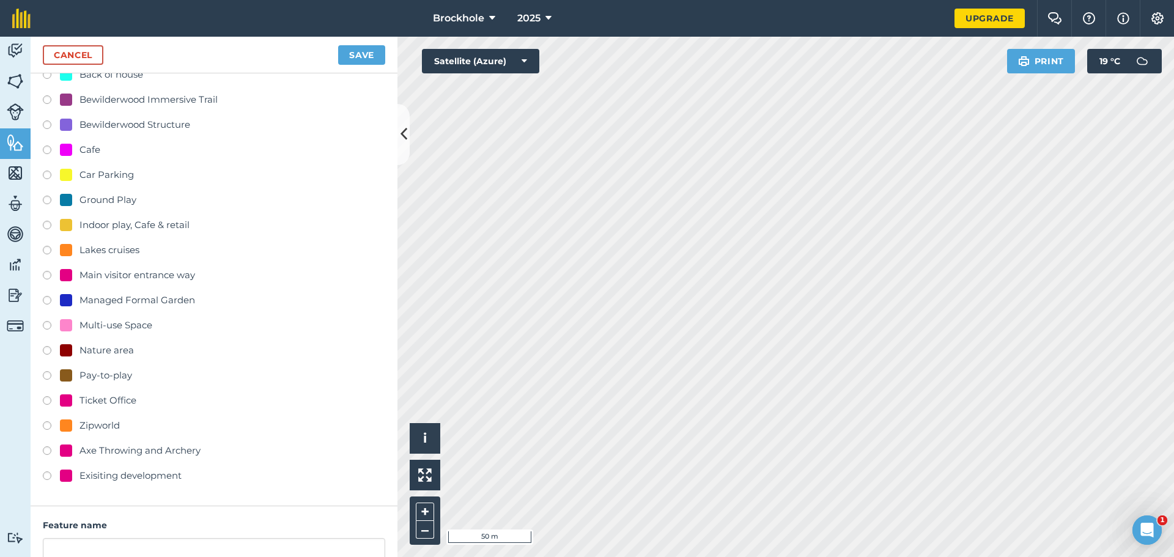
scroll to position [179, 0]
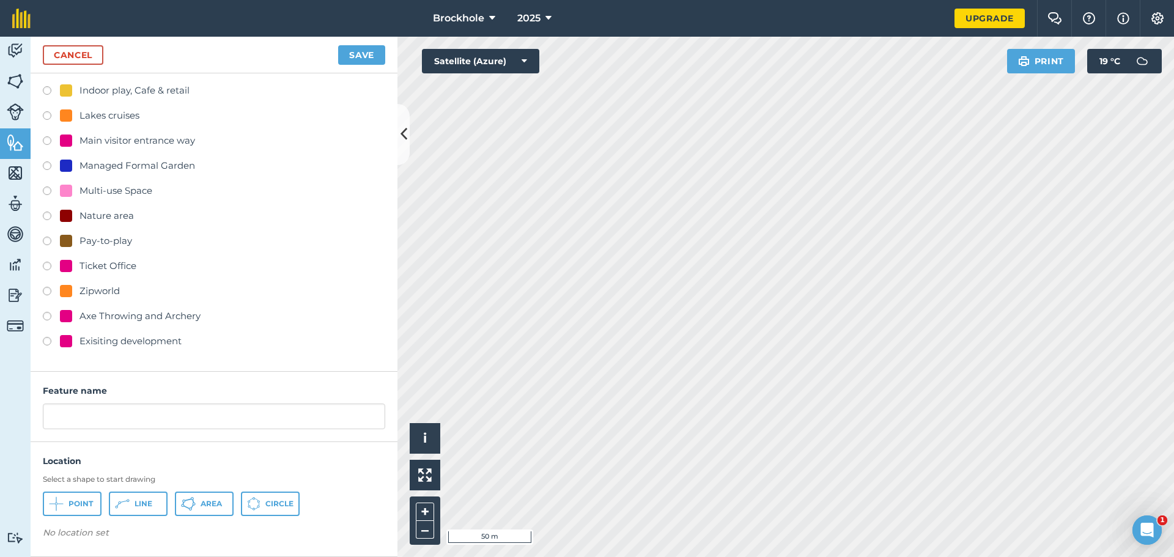
drag, startPoint x: 121, startPoint y: 340, endPoint x: 117, endPoint y: 366, distance: 26.6
click at [121, 341] on div "Exisiting development" at bounding box center [131, 341] width 102 height 15
radio input "true"
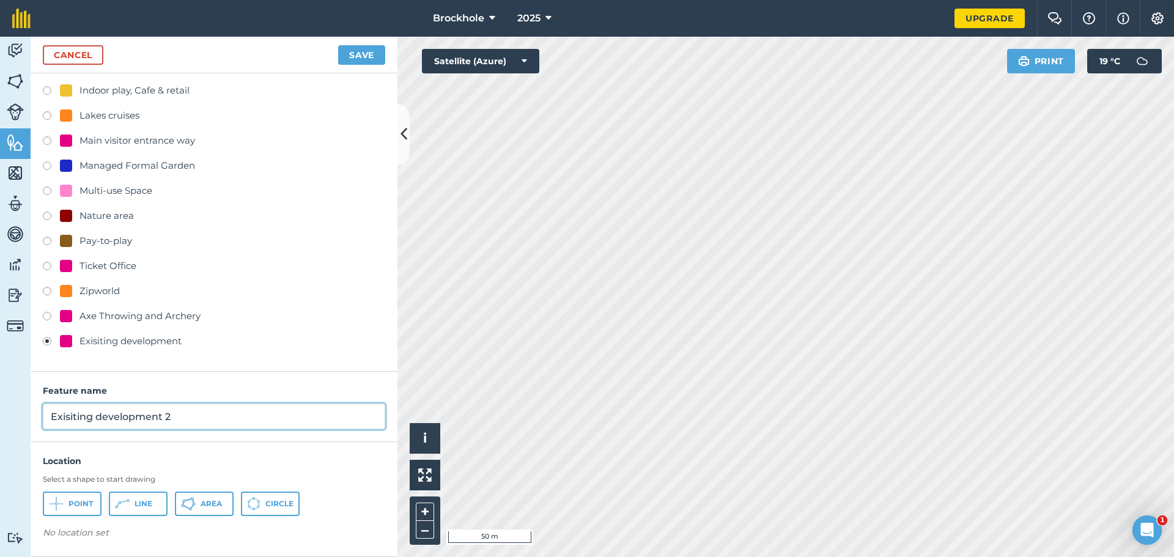
drag, startPoint x: 187, startPoint y: 423, endPoint x: 5, endPoint y: 418, distance: 182.3
click at [0, 420] on div "Activity Fields Livestock Features Maps Team Vehicles Data Reporting Billing Tu…" at bounding box center [587, 297] width 1174 height 520
type input "Axe Throwing"
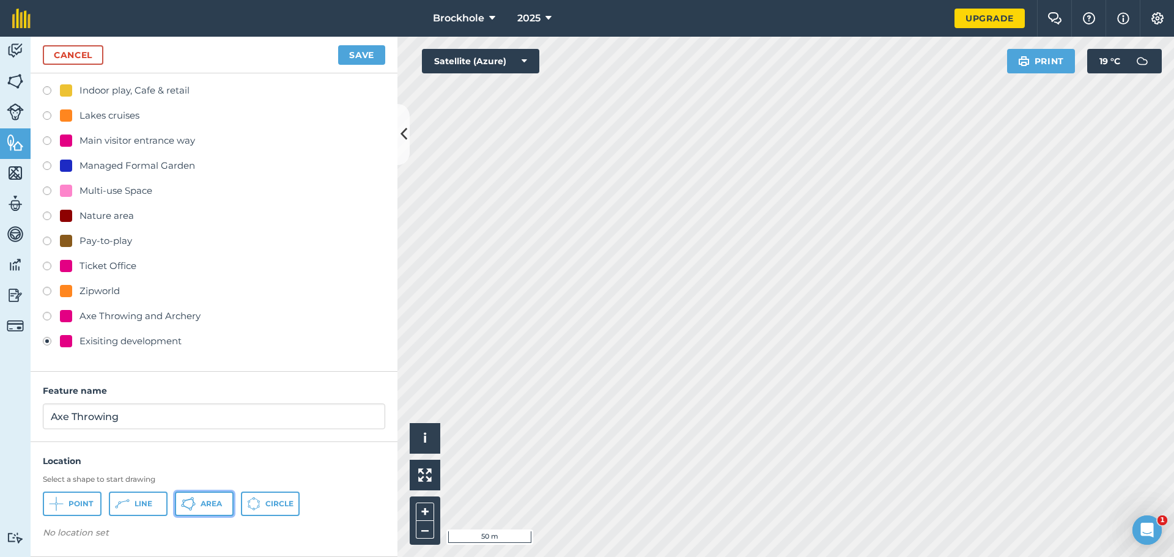
click at [211, 499] on span "Area" at bounding box center [211, 504] width 21 height 10
click at [371, 51] on button "Save" at bounding box center [361, 55] width 47 height 20
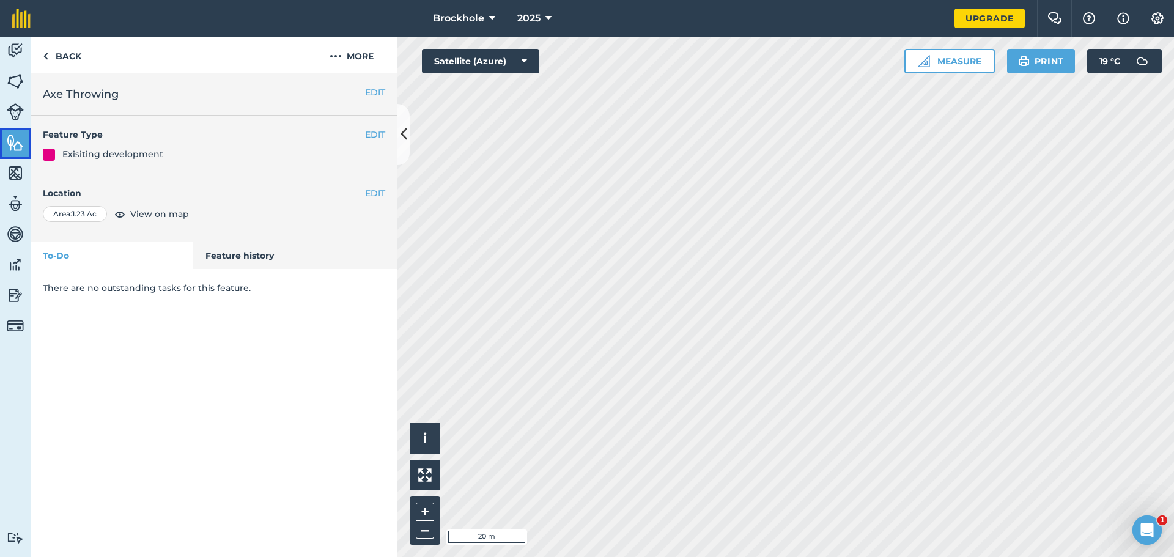
click at [9, 142] on img at bounding box center [15, 142] width 17 height 18
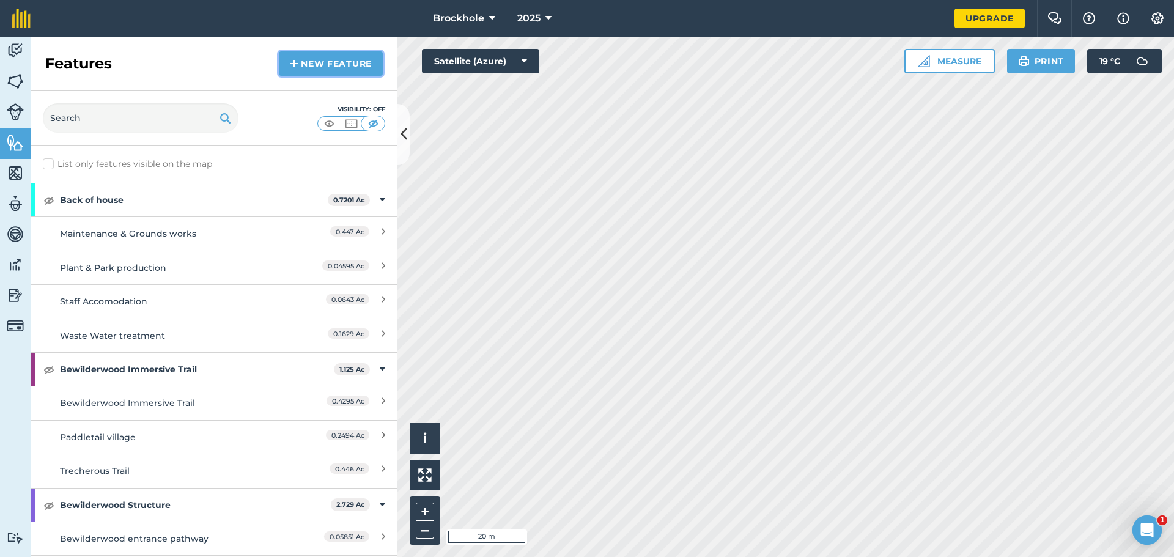
click at [321, 61] on link "New feature" at bounding box center [331, 63] width 104 height 24
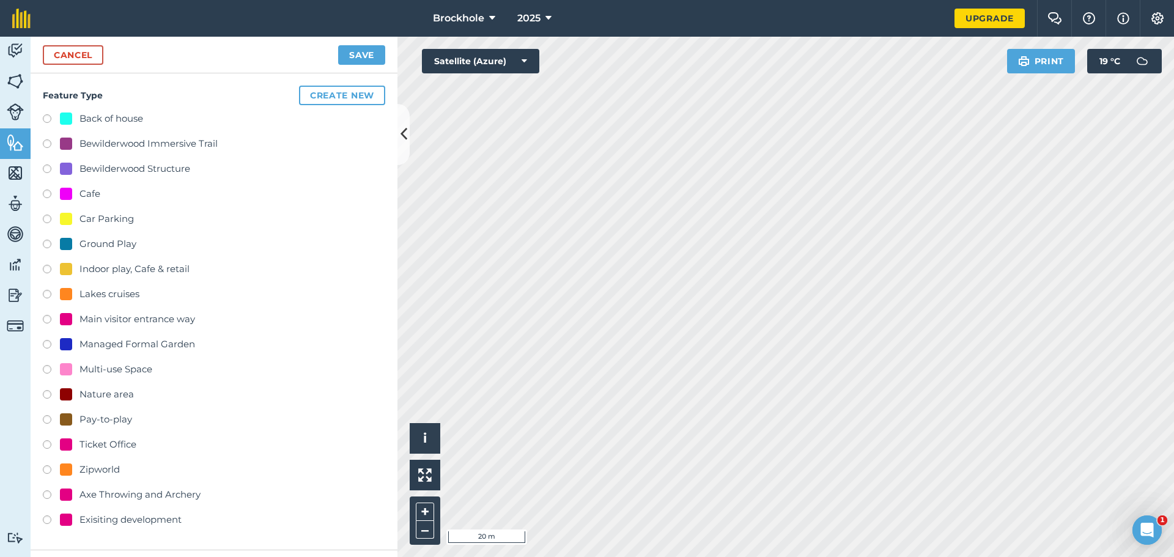
click at [144, 520] on div "Exisiting development" at bounding box center [131, 520] width 102 height 15
click at [48, 518] on label at bounding box center [51, 522] width 17 height 12
radio input "true"
click at [365, 54] on button "Save" at bounding box center [361, 55] width 47 height 20
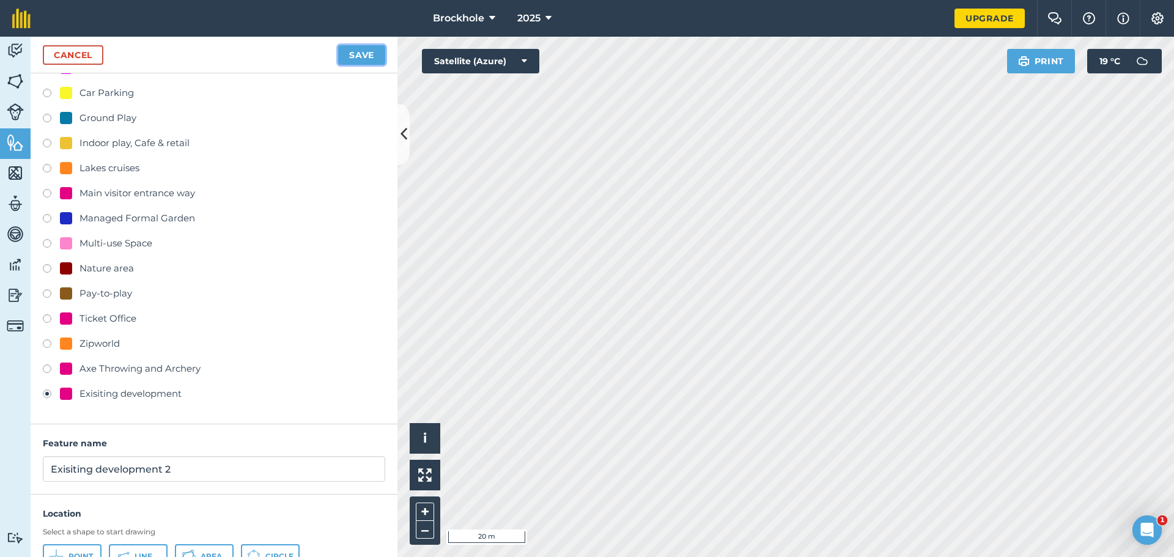
scroll to position [202, 0]
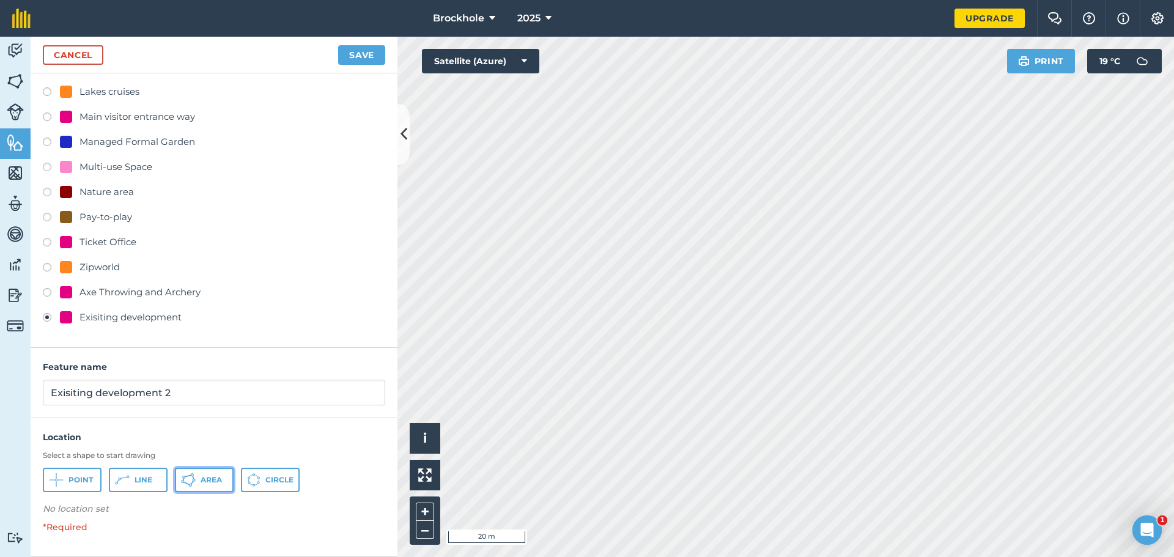
click at [204, 477] on span "Area" at bounding box center [211, 480] width 21 height 10
drag, startPoint x: 199, startPoint y: 401, endPoint x: 0, endPoint y: 396, distance: 198.8
click at [0, 394] on div "Activity Fields Livestock Features Maps Team Vehicles Data Reporting Billing Tu…" at bounding box center [587, 297] width 1174 height 520
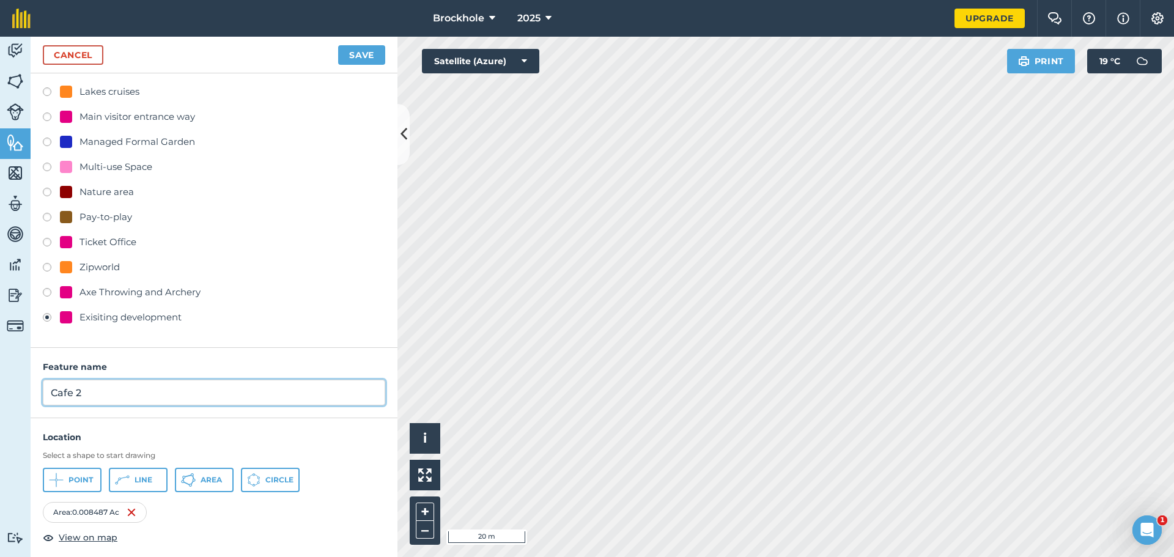
type input "Cafe 2"
click at [381, 51] on button "Save" at bounding box center [361, 55] width 47 height 20
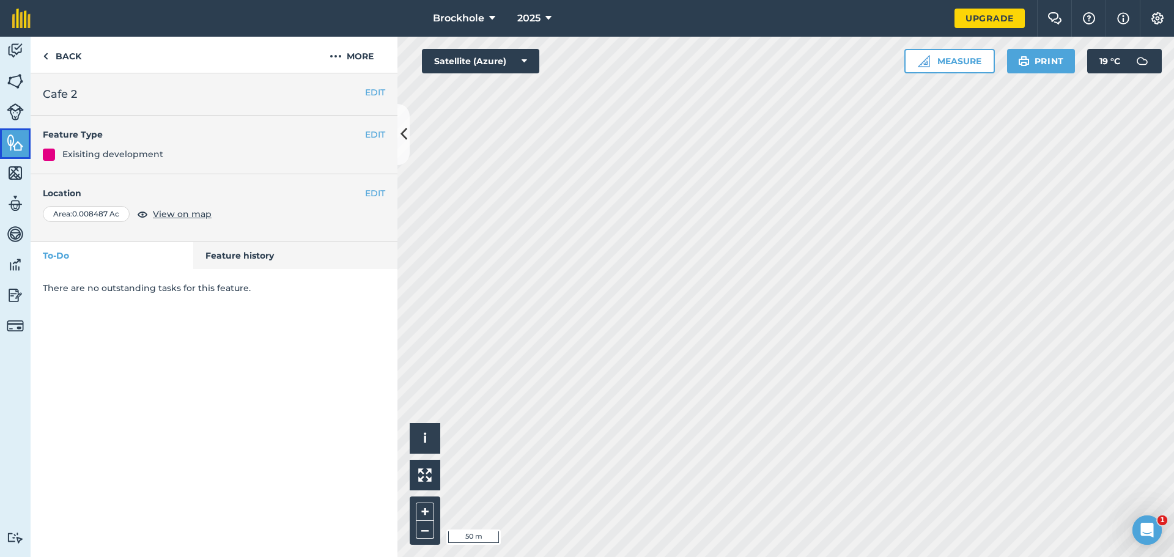
click at [17, 143] on img at bounding box center [15, 142] width 17 height 18
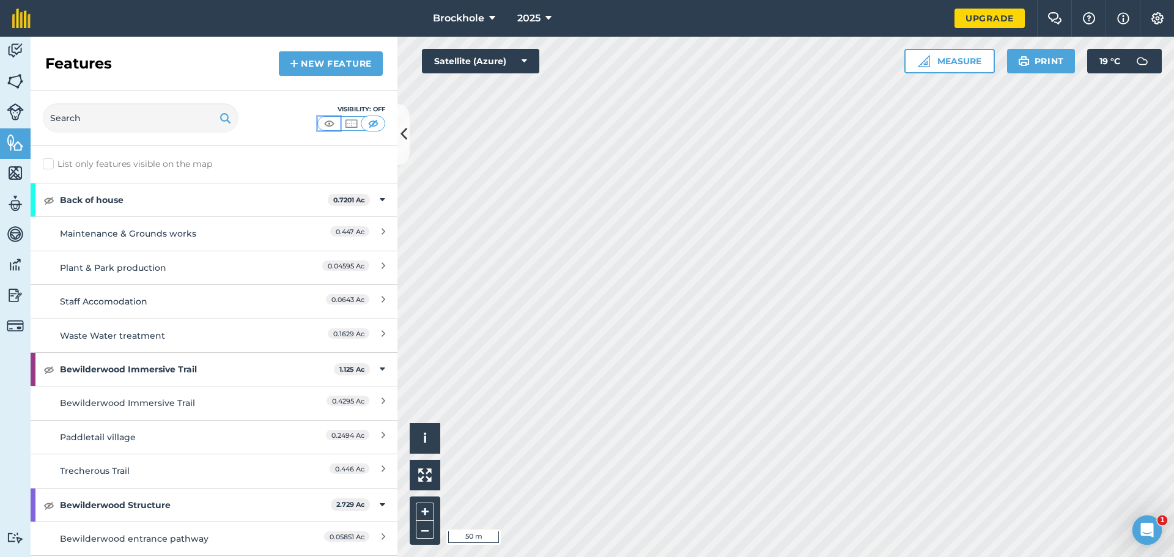
click at [327, 127] on img at bounding box center [329, 123] width 15 height 12
click at [48, 377] on div "Bewilderwood Immersive Trail 1.125 Ac" at bounding box center [214, 369] width 367 height 33
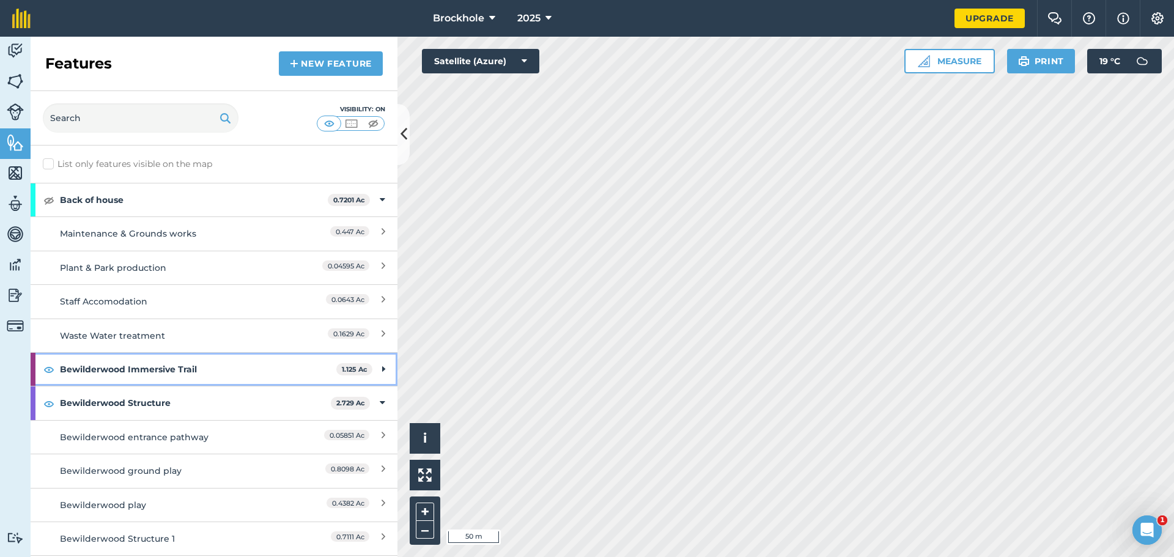
scroll to position [183, 0]
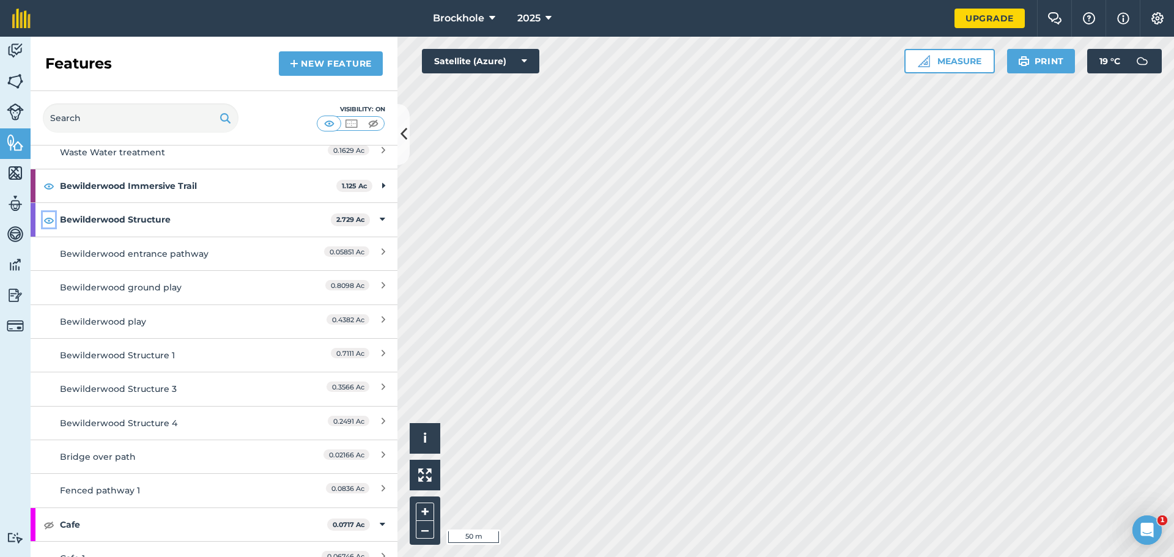
click at [48, 220] on img at bounding box center [48, 220] width 11 height 15
drag, startPoint x: 54, startPoint y: 180, endPoint x: 50, endPoint y: 187, distance: 7.7
click at [54, 182] on img at bounding box center [48, 186] width 11 height 15
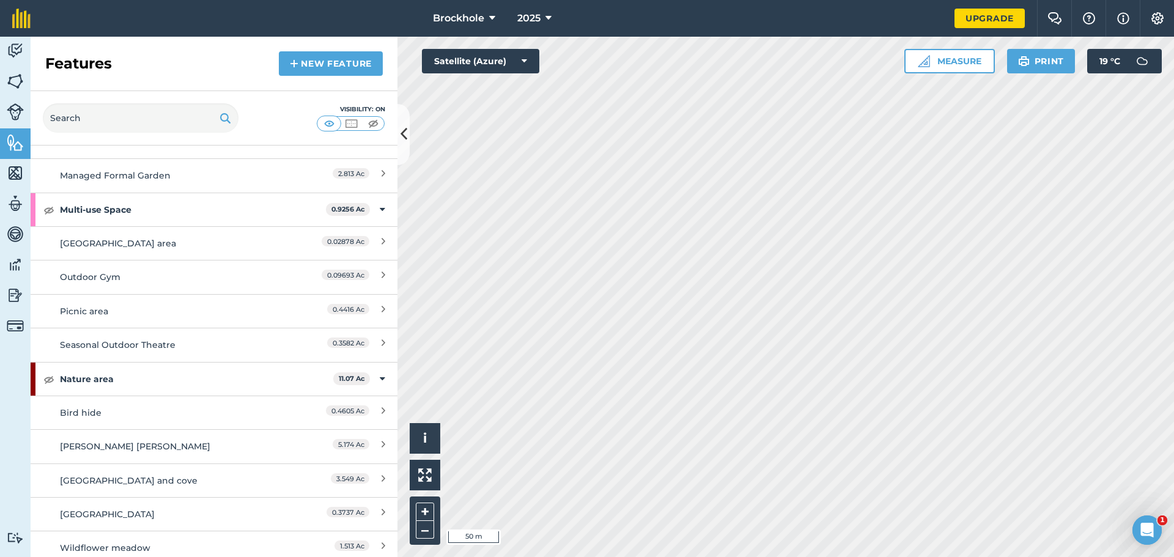
scroll to position [1658, 0]
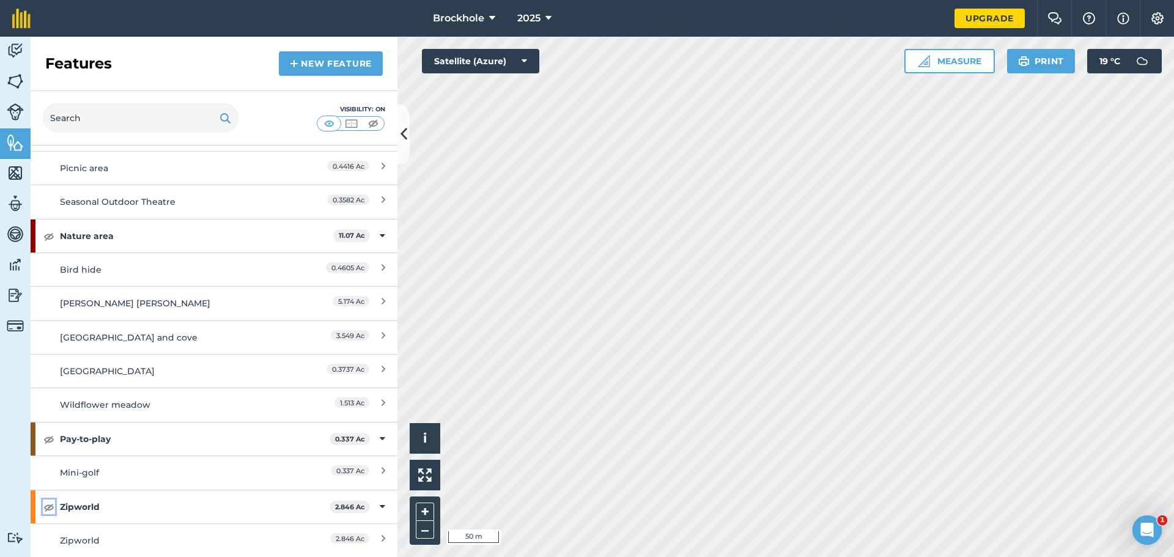
click at [50, 502] on img at bounding box center [48, 507] width 11 height 15
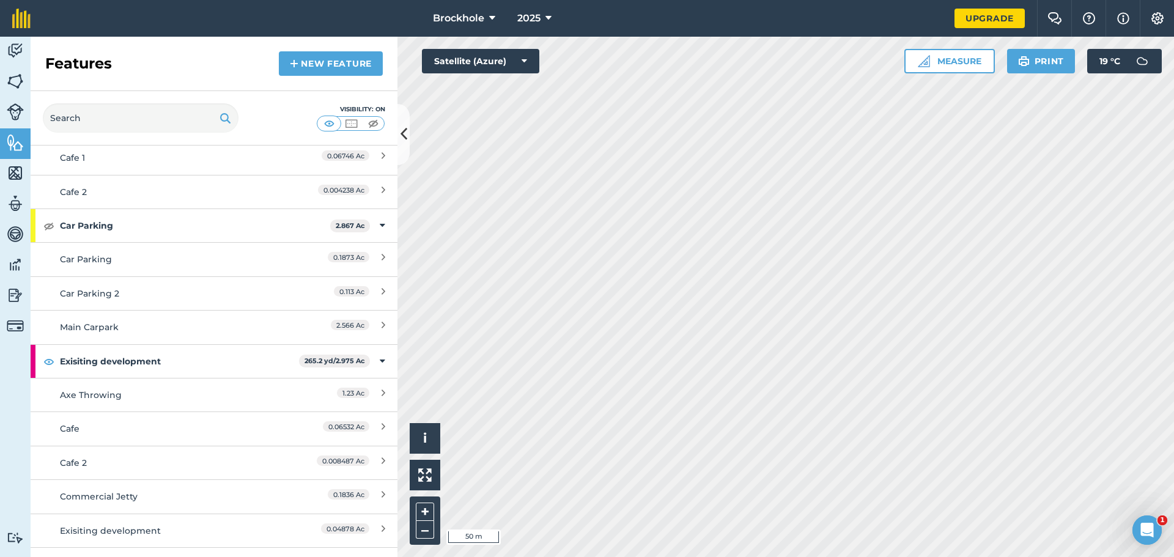
scroll to position [557, 0]
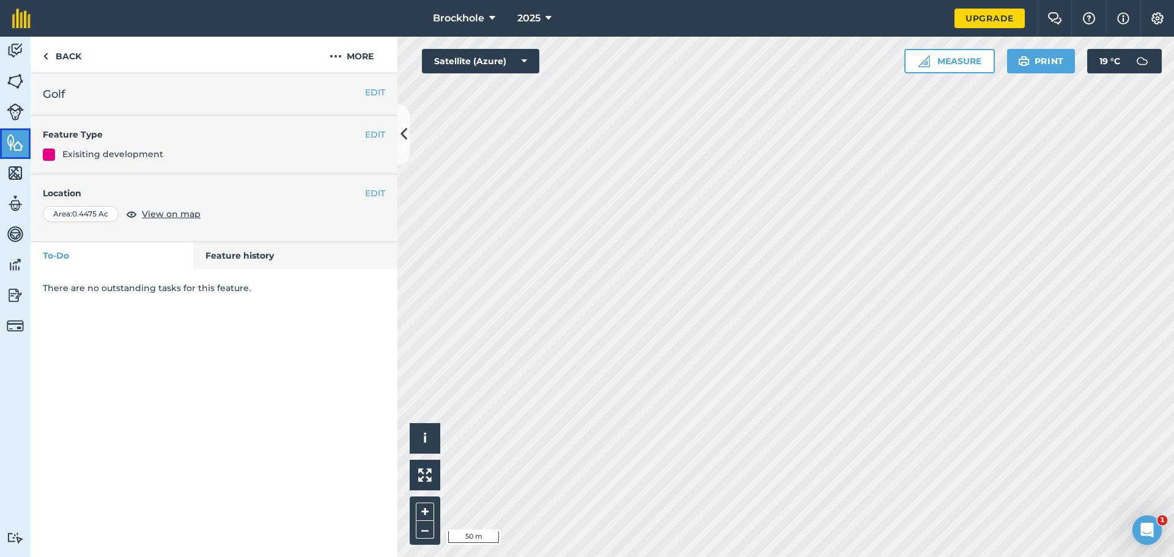
click at [7, 138] on img at bounding box center [15, 142] width 17 height 18
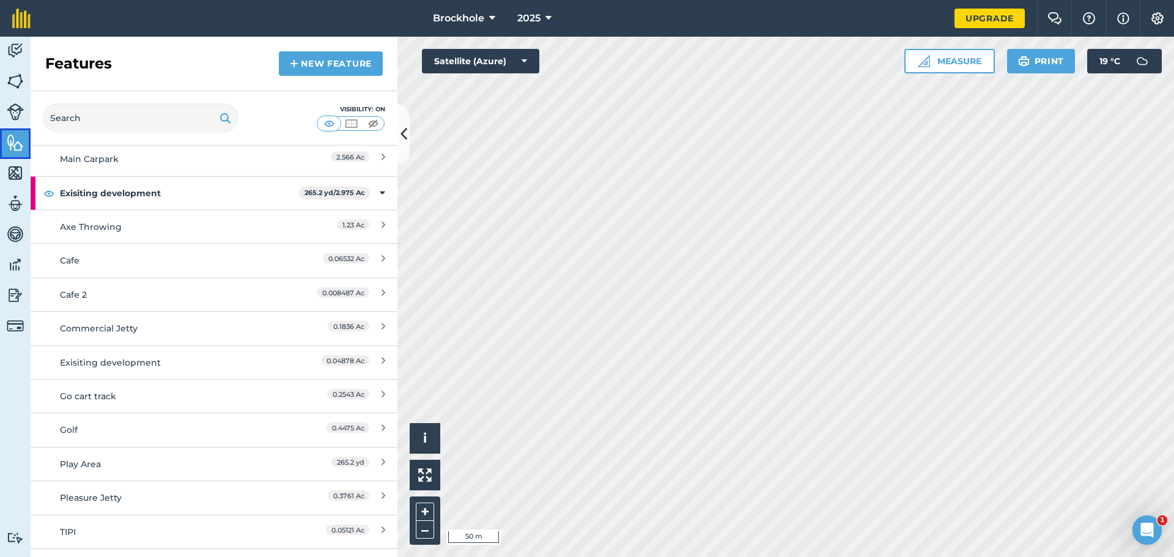
scroll to position [741, 0]
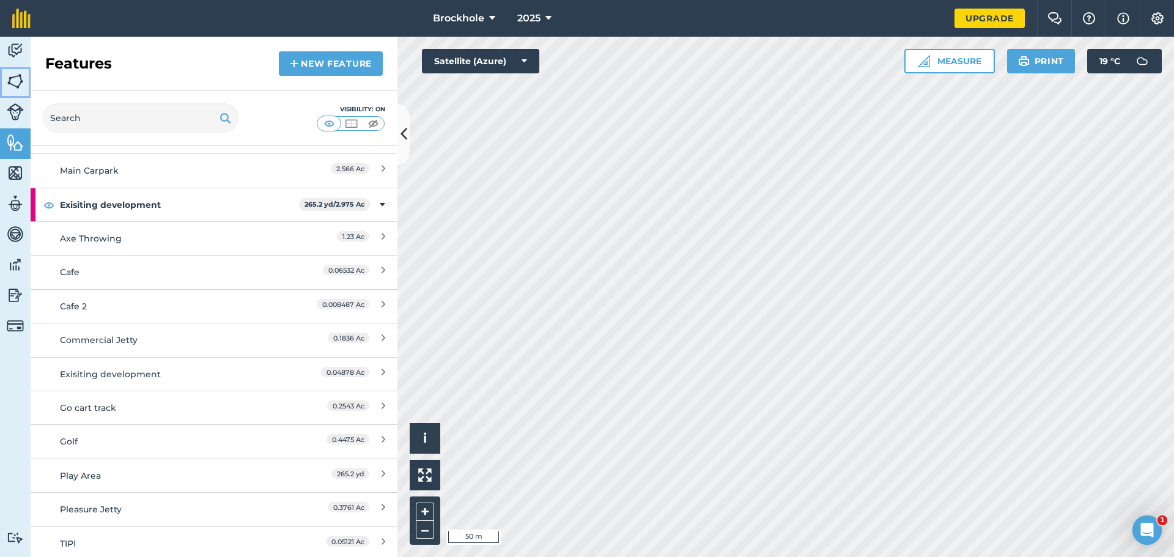
click at [10, 84] on img at bounding box center [15, 81] width 17 height 18
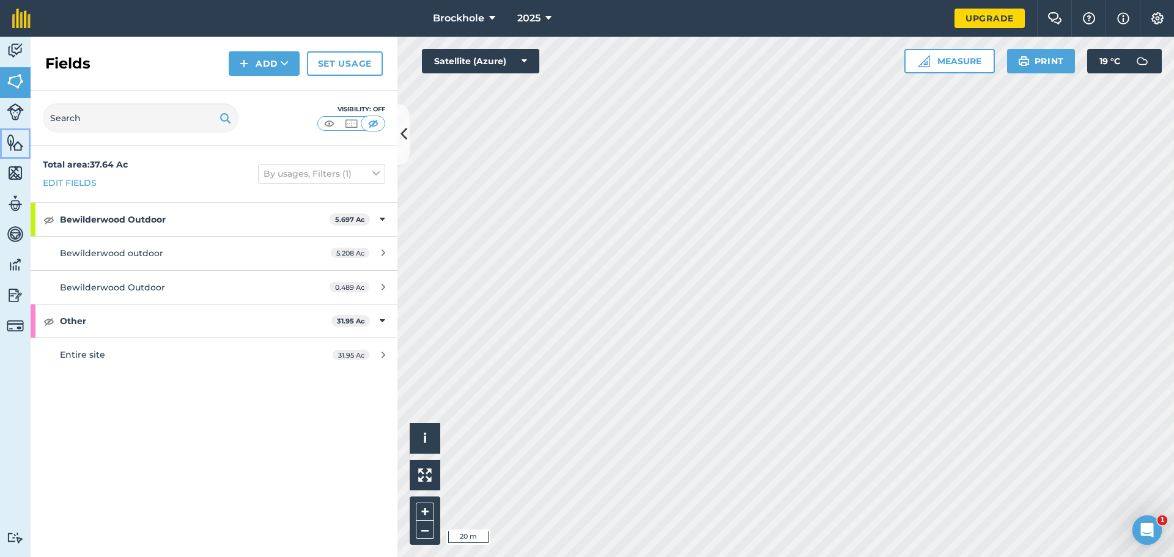
click at [17, 144] on img at bounding box center [15, 142] width 17 height 18
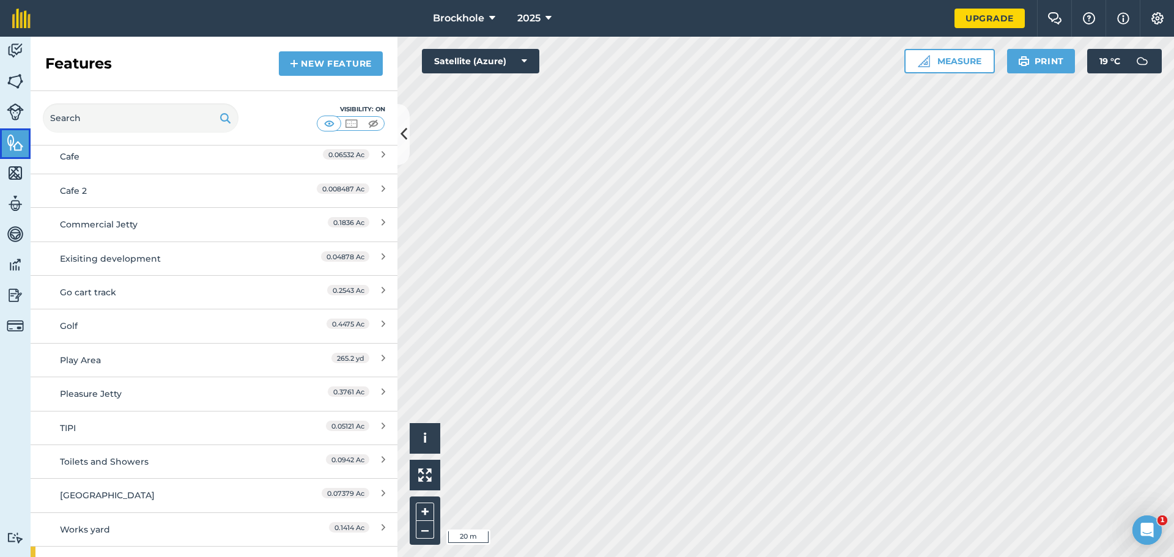
scroll to position [917, 0]
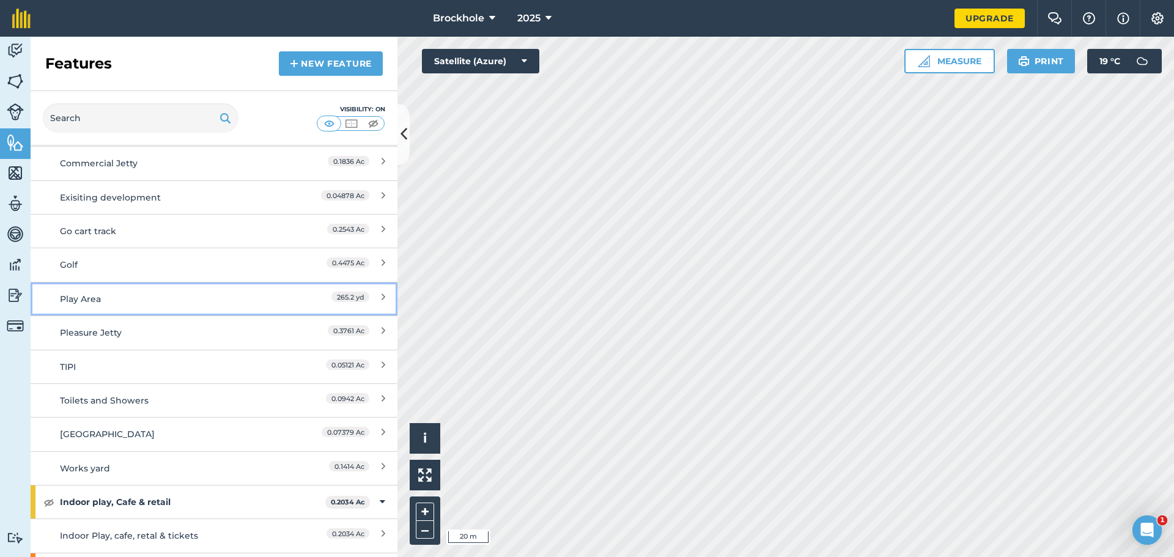
click at [157, 303] on div "Play Area" at bounding box center [168, 298] width 217 height 13
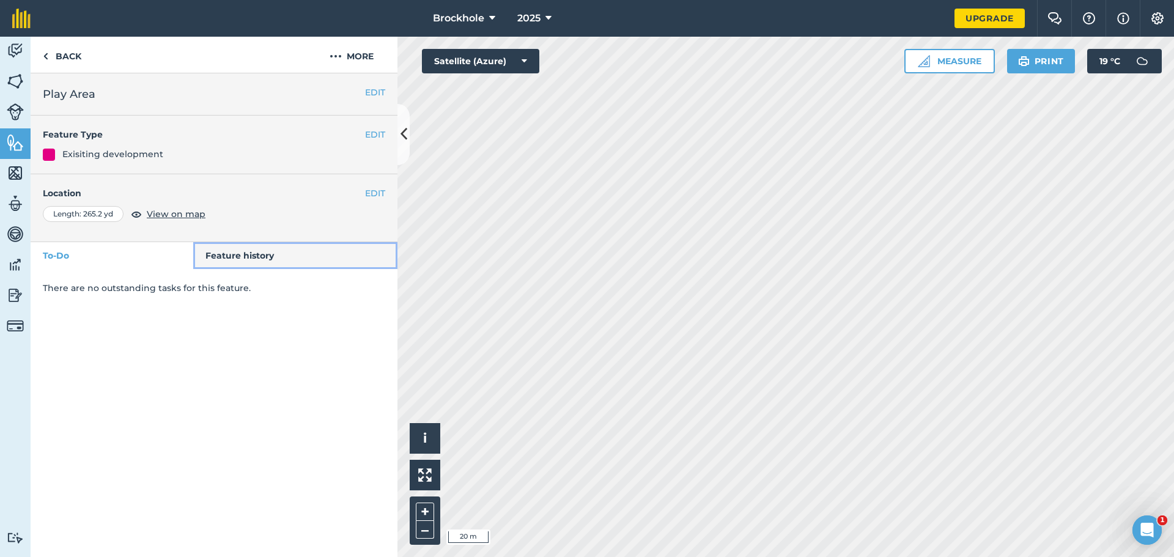
click at [243, 251] on link "Feature history" at bounding box center [295, 255] width 205 height 27
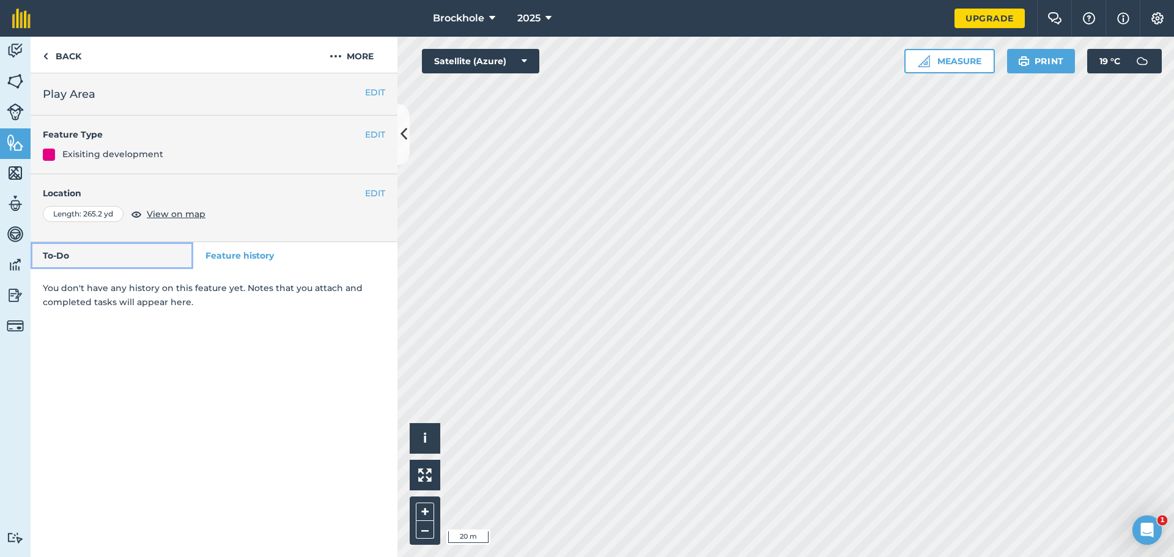
click at [128, 265] on link "To-Do" at bounding box center [112, 255] width 163 height 27
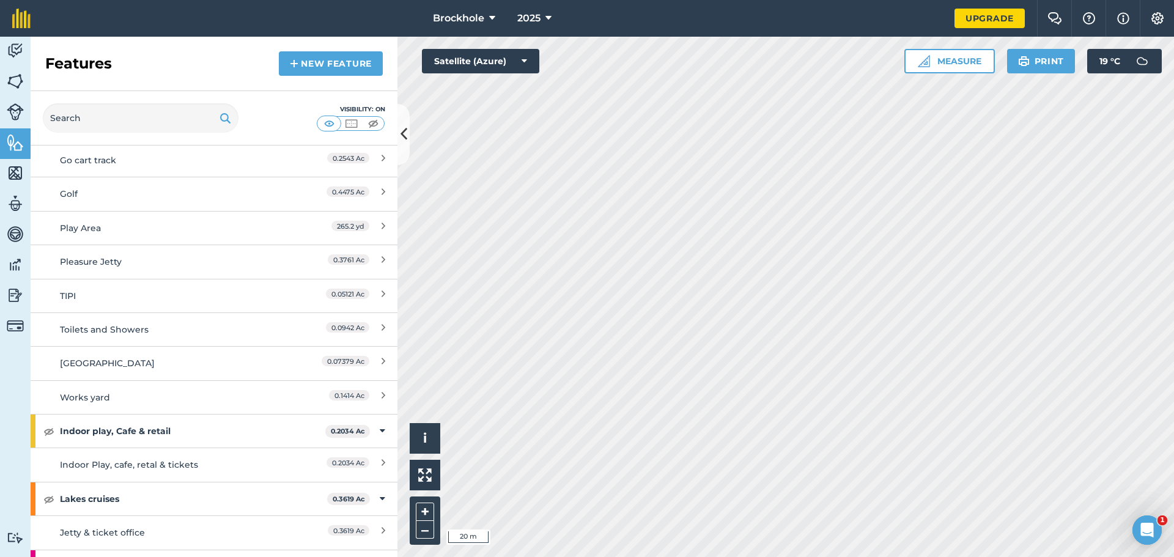
scroll to position [917, 0]
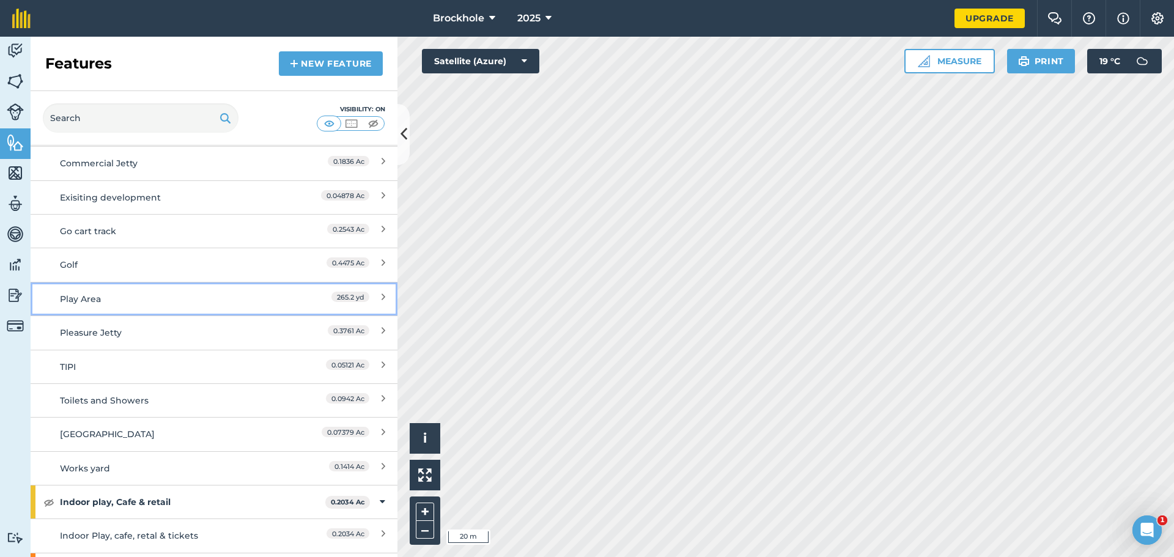
click at [380, 296] on link "Play Area 265.2 yd" at bounding box center [214, 299] width 367 height 34
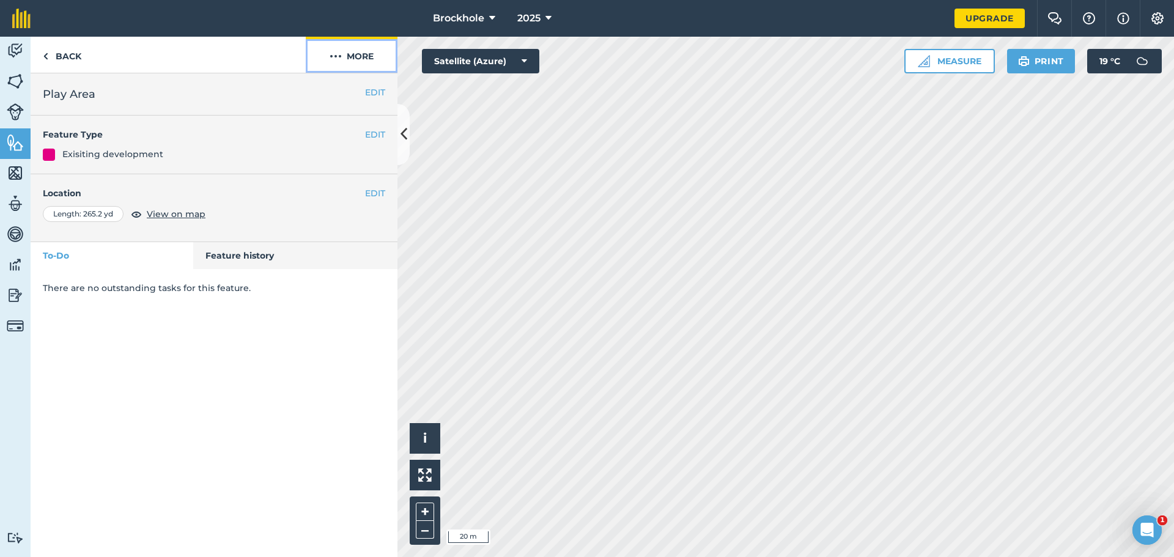
drag, startPoint x: 374, startPoint y: 54, endPoint x: 374, endPoint y: 68, distance: 14.7
click at [374, 54] on button "More" at bounding box center [352, 55] width 92 height 36
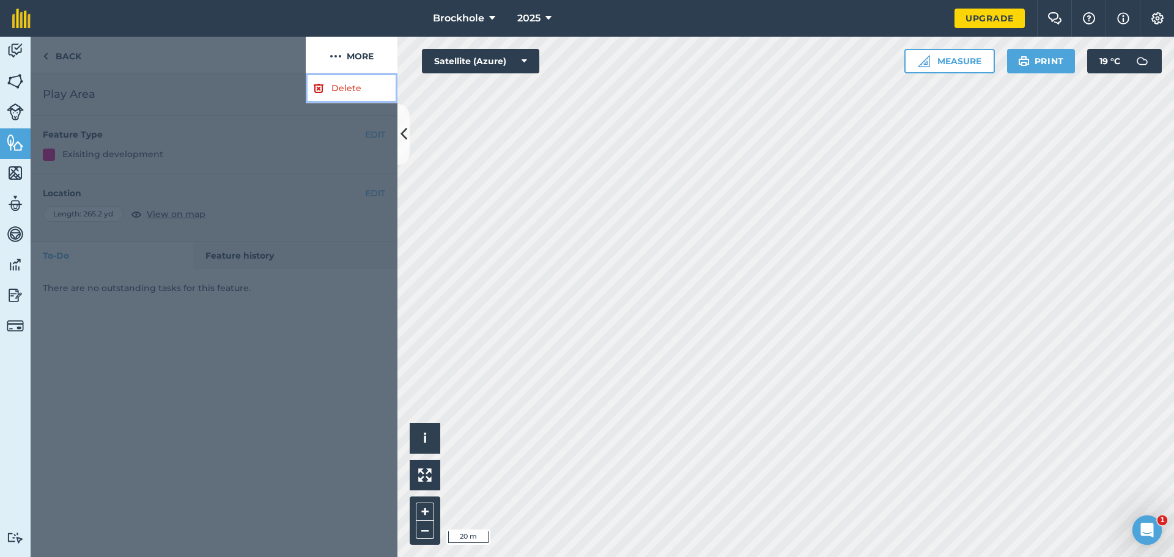
click at [360, 88] on link "Delete" at bounding box center [352, 88] width 92 height 30
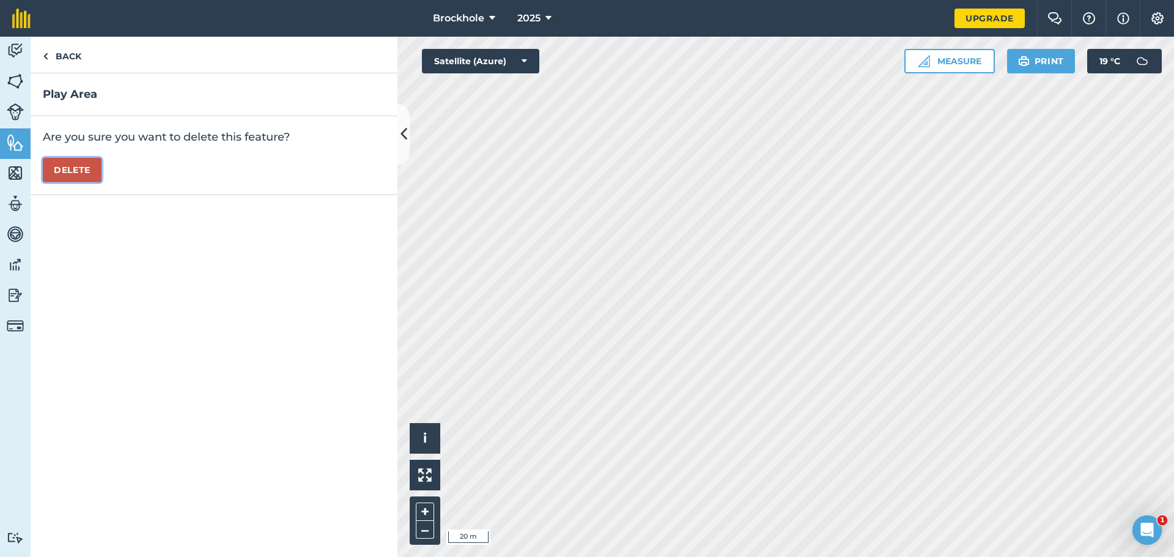
click at [80, 162] on button "Delete" at bounding box center [72, 170] width 59 height 24
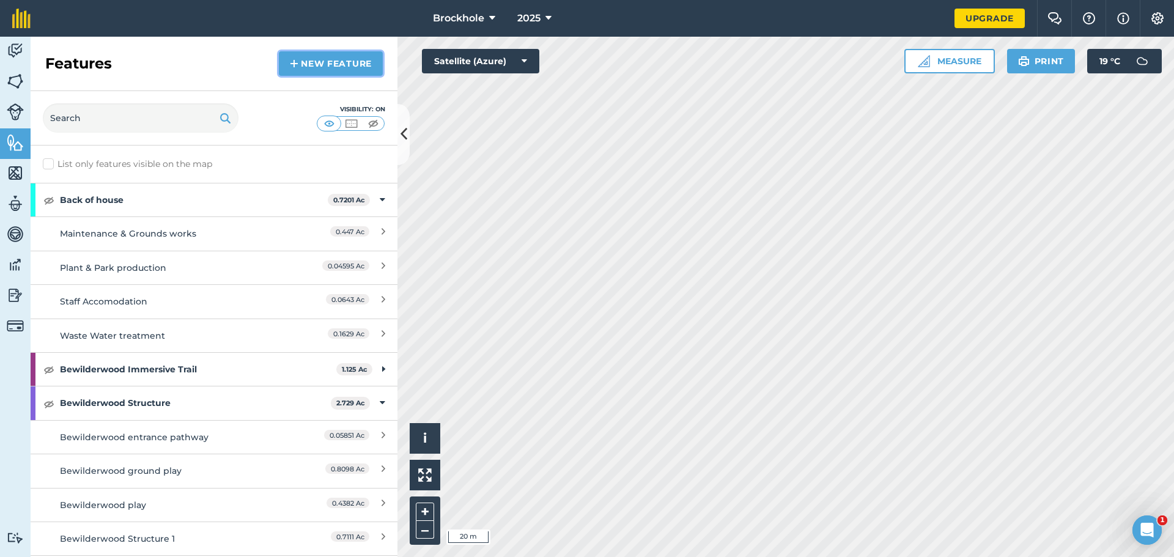
click at [297, 67] on img at bounding box center [294, 63] width 9 height 15
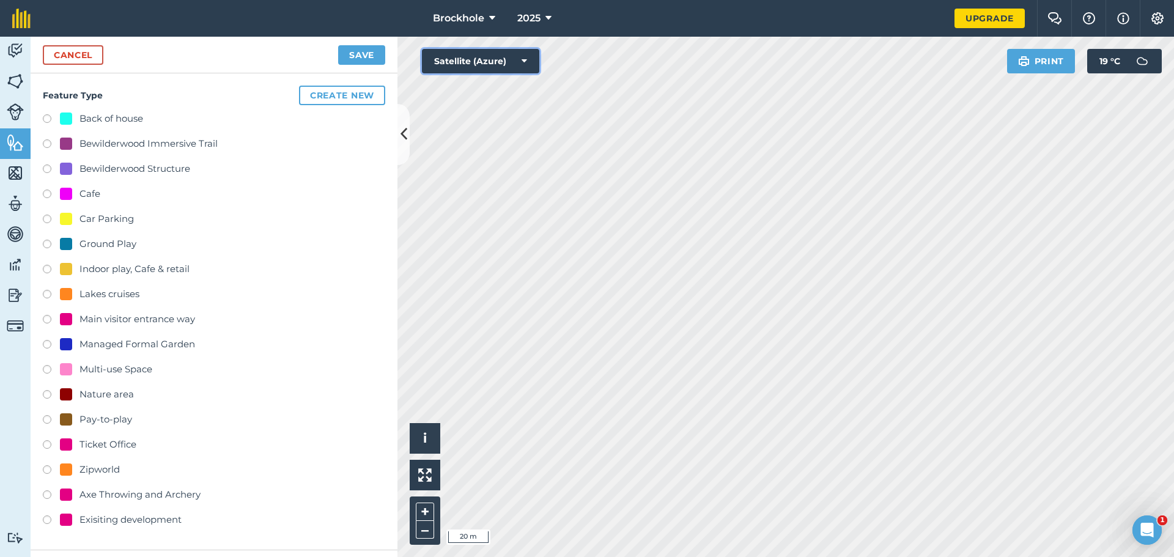
click at [485, 62] on button "Satellite (Azure)" at bounding box center [480, 61] width 117 height 24
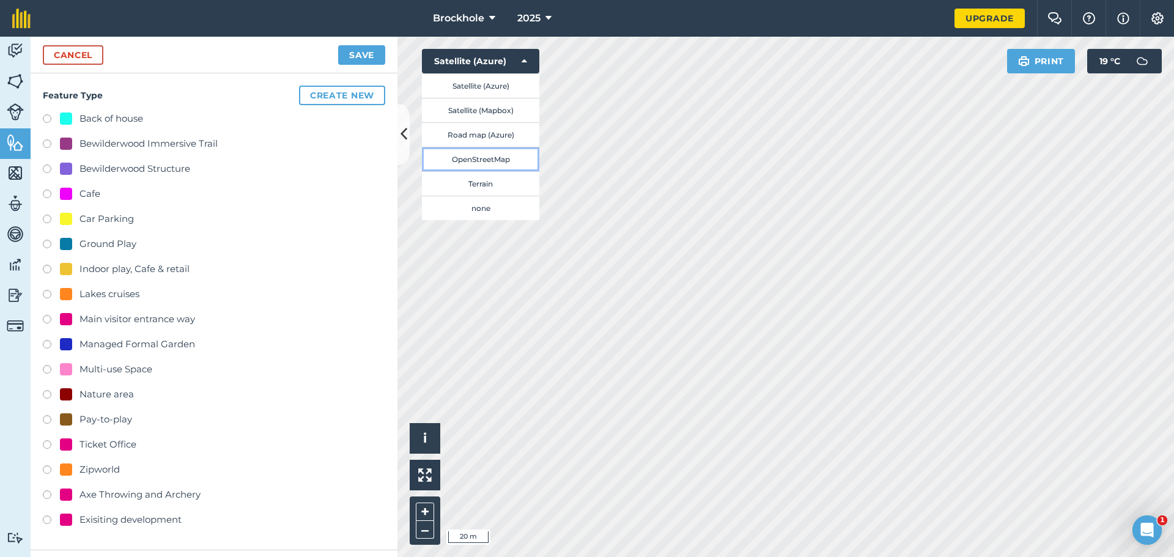
click at [484, 165] on button "OpenStreetMap" at bounding box center [480, 159] width 117 height 24
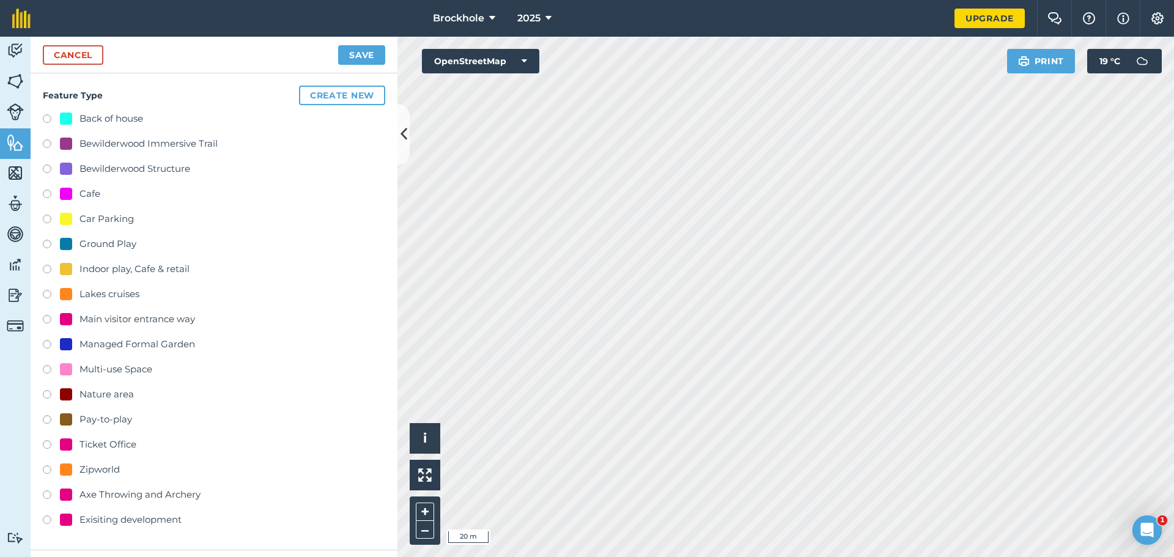
click at [123, 517] on div "Exisiting development" at bounding box center [131, 520] width 102 height 15
radio input "true"
type input "Exisiting development 2"
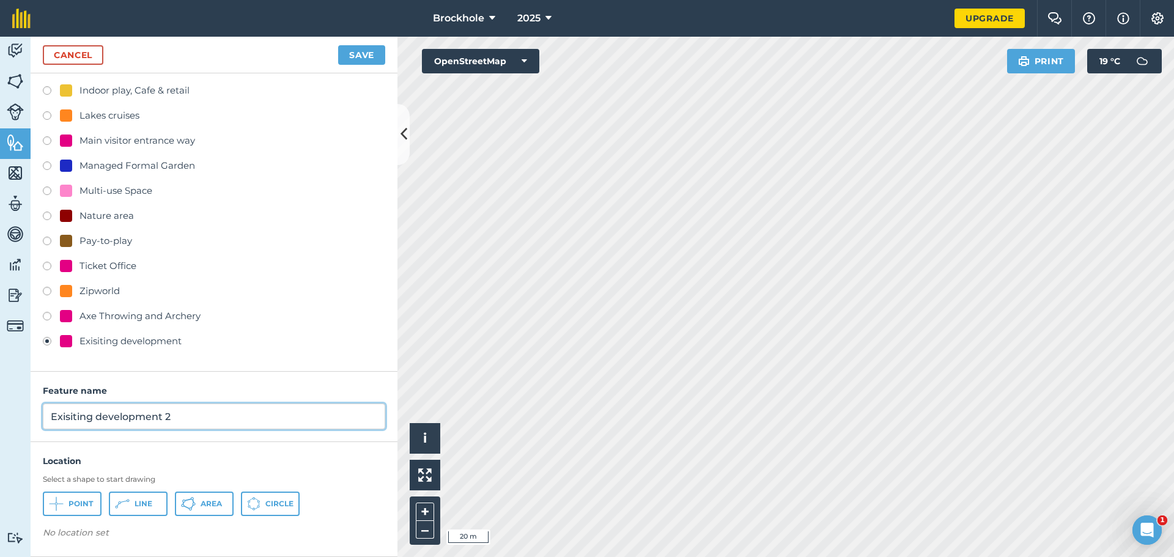
drag, startPoint x: 210, startPoint y: 409, endPoint x: 0, endPoint y: 413, distance: 210.4
click at [0, 413] on div "Activity Fields Livestock Features Maps Team Vehicles Data Reporting Billing Tu…" at bounding box center [587, 297] width 1174 height 520
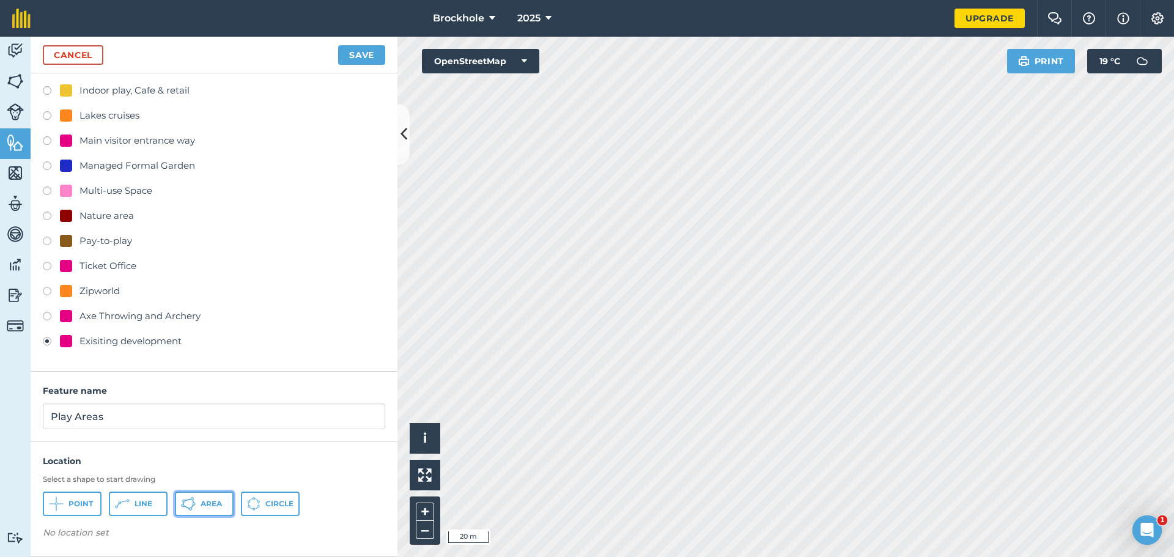
click at [213, 503] on span "Area" at bounding box center [211, 504] width 21 height 10
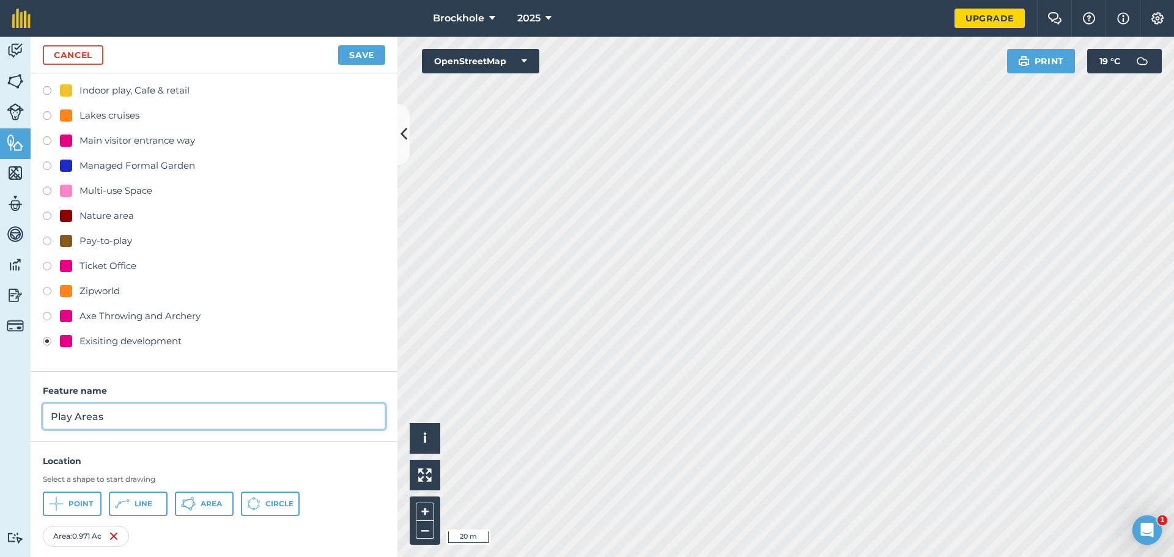
click at [169, 420] on input "Play Areas" at bounding box center [214, 417] width 342 height 26
type input "Play Area"
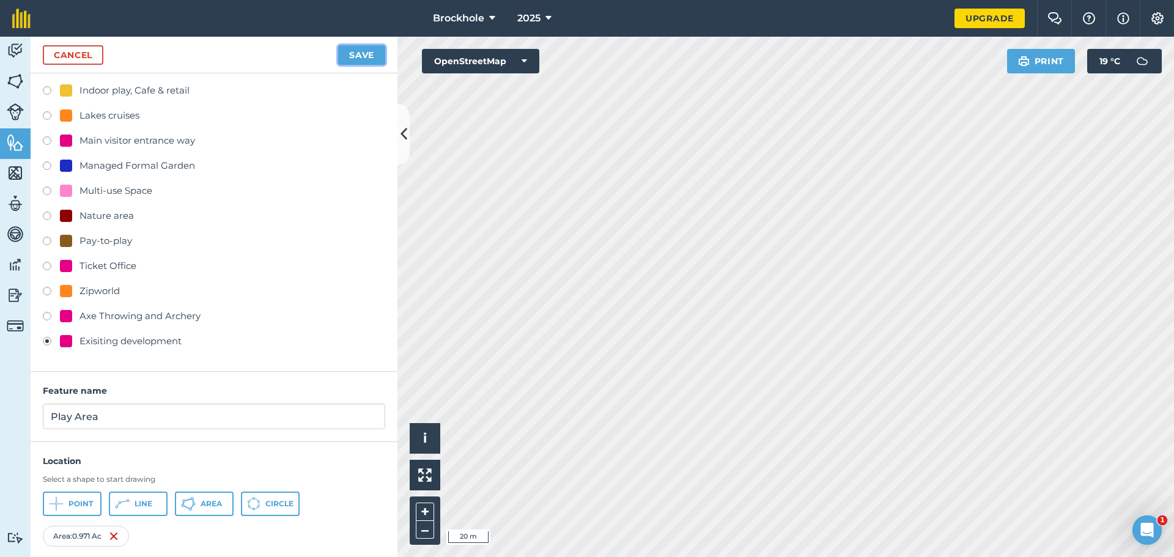
click at [371, 53] on button "Save" at bounding box center [361, 55] width 47 height 20
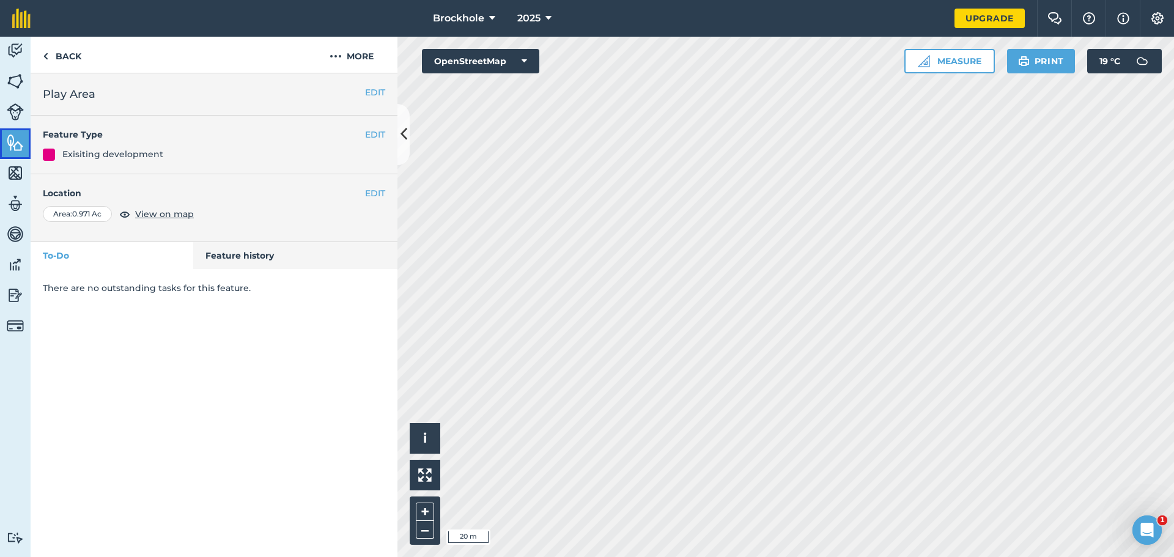
click at [21, 145] on img at bounding box center [15, 142] width 17 height 18
click at [379, 138] on button "EDIT" at bounding box center [375, 134] width 20 height 13
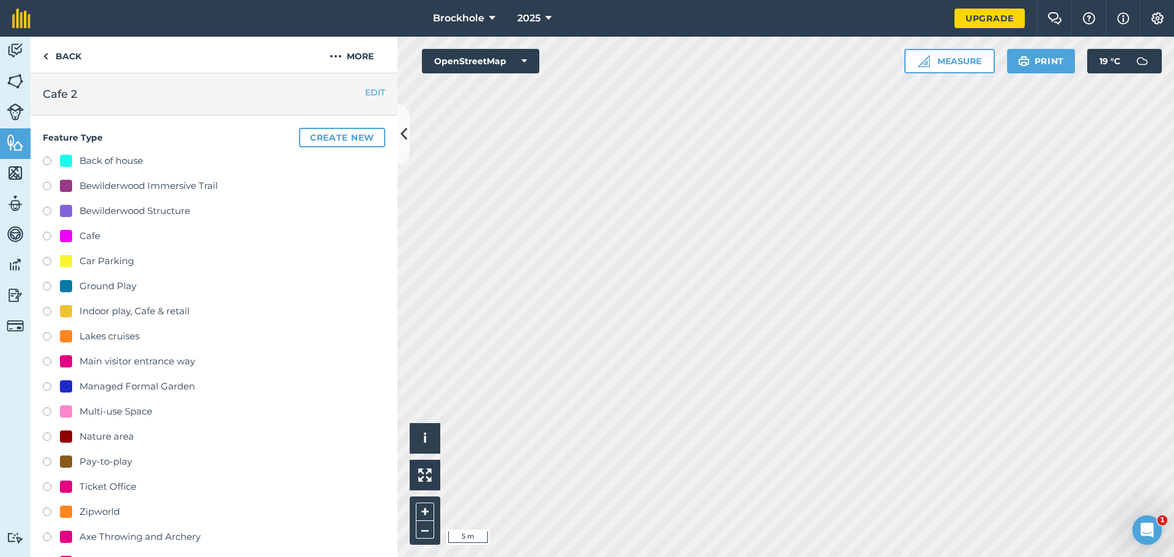
click at [365, 100] on h2 "Cafe 2" at bounding box center [214, 94] width 342 height 17
click at [61, 59] on link "Back" at bounding box center [62, 55] width 63 height 36
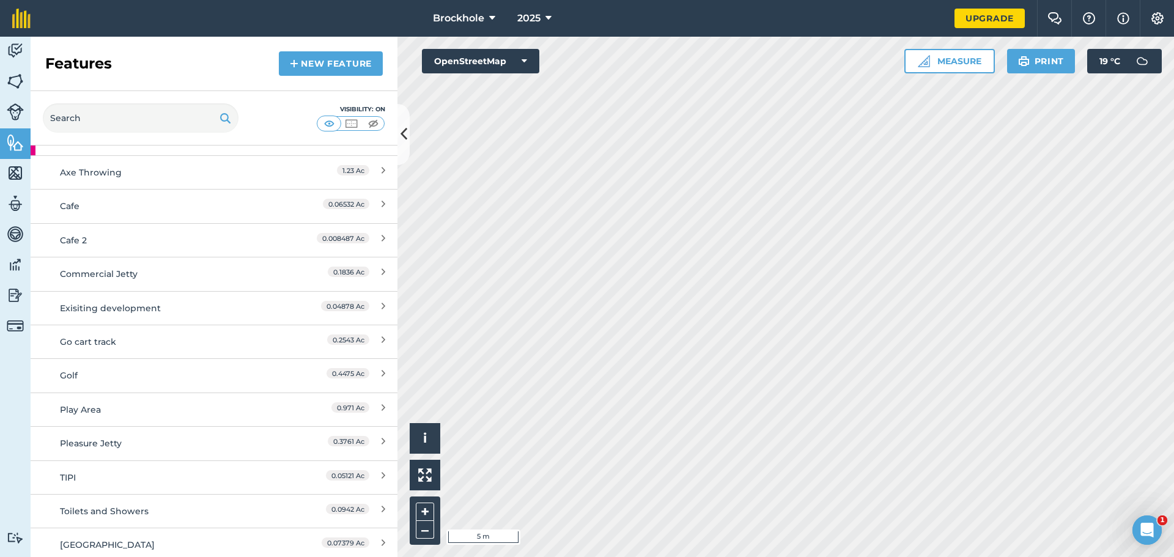
scroll to position [856, 0]
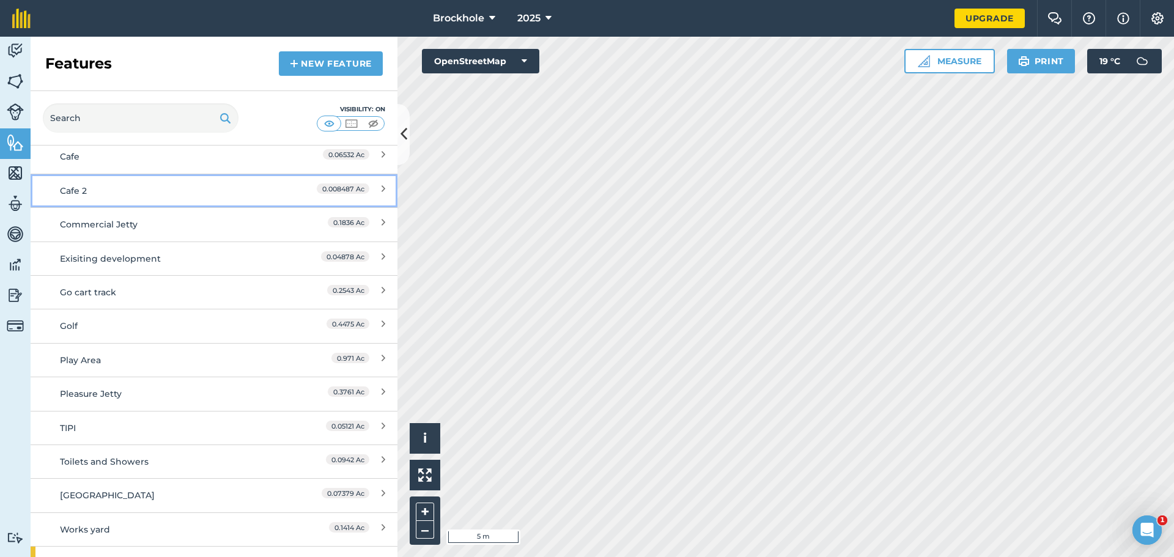
click at [280, 188] on div "0.008487 Ac" at bounding box center [331, 190] width 108 height 13
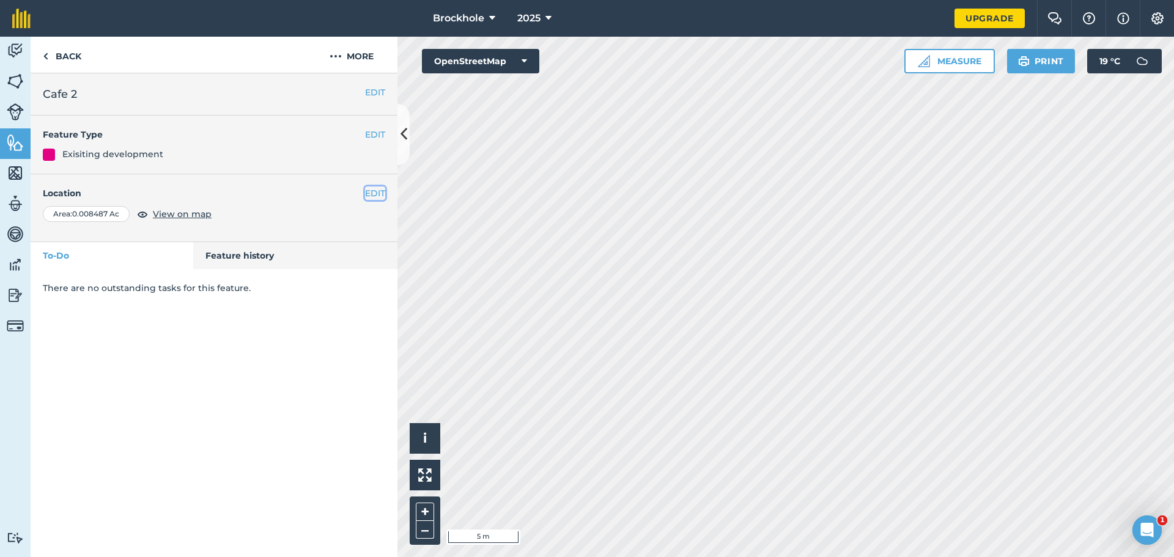
click at [376, 197] on button "EDIT" at bounding box center [375, 193] width 20 height 13
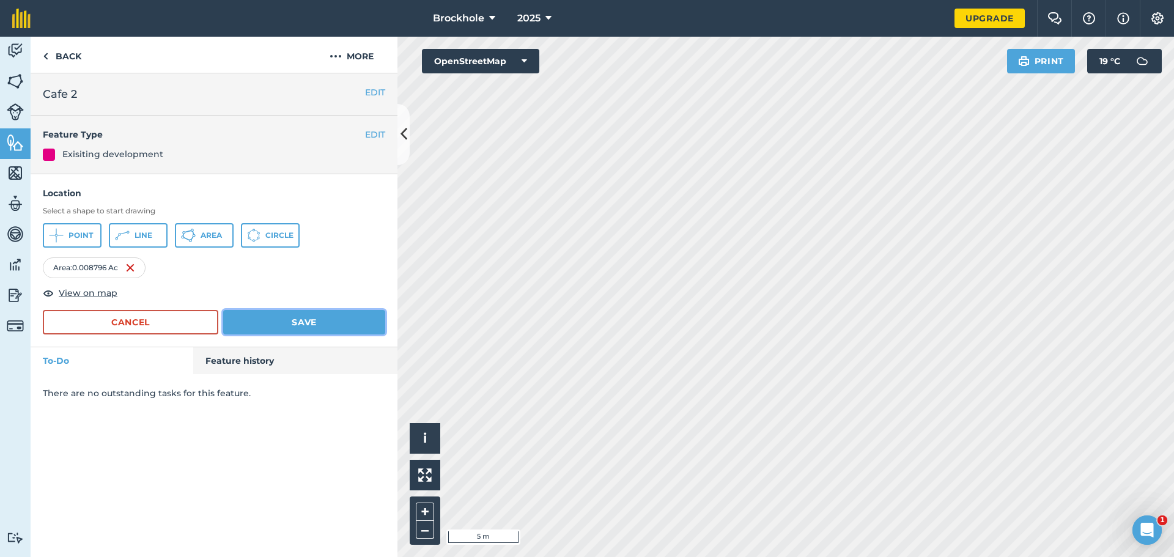
click at [297, 319] on button "Save" at bounding box center [304, 322] width 162 height 24
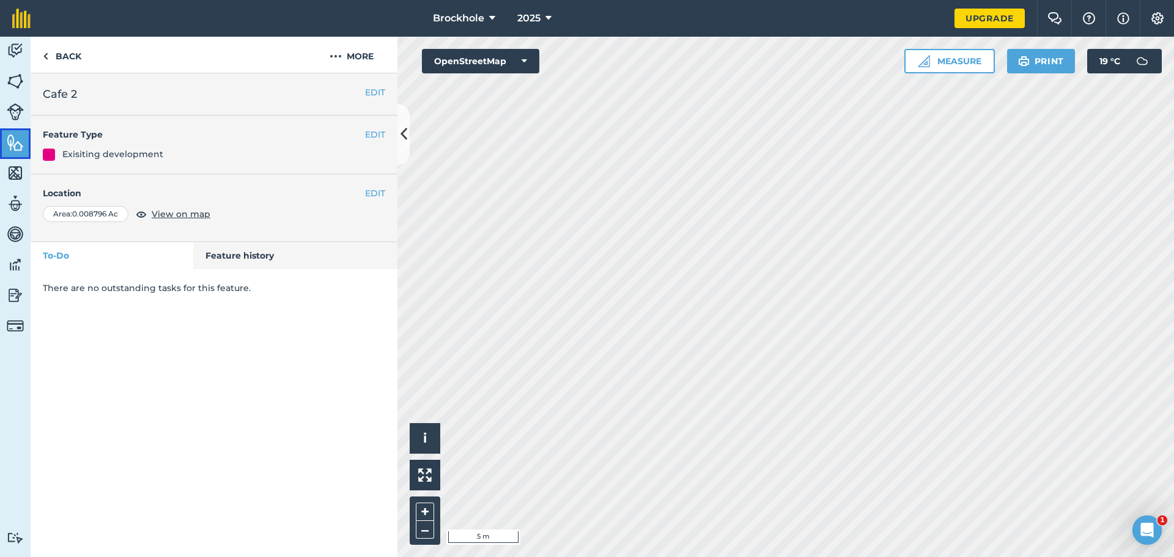
click at [20, 136] on img at bounding box center [15, 142] width 17 height 18
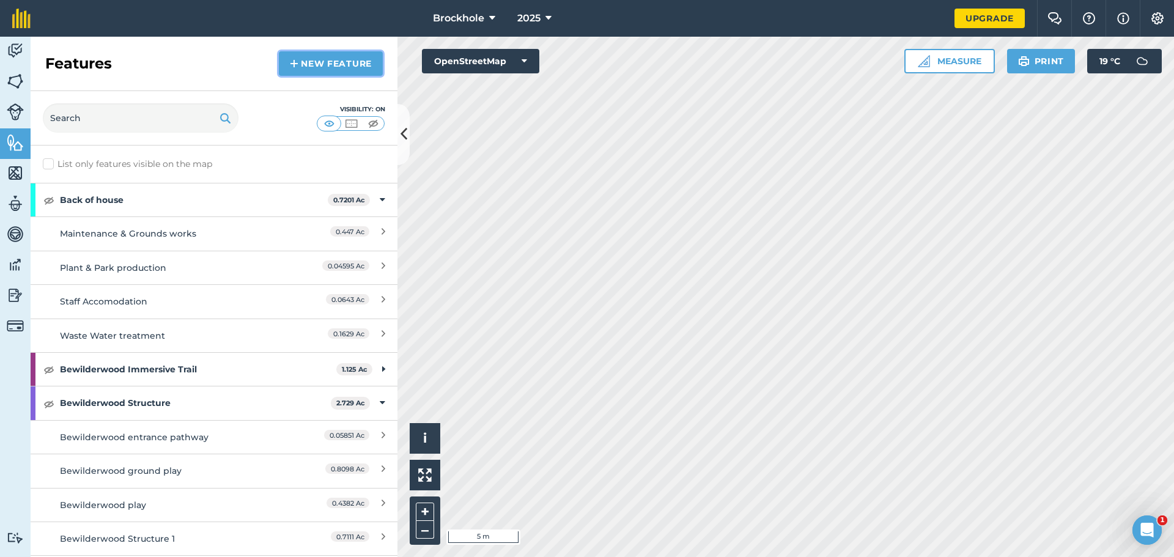
click at [328, 64] on link "New feature" at bounding box center [331, 63] width 104 height 24
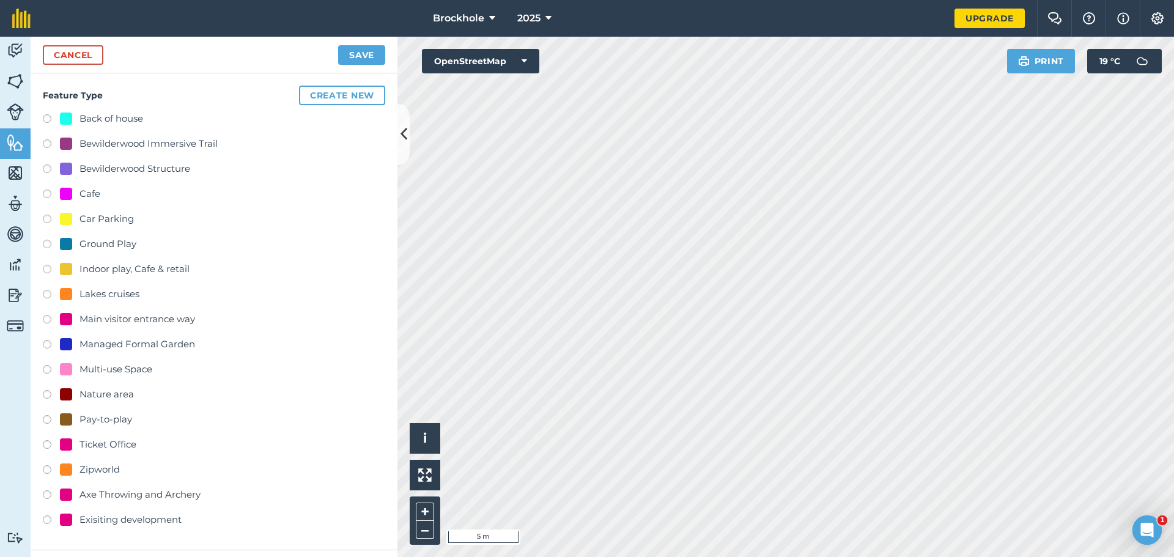
scroll to position [61, 0]
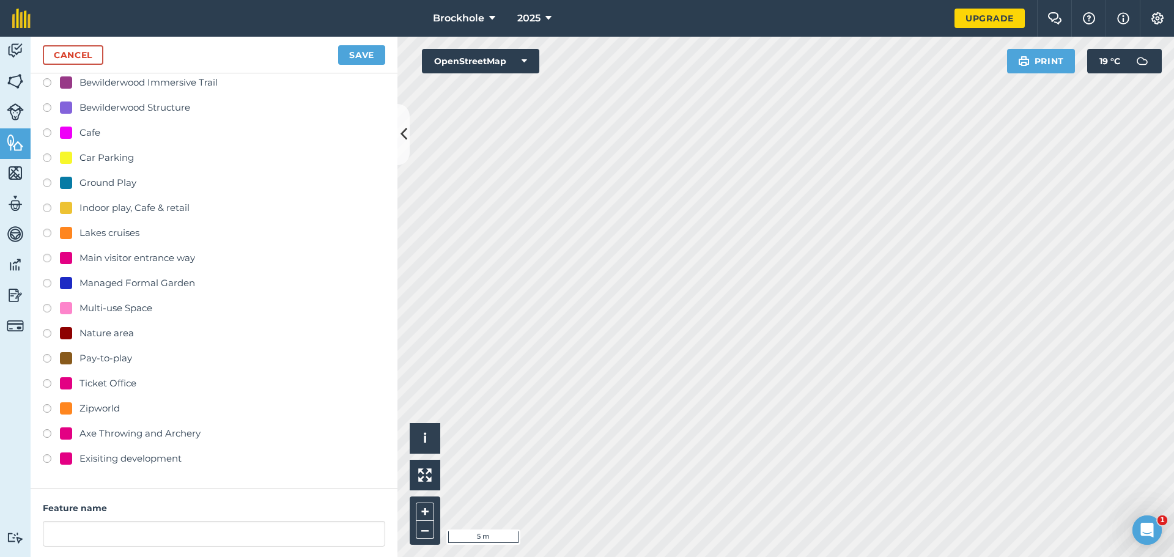
click at [155, 457] on div "Exisiting development" at bounding box center [131, 458] width 102 height 15
radio input "true"
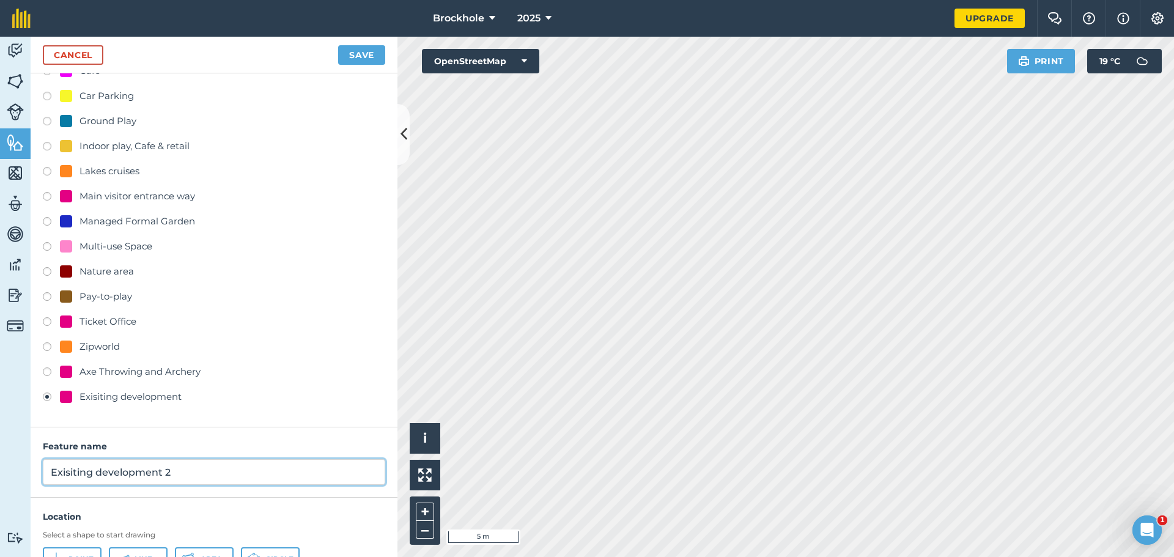
drag, startPoint x: 193, startPoint y: 539, endPoint x: 20, endPoint y: 491, distance: 180.3
click at [0, 534] on div "Activity Fields Livestock Features Maps Team Vehicles Data Reporting Billing Tu…" at bounding box center [587, 297] width 1174 height 520
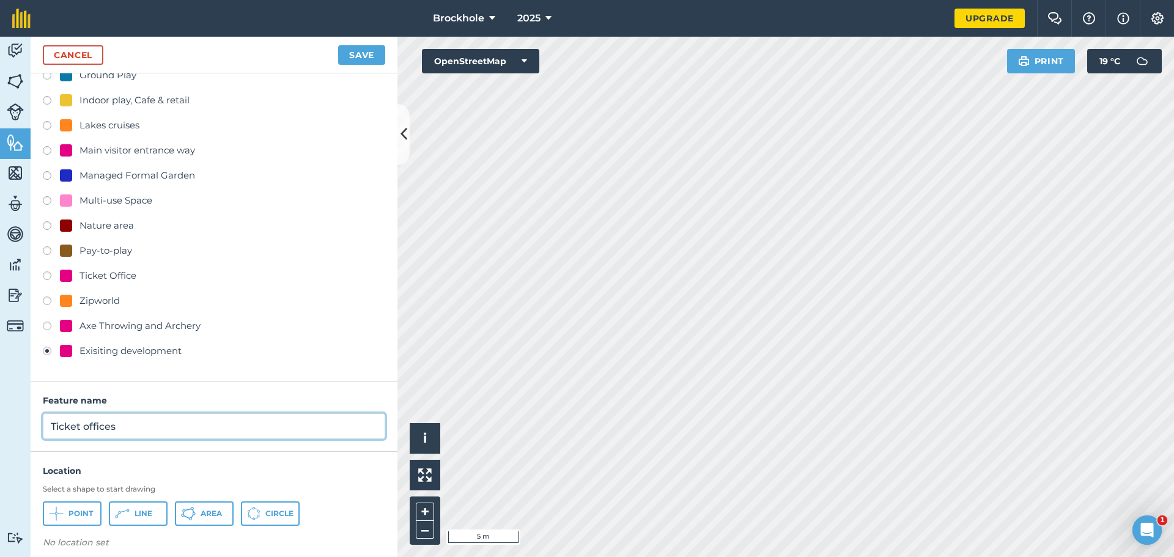
type input "Ticket offices"
click at [197, 505] on button "Area" at bounding box center [204, 514] width 59 height 24
click at [368, 56] on button "Save" at bounding box center [361, 55] width 47 height 20
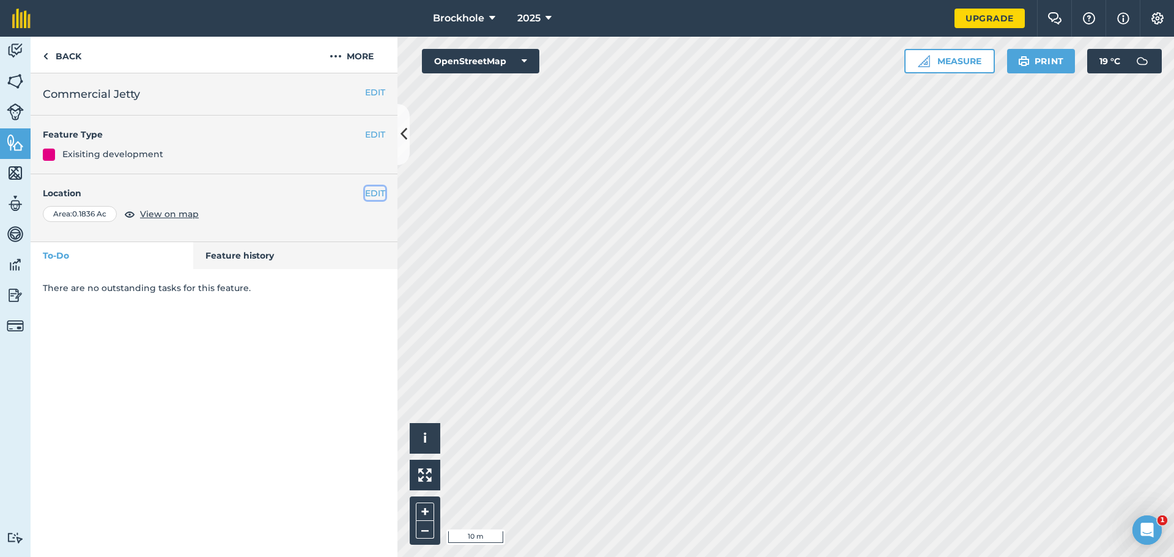
click at [373, 192] on button "EDIT" at bounding box center [375, 193] width 20 height 13
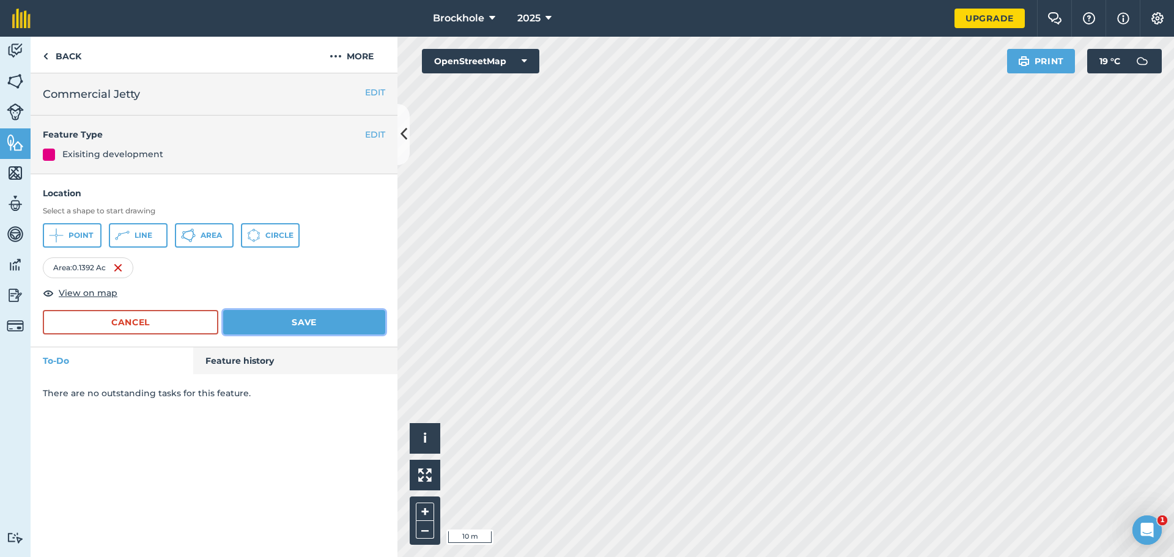
click at [254, 320] on button "Save" at bounding box center [304, 322] width 162 height 24
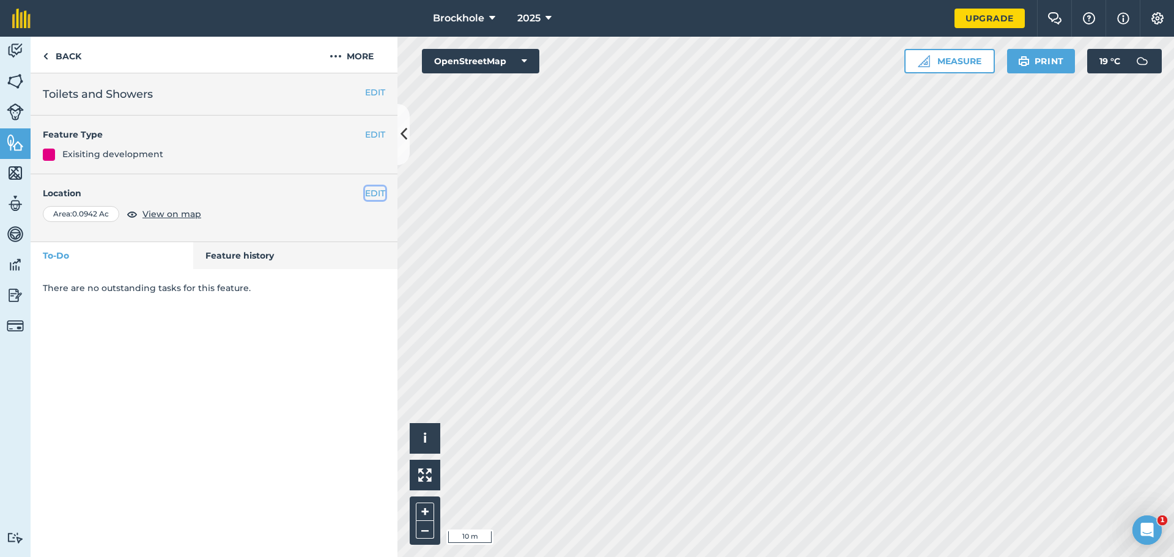
click at [378, 193] on button "EDIT" at bounding box center [375, 193] width 20 height 13
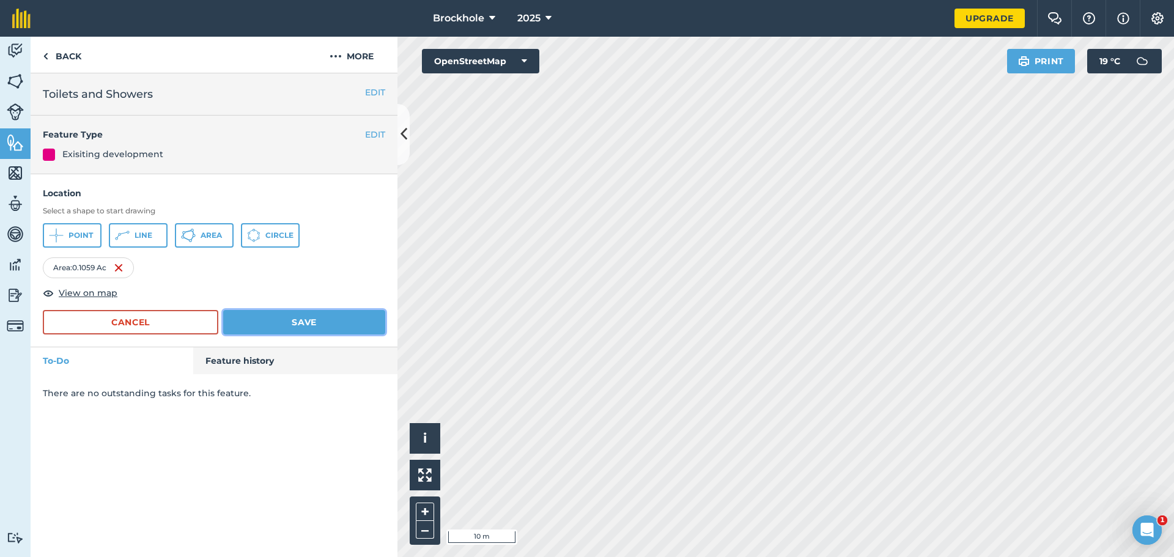
click at [300, 321] on button "Save" at bounding box center [304, 322] width 162 height 24
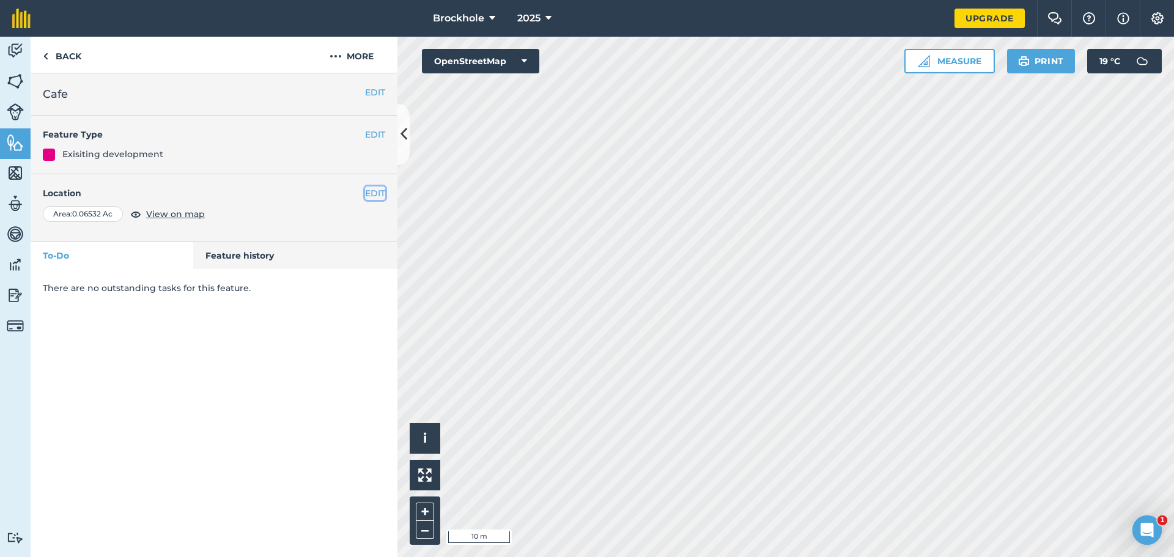
click at [375, 198] on button "EDIT" at bounding box center [375, 193] width 20 height 13
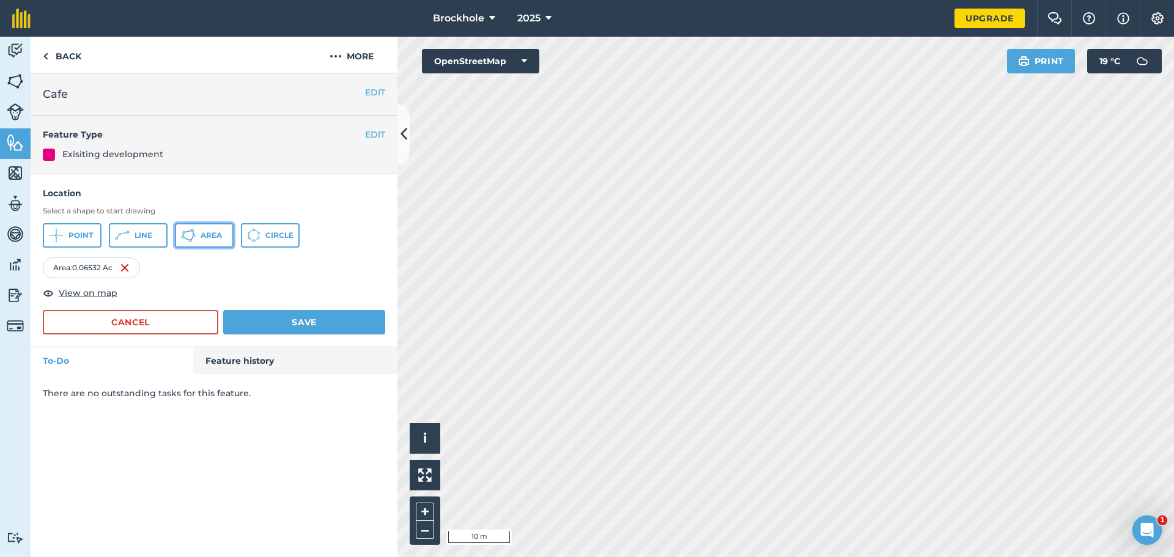
drag, startPoint x: 223, startPoint y: 237, endPoint x: 249, endPoint y: 246, distance: 27.3
click at [225, 237] on button "Area" at bounding box center [204, 235] width 59 height 24
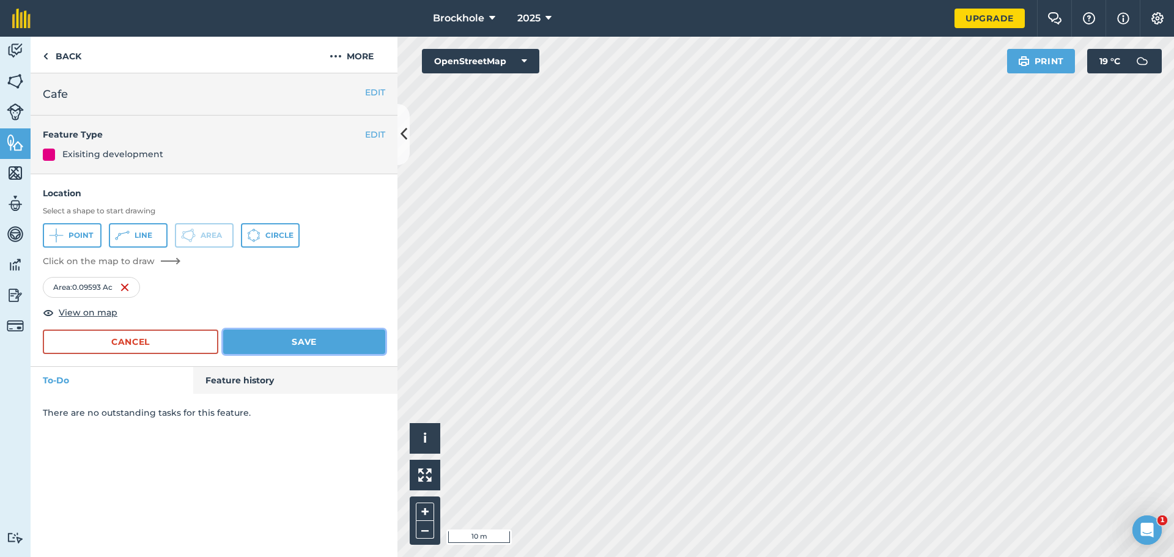
click at [289, 348] on button "Save" at bounding box center [304, 342] width 162 height 24
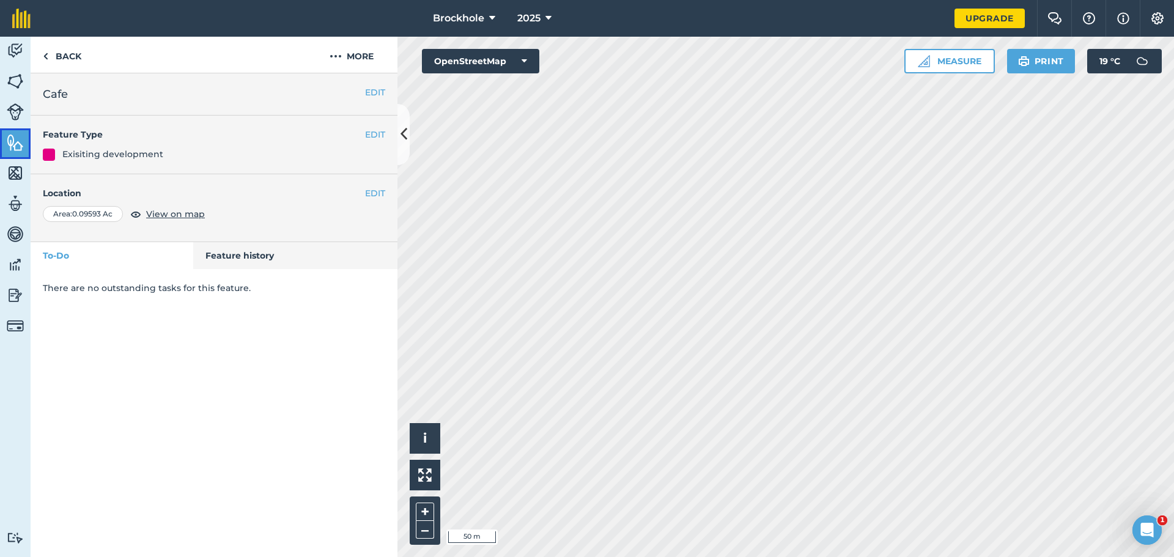
click at [0, 135] on link "Features" at bounding box center [15, 143] width 31 height 31
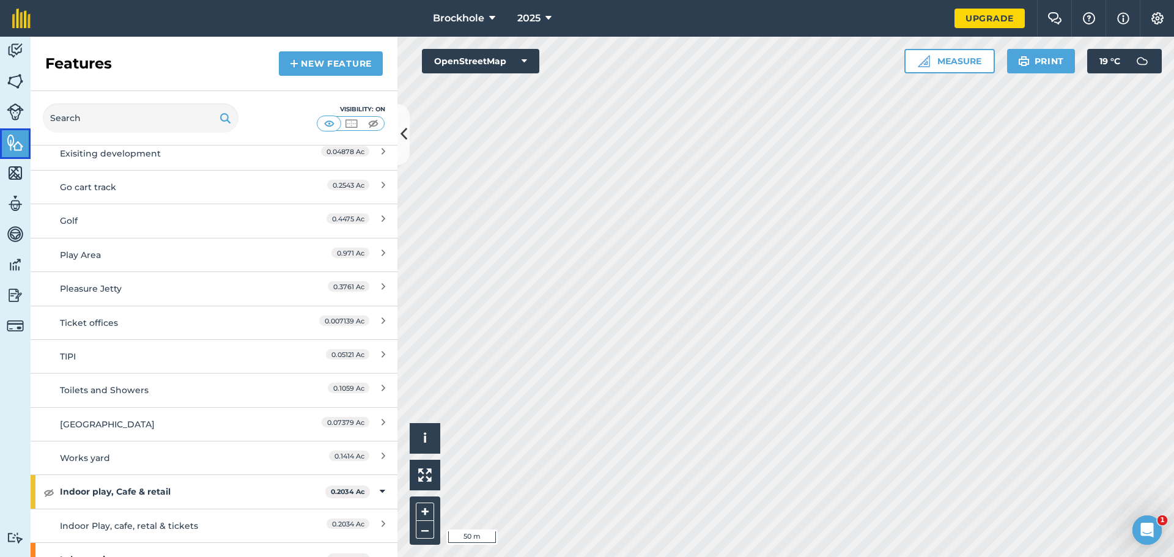
scroll to position [979, 0]
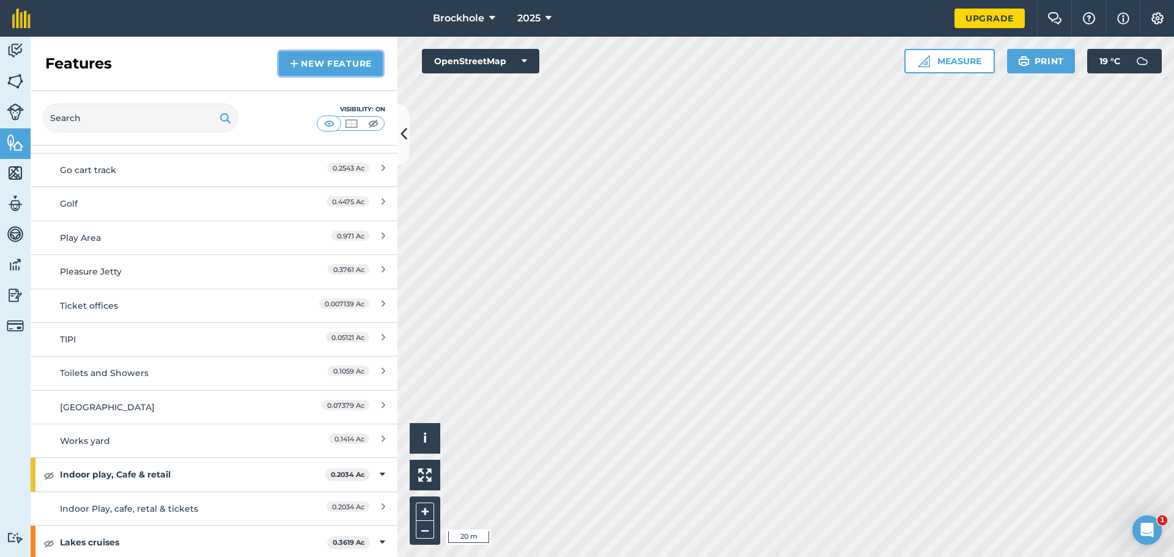
click at [312, 68] on link "New feature" at bounding box center [331, 63] width 104 height 24
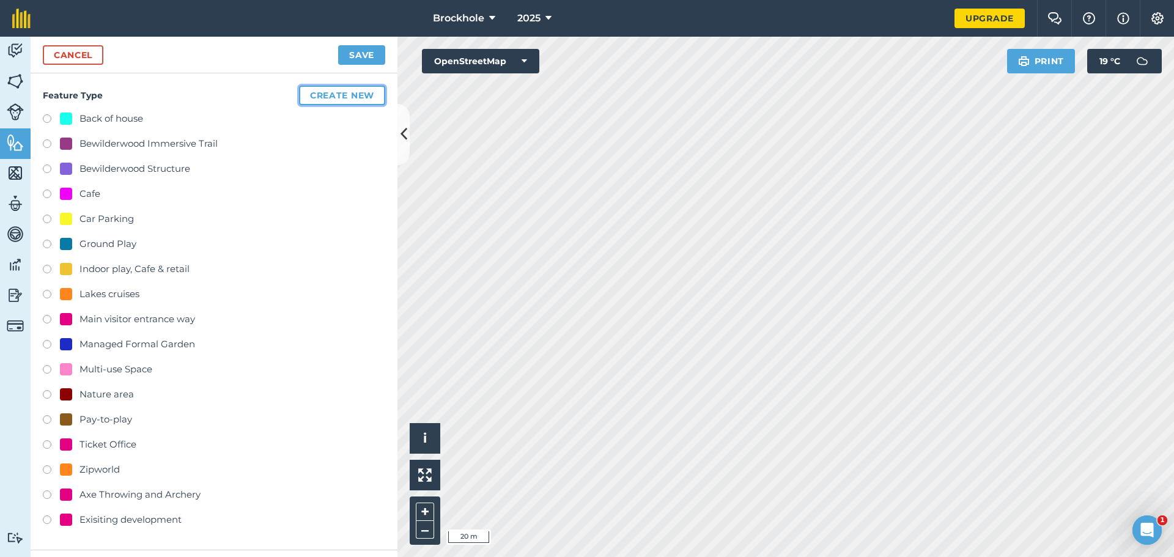
click at [312, 101] on button "Create new" at bounding box center [342, 96] width 86 height 20
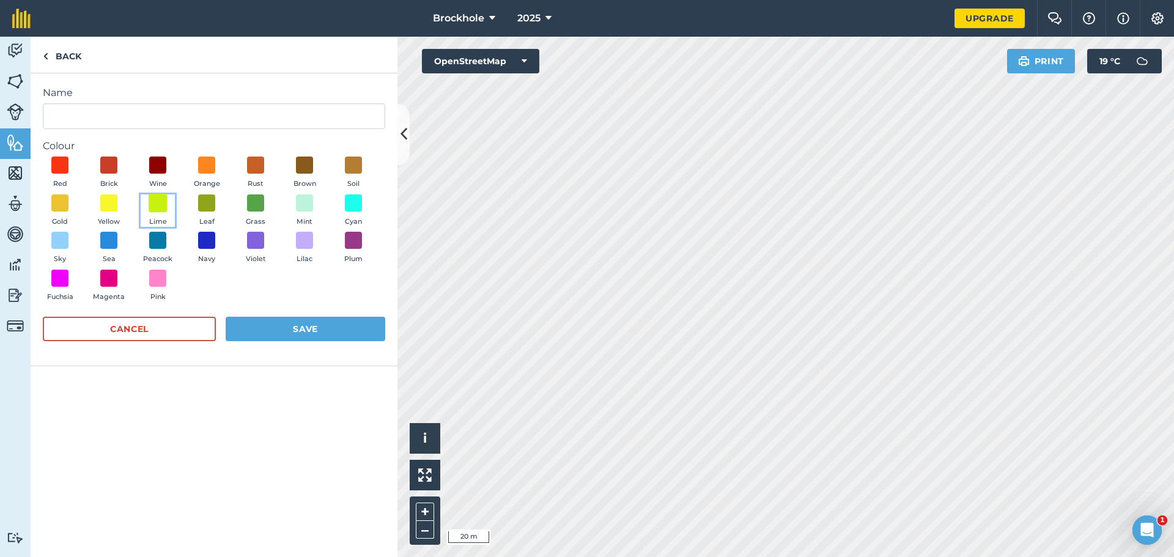
click at [158, 199] on span at bounding box center [158, 202] width 19 height 19
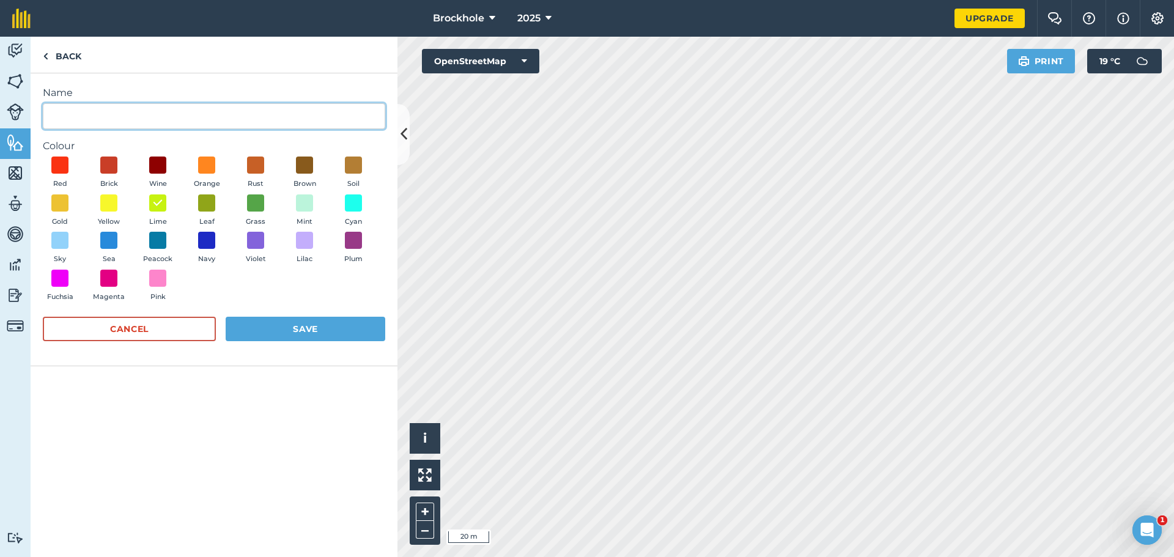
click at [163, 109] on input "Name" at bounding box center [214, 116] width 342 height 26
type input "Proposed alternative development"
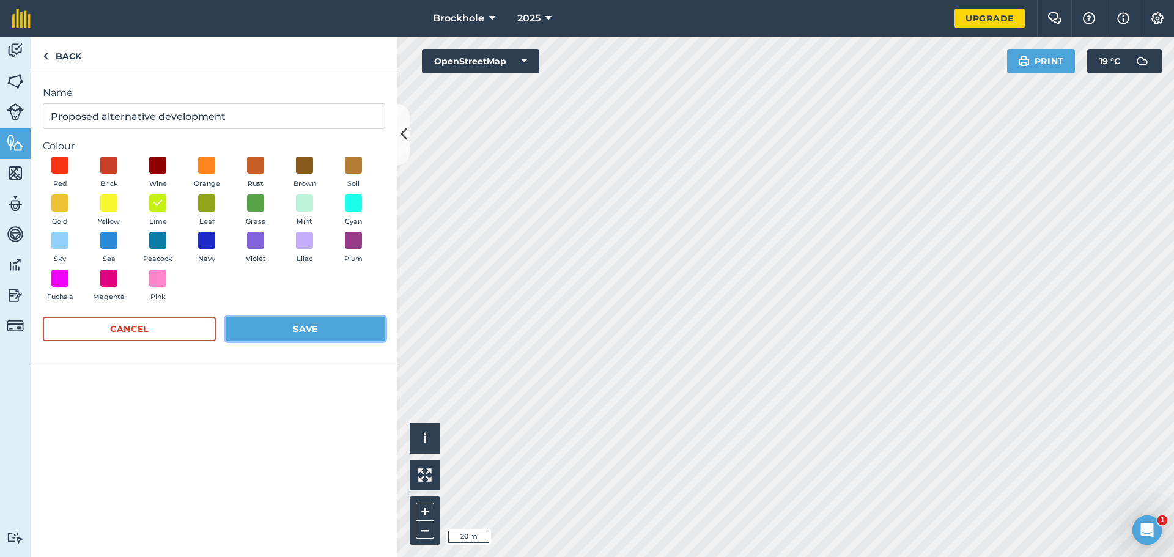
click at [319, 324] on button "Save" at bounding box center [306, 329] width 160 height 24
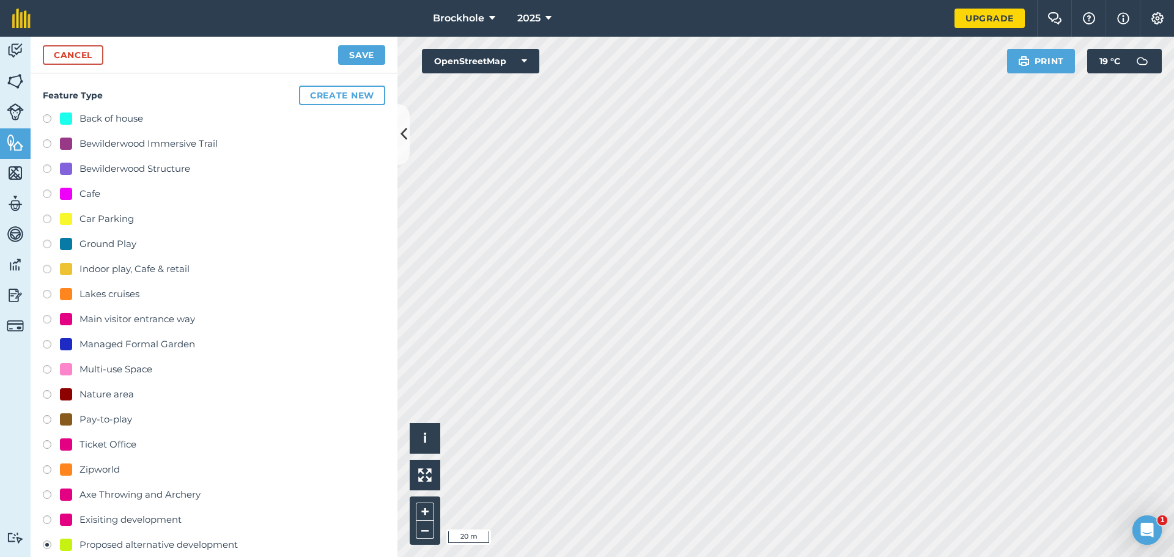
scroll to position [204, 0]
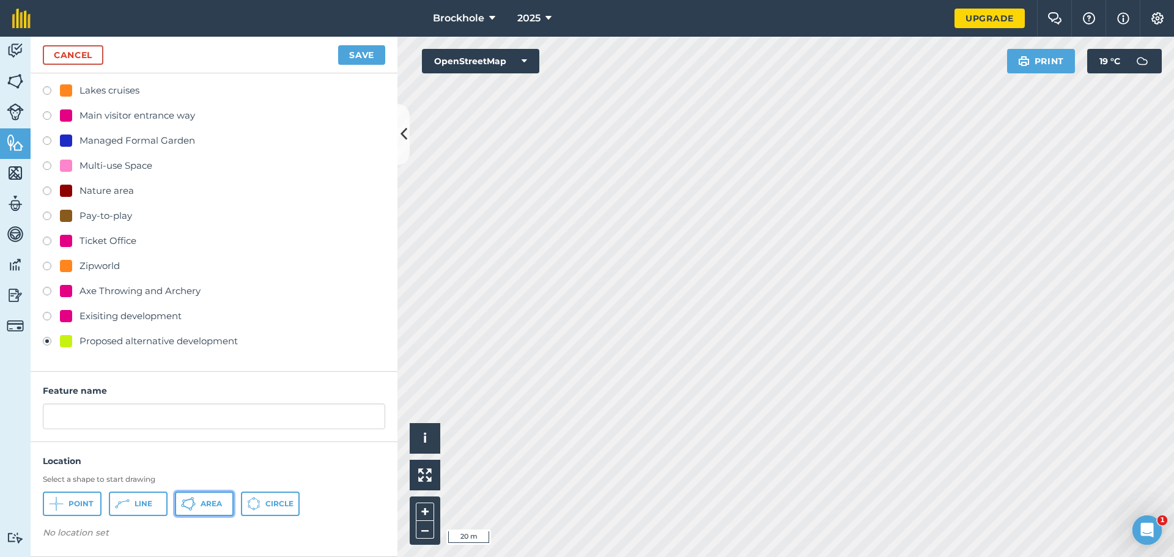
click at [218, 500] on span "Area" at bounding box center [211, 504] width 21 height 10
click at [347, 58] on button "Save" at bounding box center [361, 55] width 47 height 20
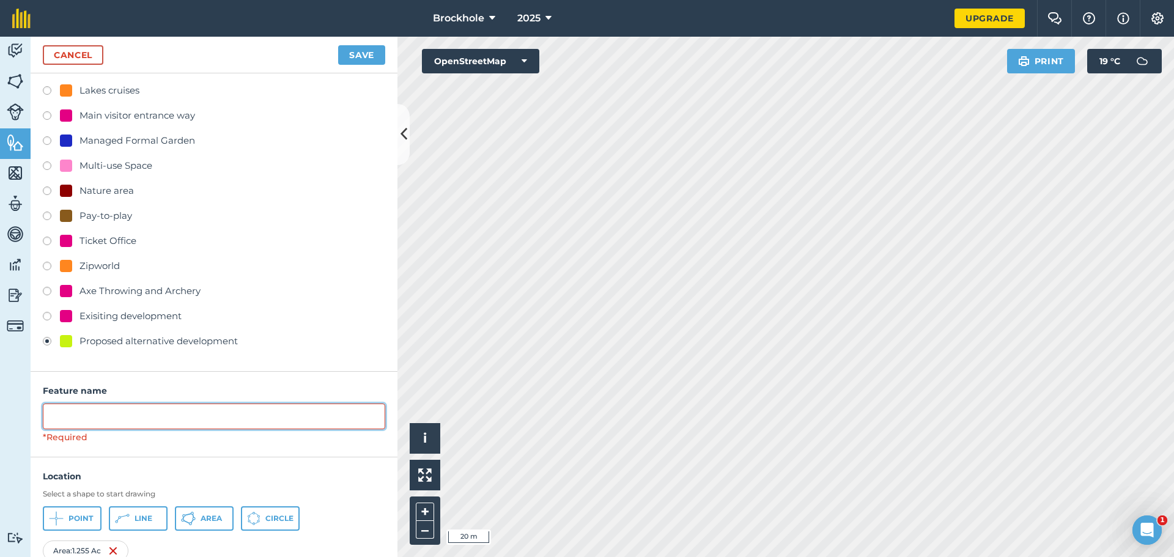
click at [157, 418] on input "text" at bounding box center [214, 417] width 342 height 26
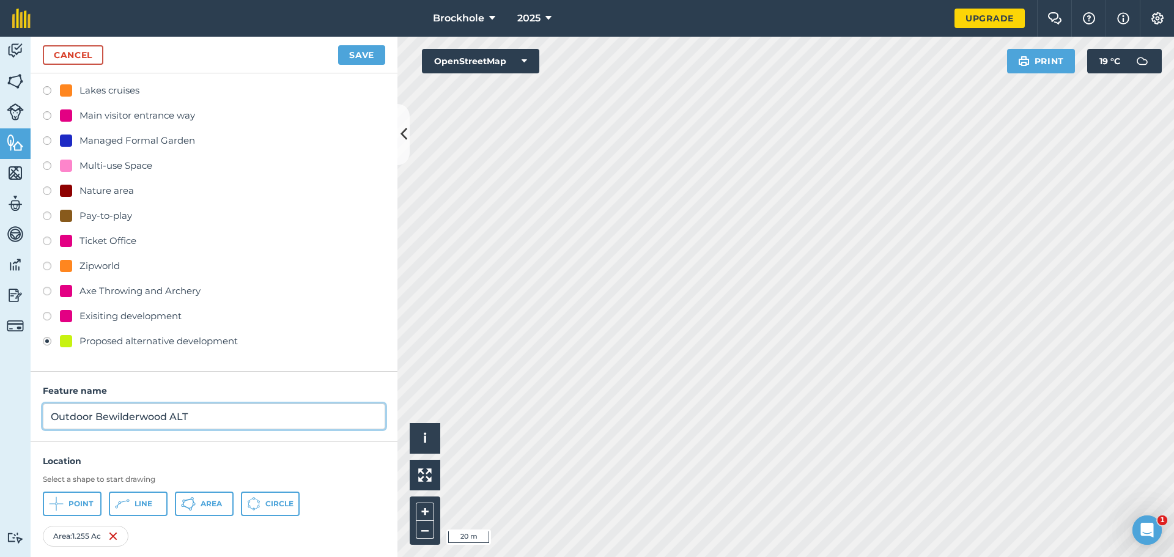
type input "Outdoor Bewilderwood ALT"
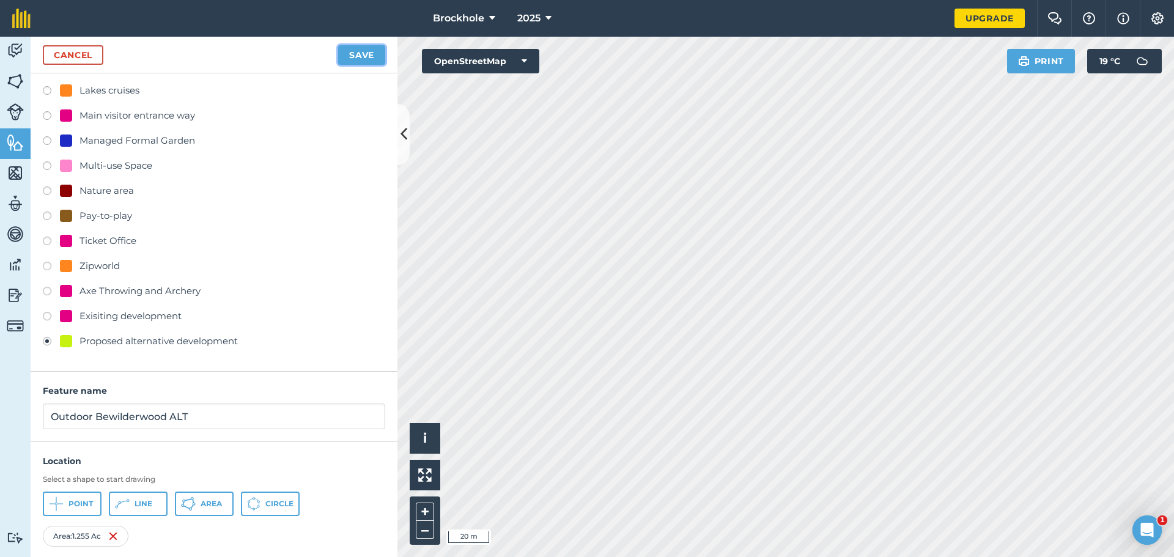
click at [361, 52] on button "Save" at bounding box center [361, 55] width 47 height 20
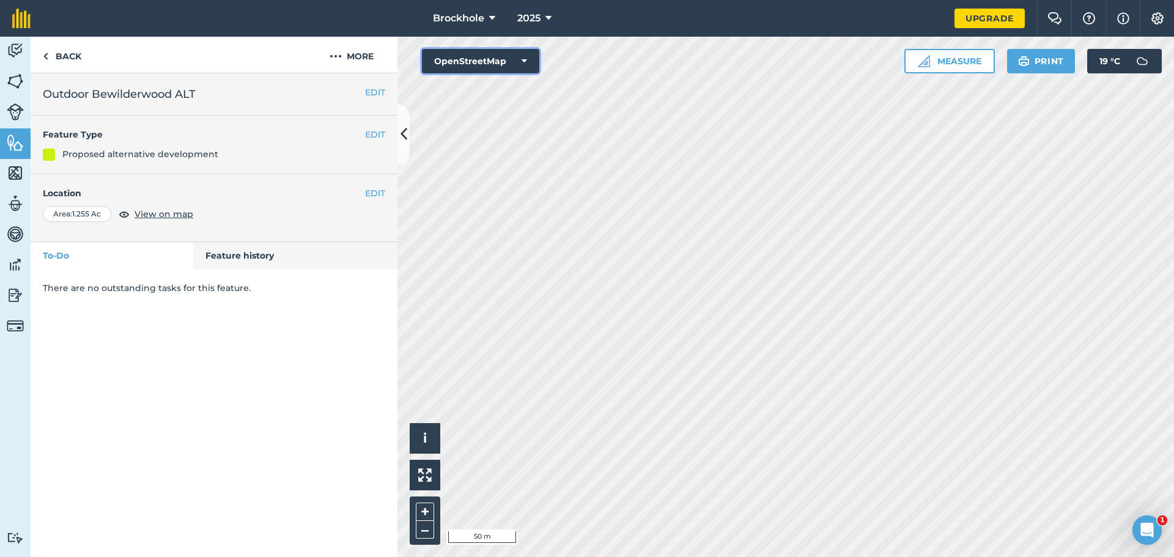
click at [505, 56] on button "OpenStreetMap" at bounding box center [480, 61] width 117 height 24
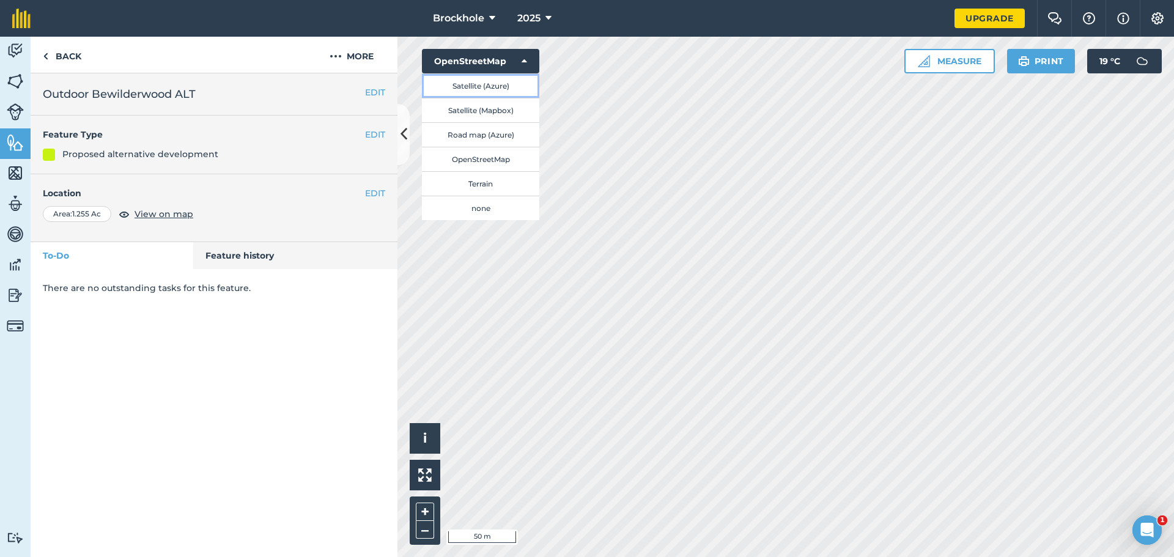
click at [488, 83] on button "Satellite (Azure)" at bounding box center [480, 85] width 117 height 24
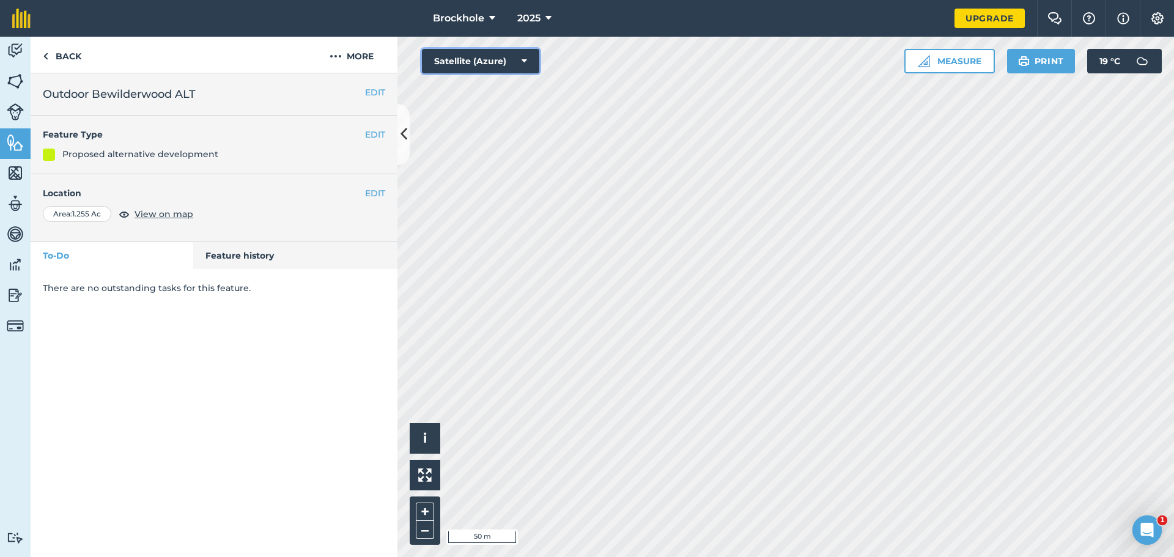
click at [483, 67] on button "Satellite (Azure)" at bounding box center [480, 61] width 117 height 24
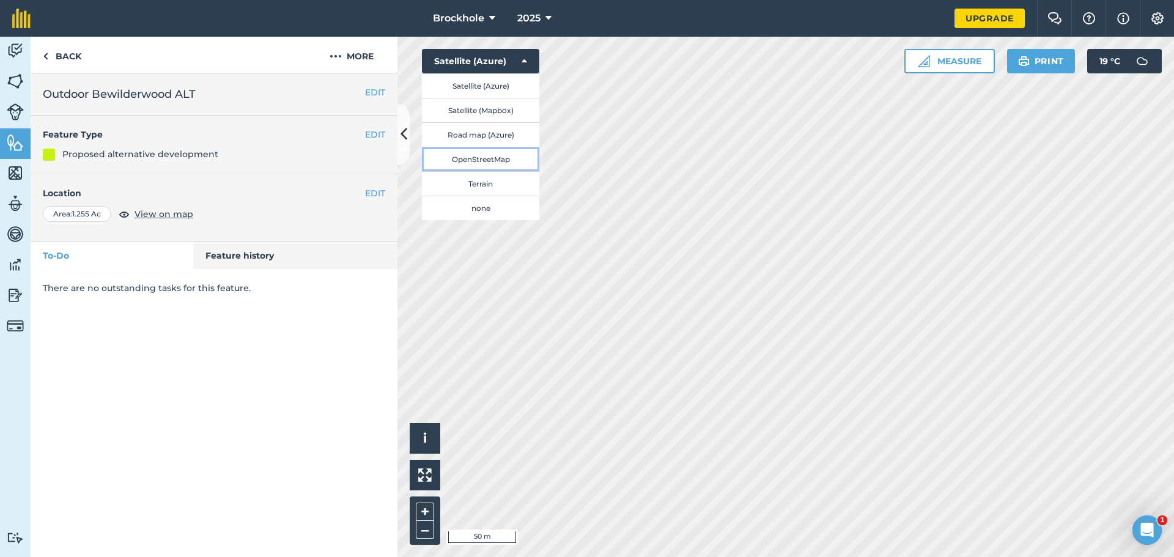
click at [469, 156] on button "OpenStreetMap" at bounding box center [480, 159] width 117 height 24
